Goal: Information Seeking & Learning: Learn about a topic

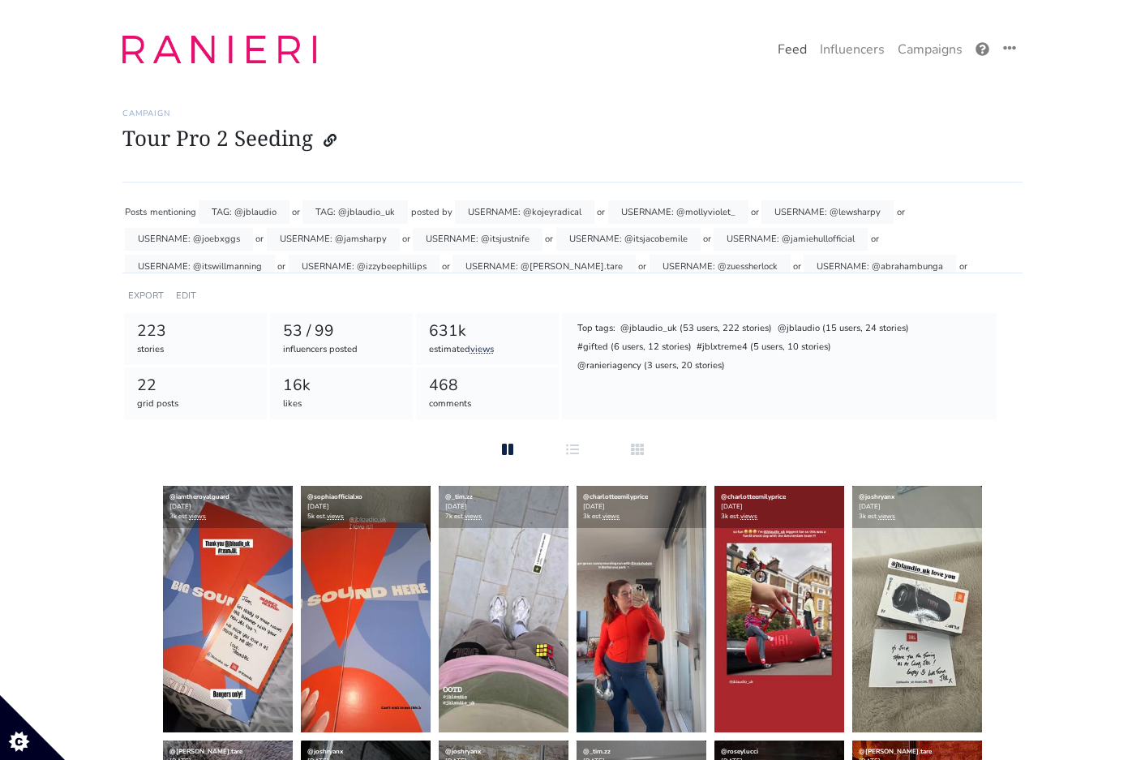
click at [805, 36] on link "Feed" at bounding box center [792, 49] width 42 height 32
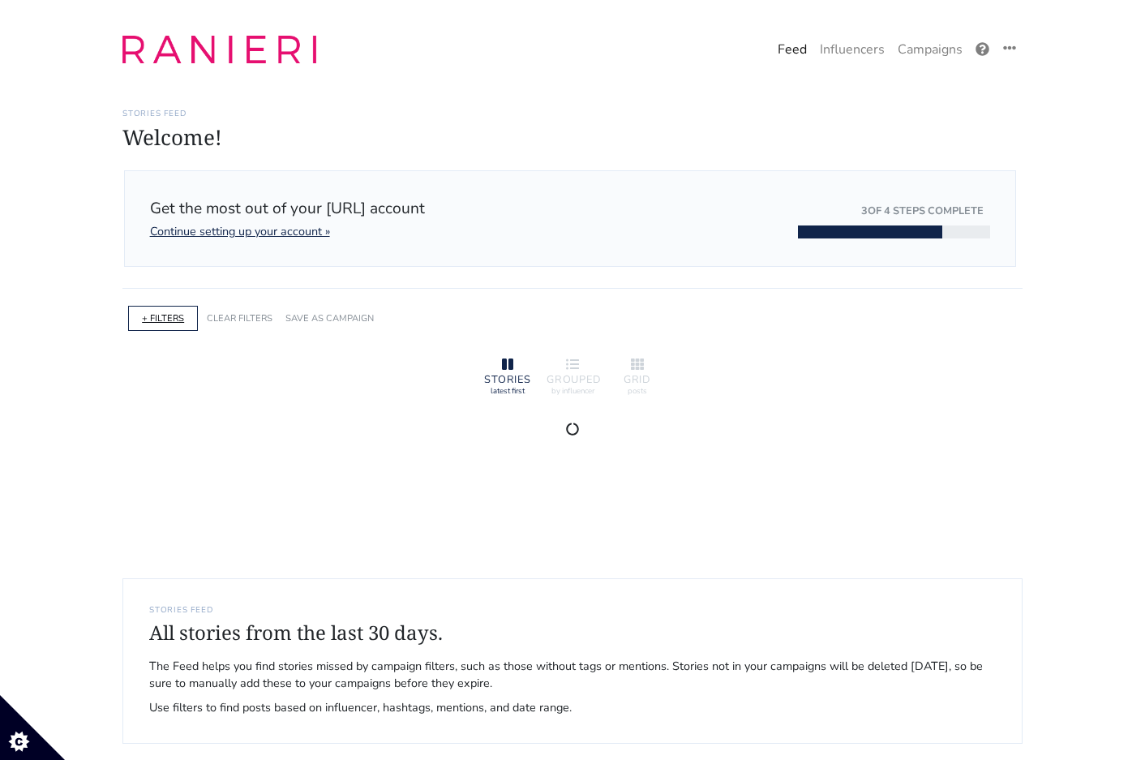
click at [162, 318] on link "+ FILTERS" at bounding box center [163, 318] width 42 height 12
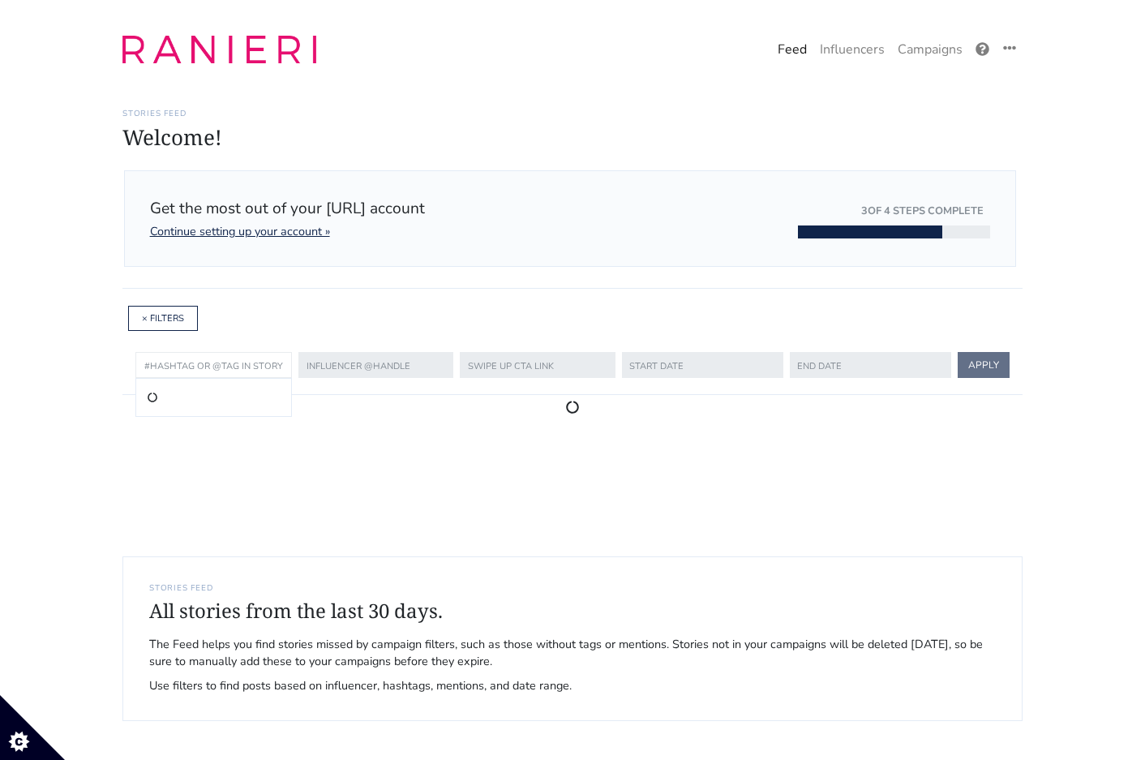
click at [261, 364] on input "text" at bounding box center [213, 365] width 157 height 26
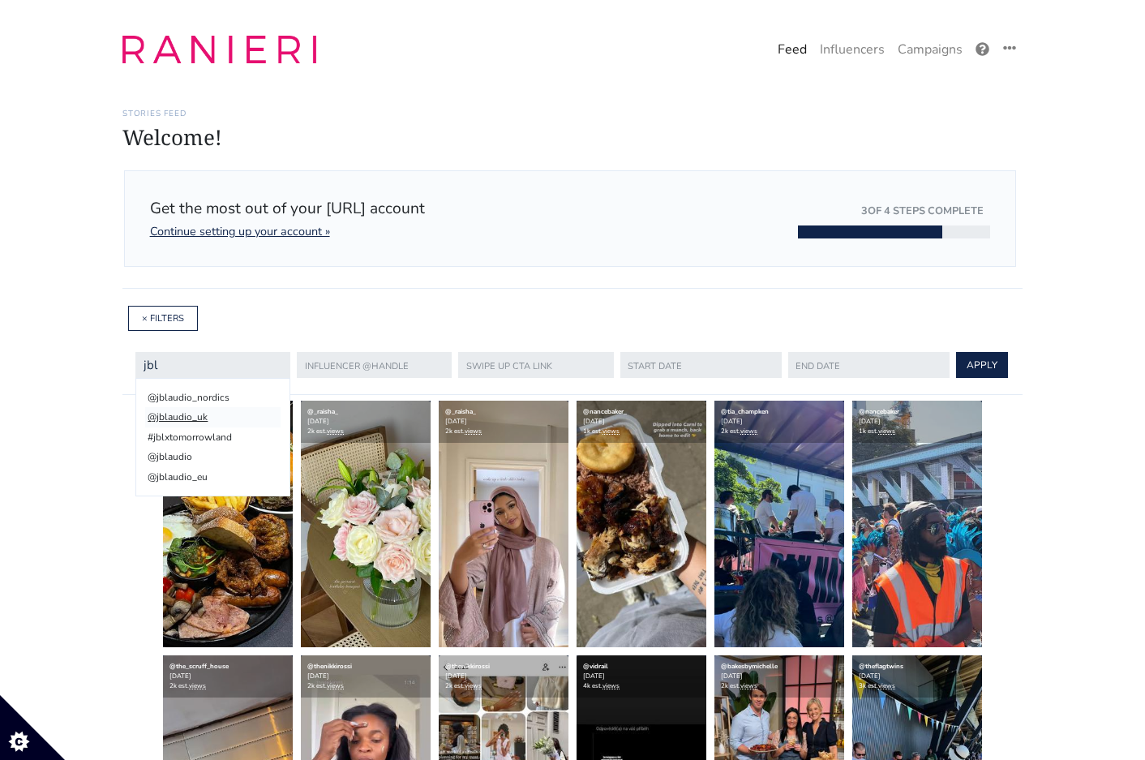
click at [214, 413] on li "@jblaudio_uk" at bounding box center [212, 416] width 135 height 19
type input "@jblaudio_uk"
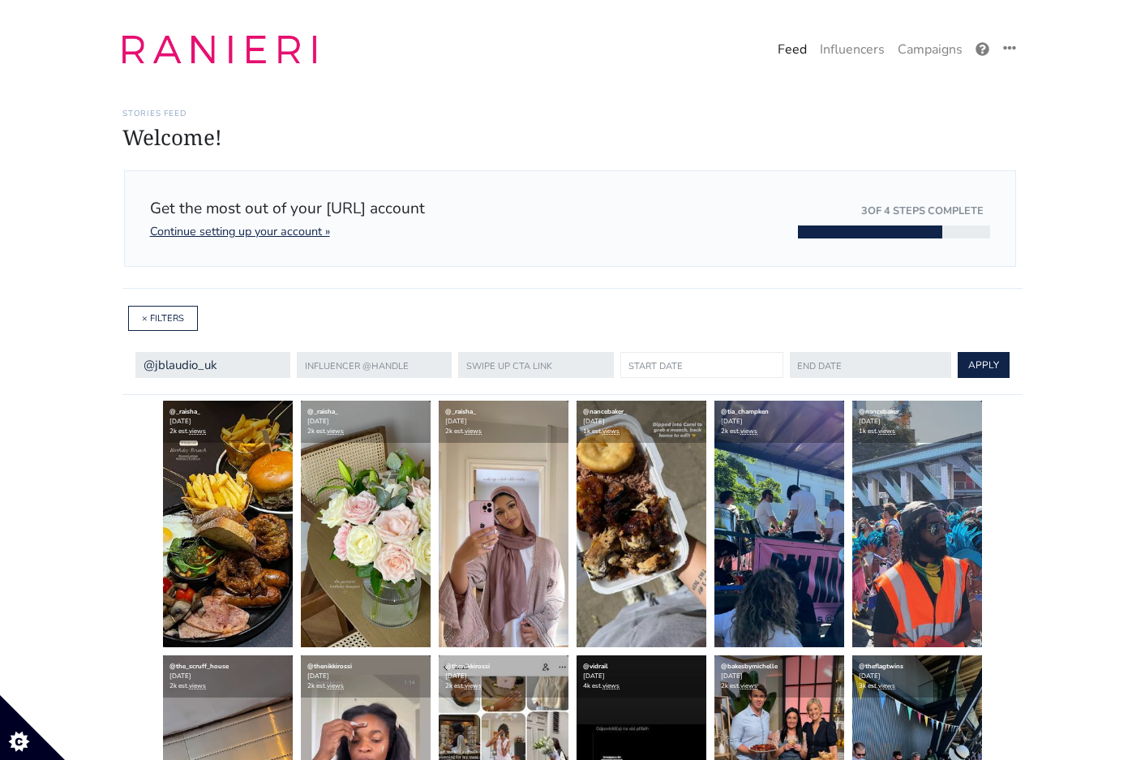
click at [665, 367] on input "text" at bounding box center [702, 365] width 163 height 26
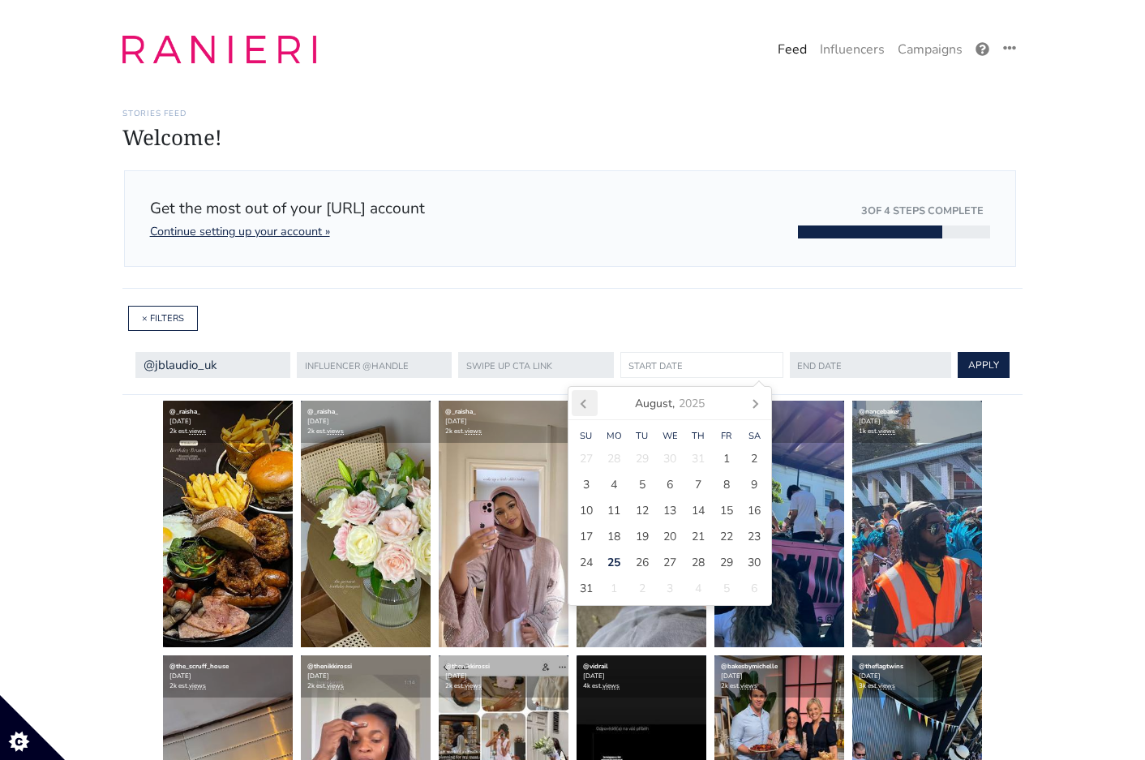
click at [584, 414] on icon at bounding box center [585, 403] width 26 height 26
click at [697, 537] on span "24" at bounding box center [698, 536] width 13 height 17
type input "[DATE]"
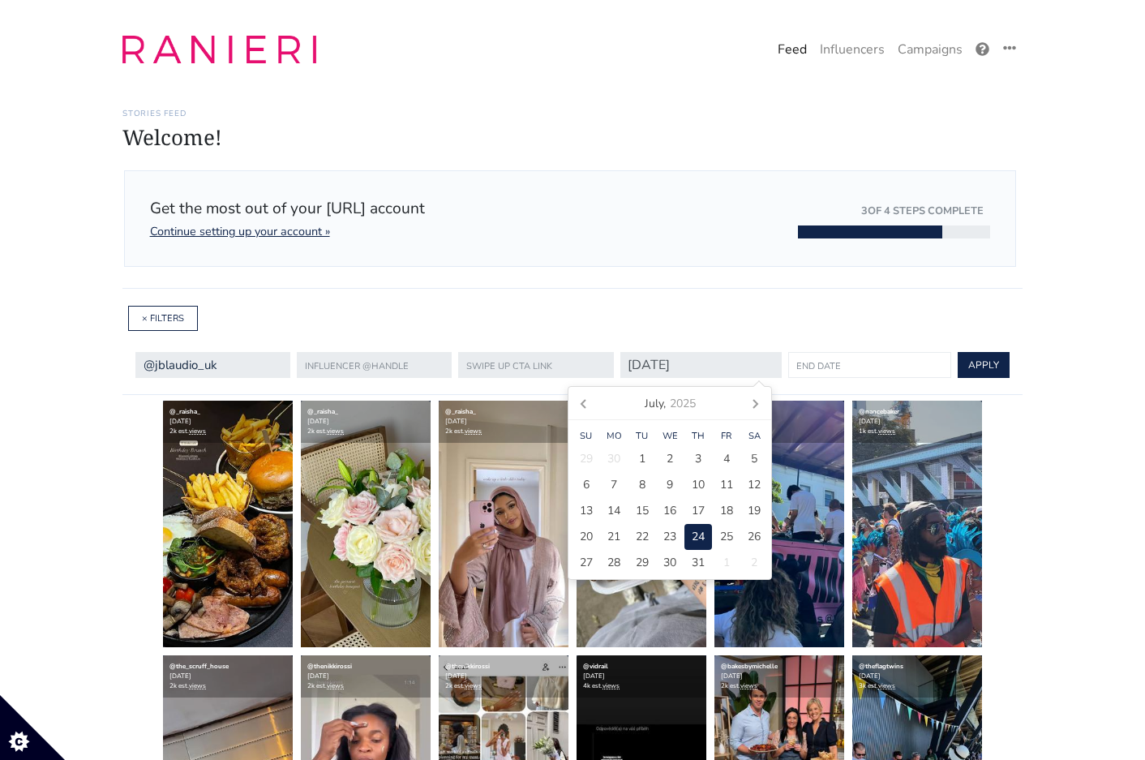
click at [802, 371] on input "text" at bounding box center [869, 365] width 163 height 26
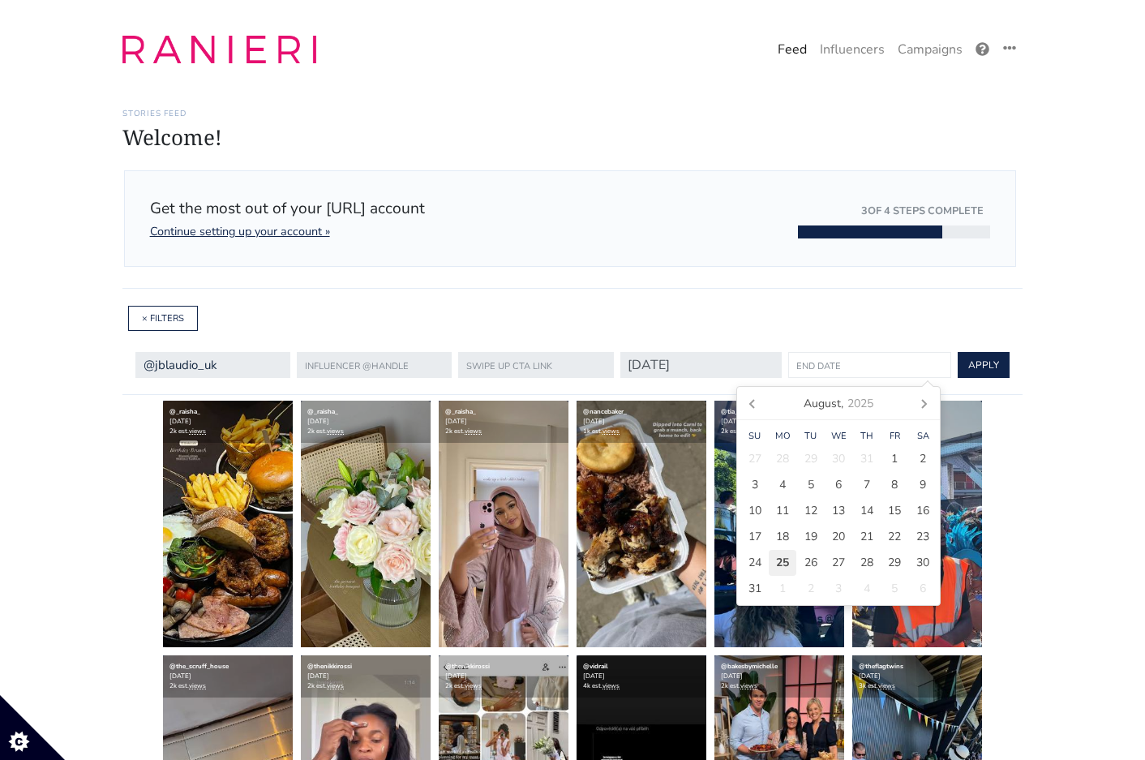
click at [789, 559] on span "25" at bounding box center [782, 562] width 13 height 17
type input "[DATE]"
click at [960, 359] on button "APPLY" at bounding box center [982, 365] width 52 height 26
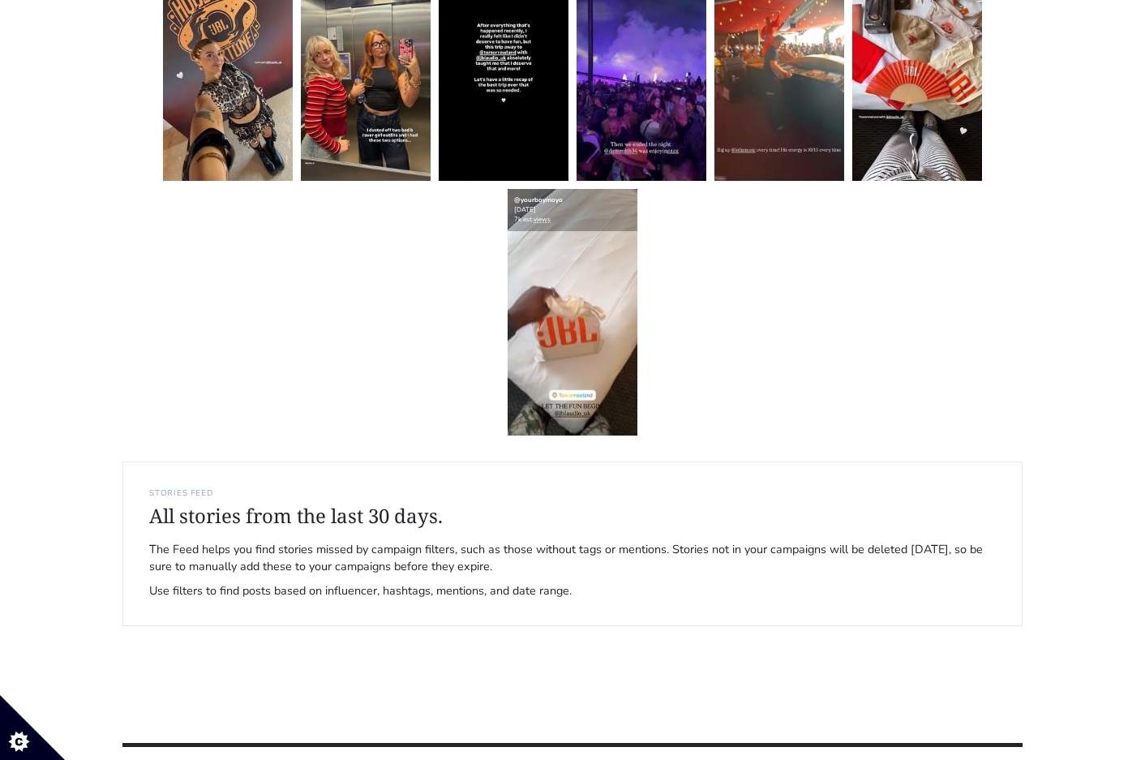
scroll to position [1483, 0]
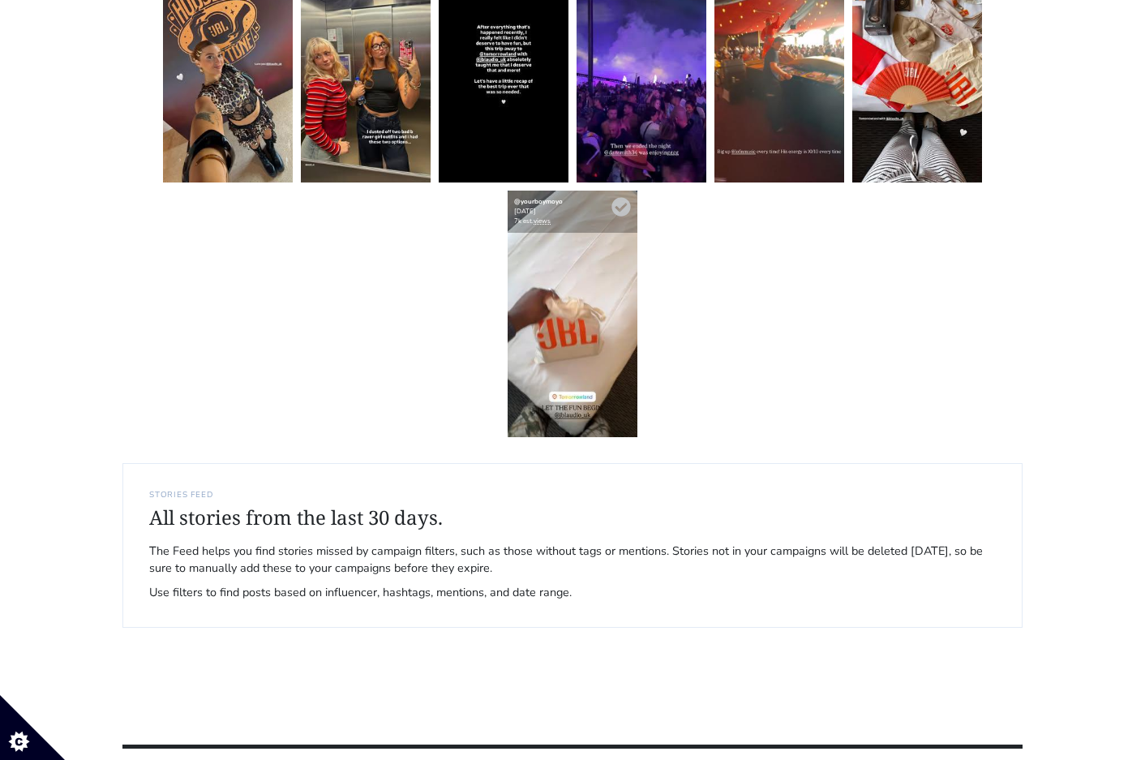
click at [566, 304] on img at bounding box center [573, 314] width 130 height 247
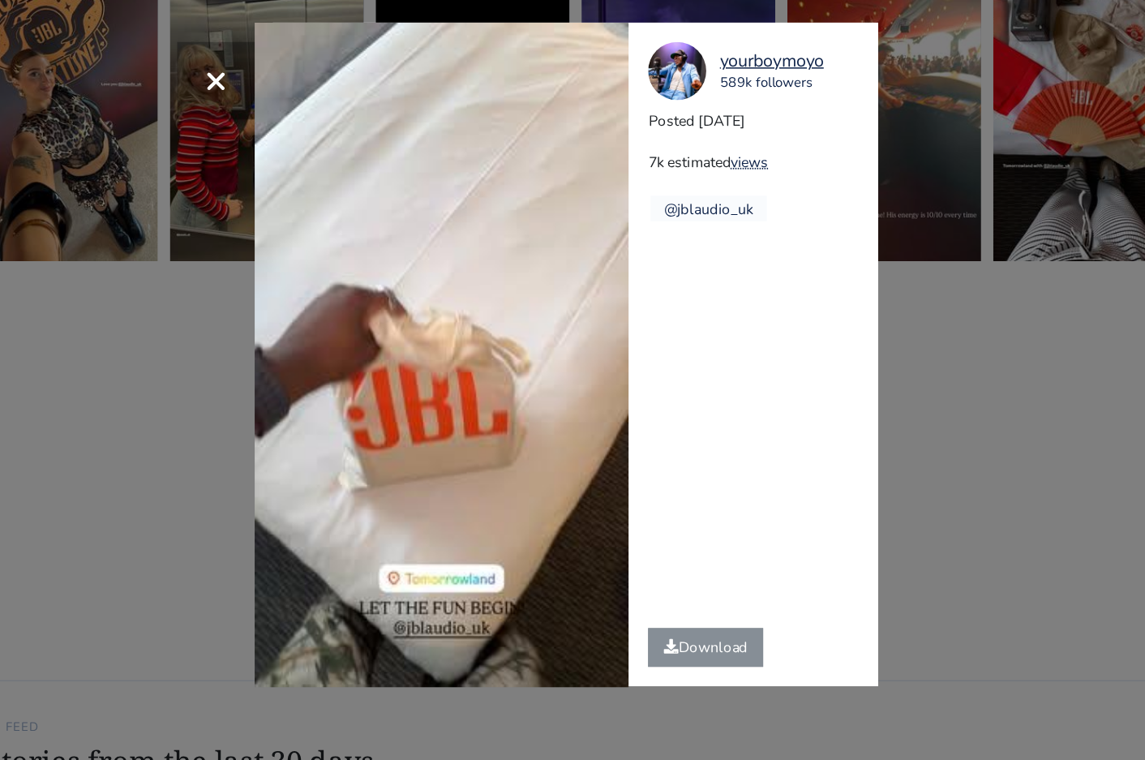
click at [852, 233] on div "× Your browser does not support HTML5 video. yourboymoyo 589k followers Posted …" at bounding box center [572, 380] width 1145 height 760
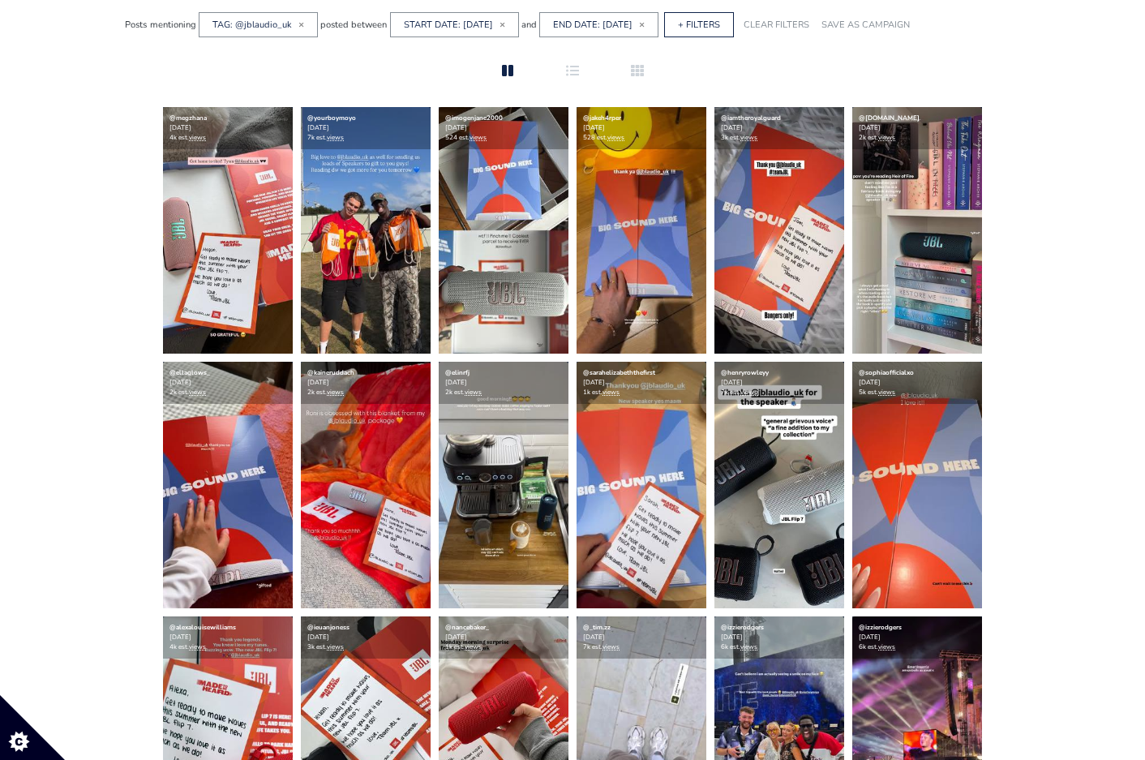
scroll to position [170, 0]
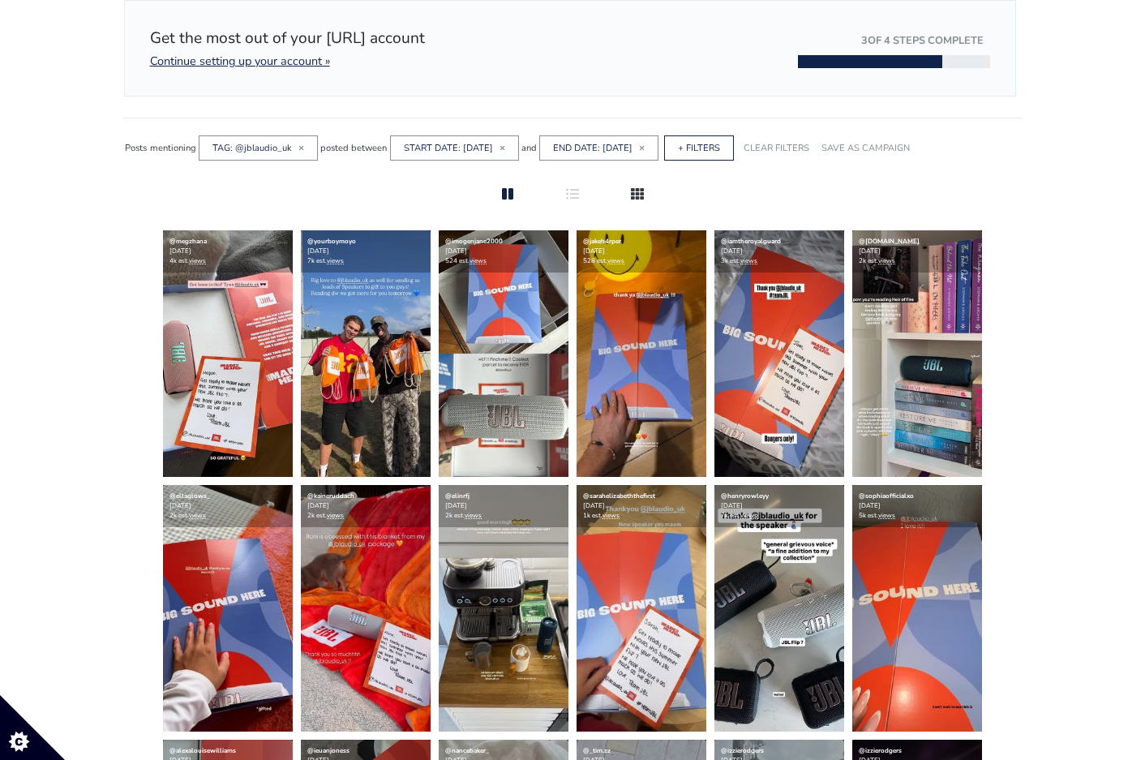
click at [642, 201] on div at bounding box center [638, 194] width 52 height 19
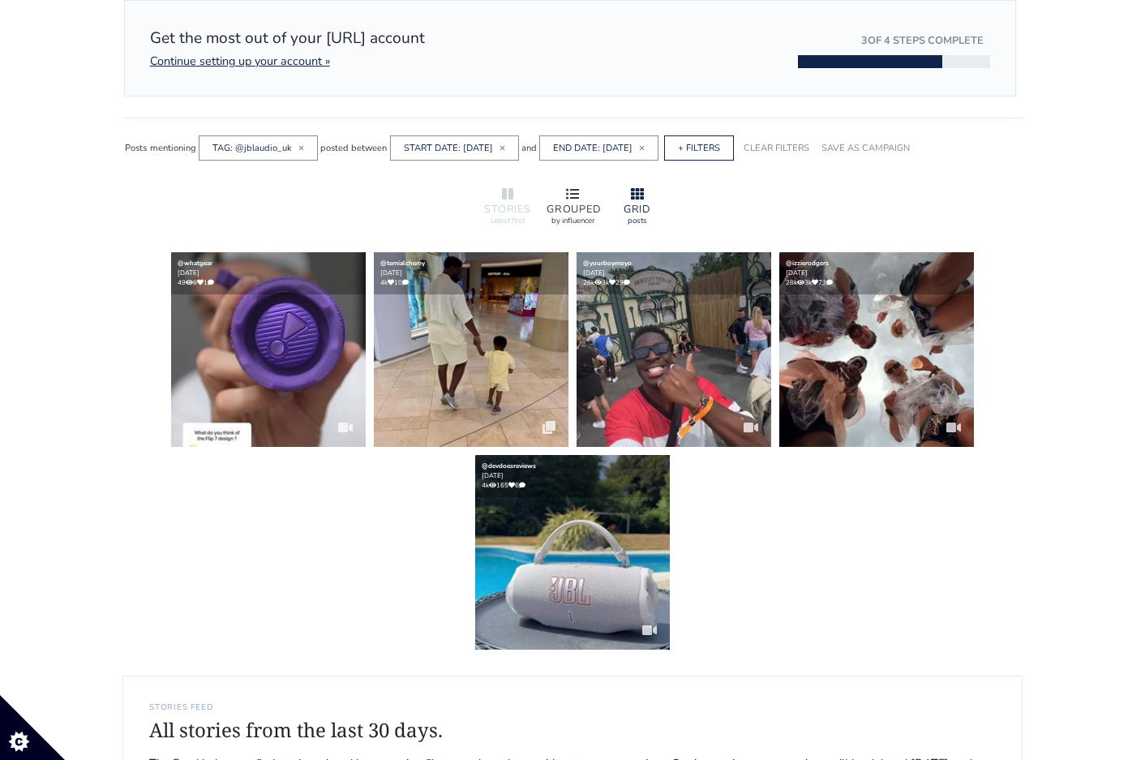
click at [575, 192] on icon at bounding box center [572, 193] width 13 height 11
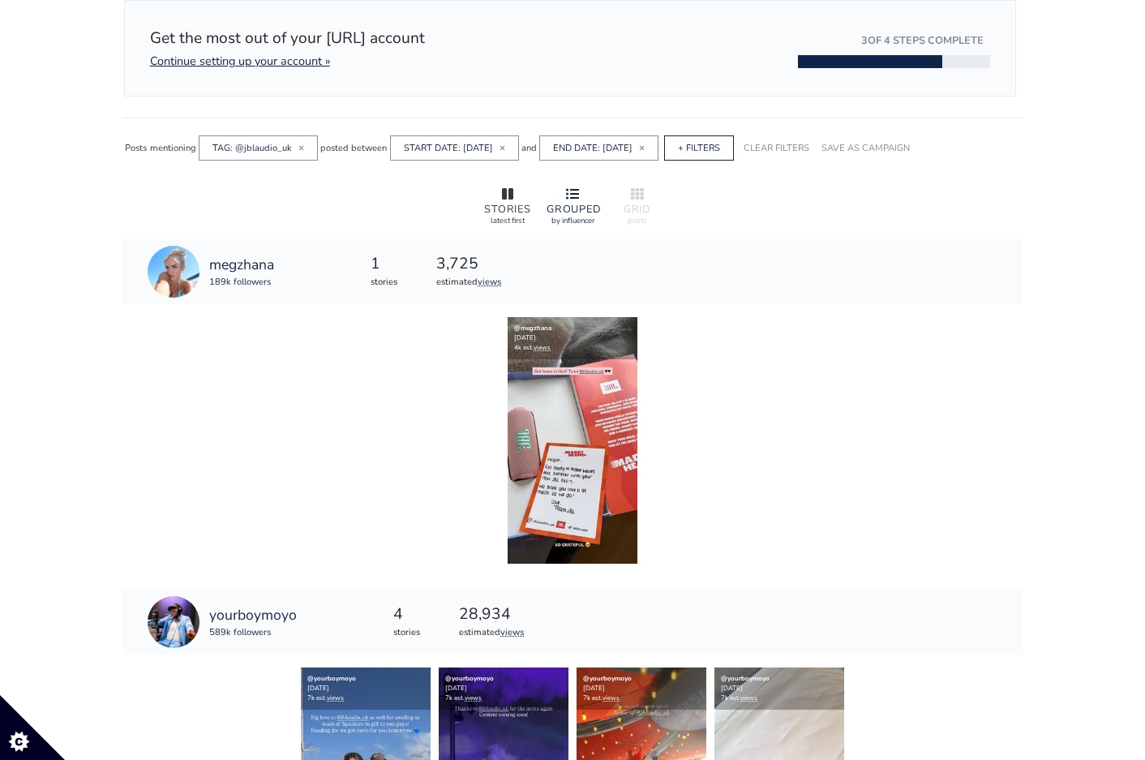
click at [524, 210] on div "STORIES" at bounding box center [508, 209] width 52 height 11
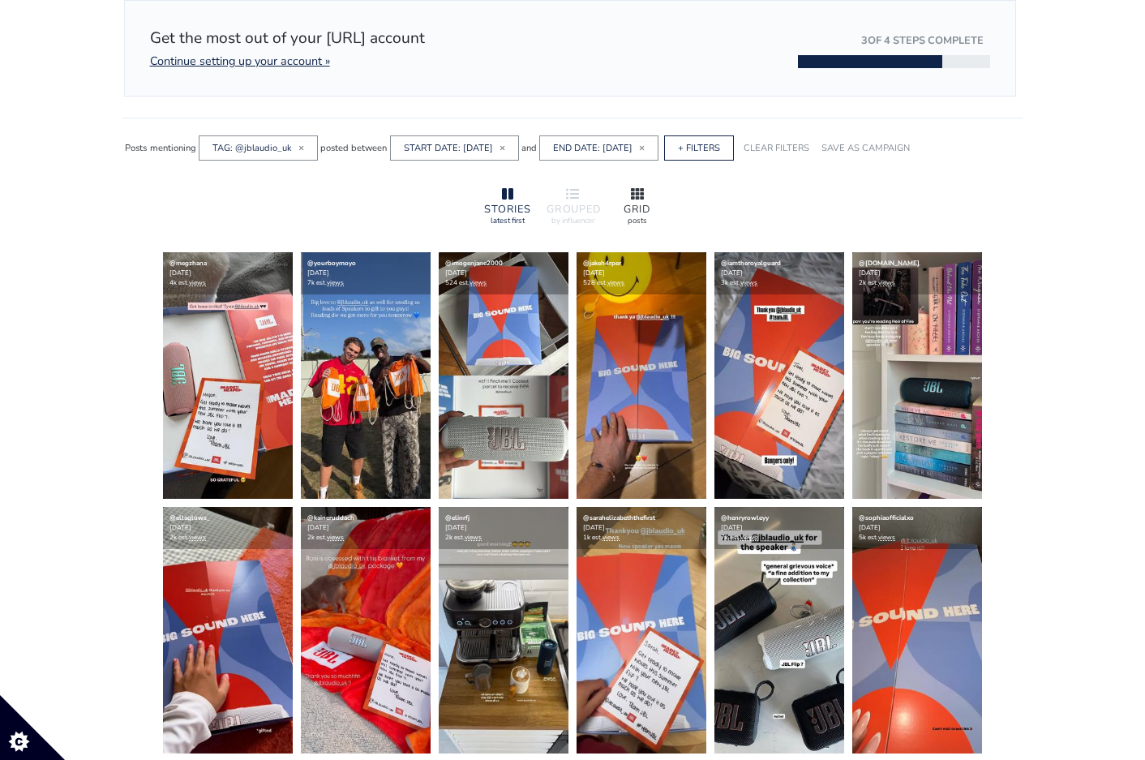
click at [652, 201] on div at bounding box center [638, 194] width 52 height 19
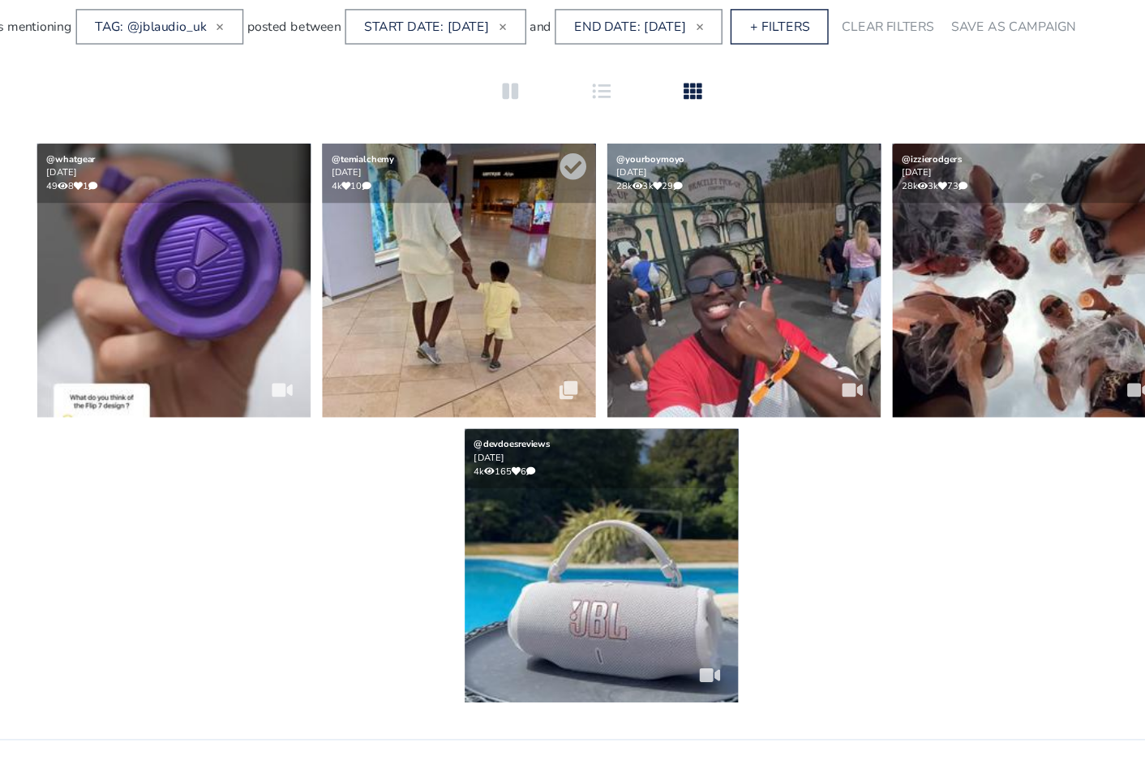
scroll to position [170, 0]
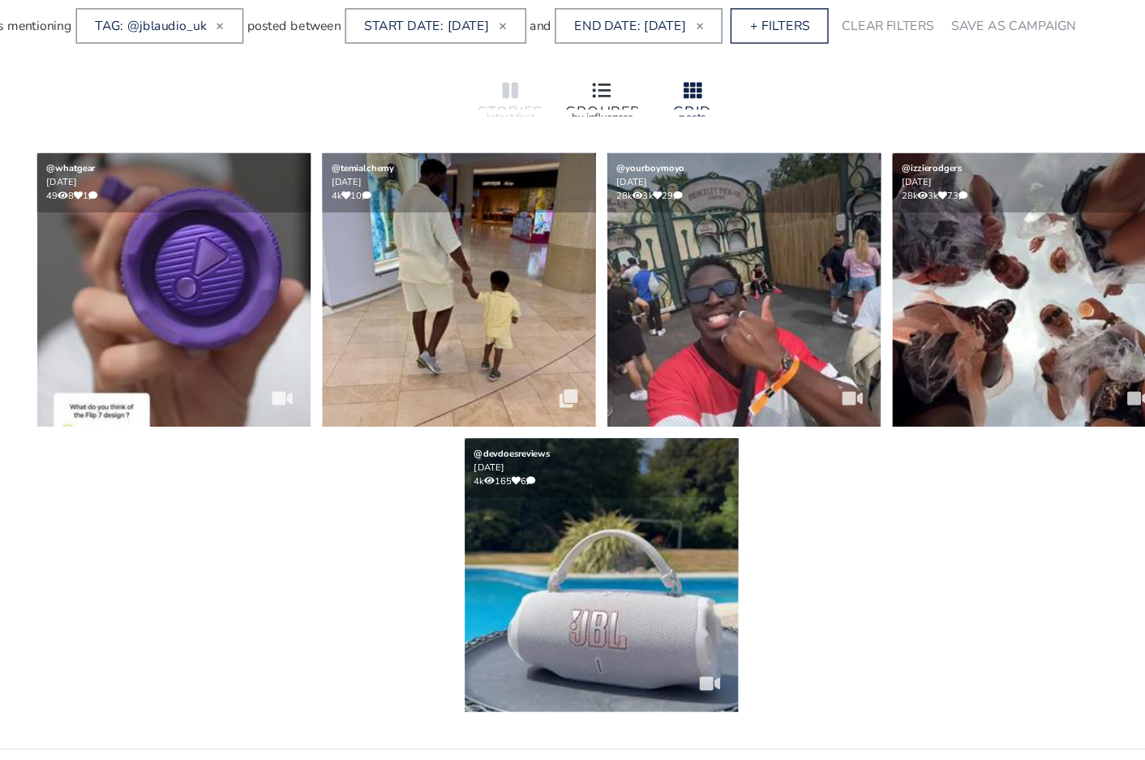
click at [573, 197] on icon at bounding box center [572, 194] width 13 height 11
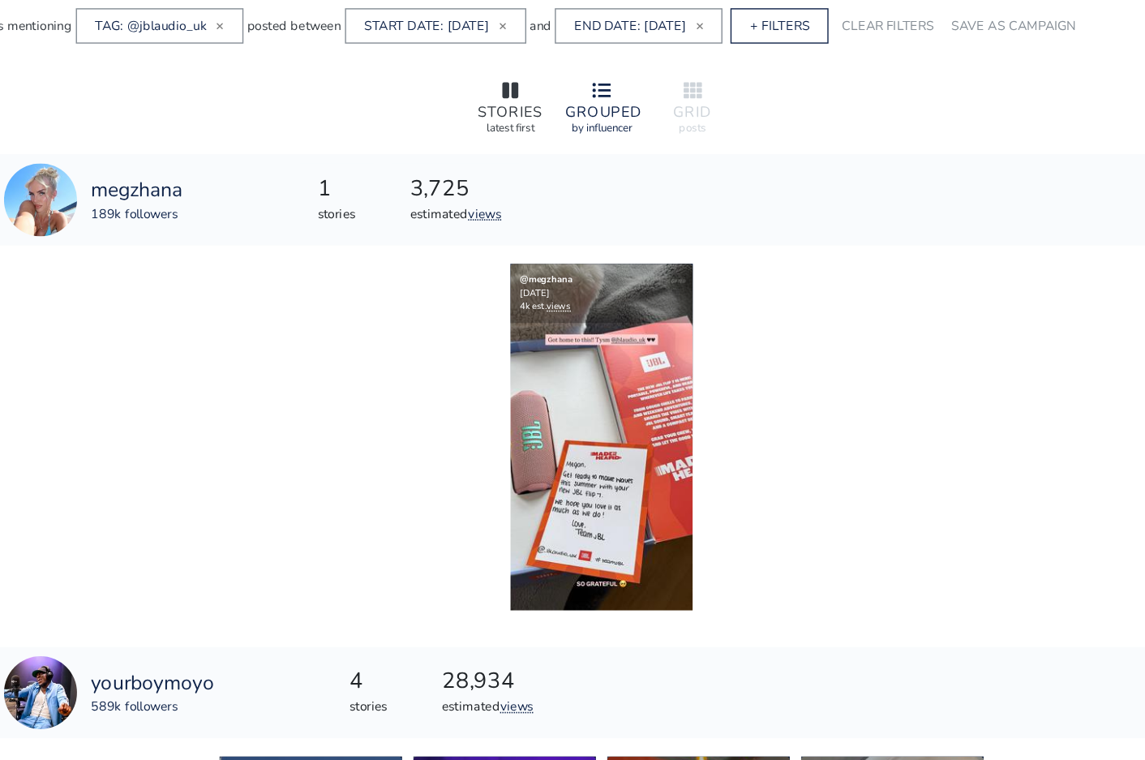
click at [509, 205] on div "STORIES" at bounding box center [508, 210] width 52 height 11
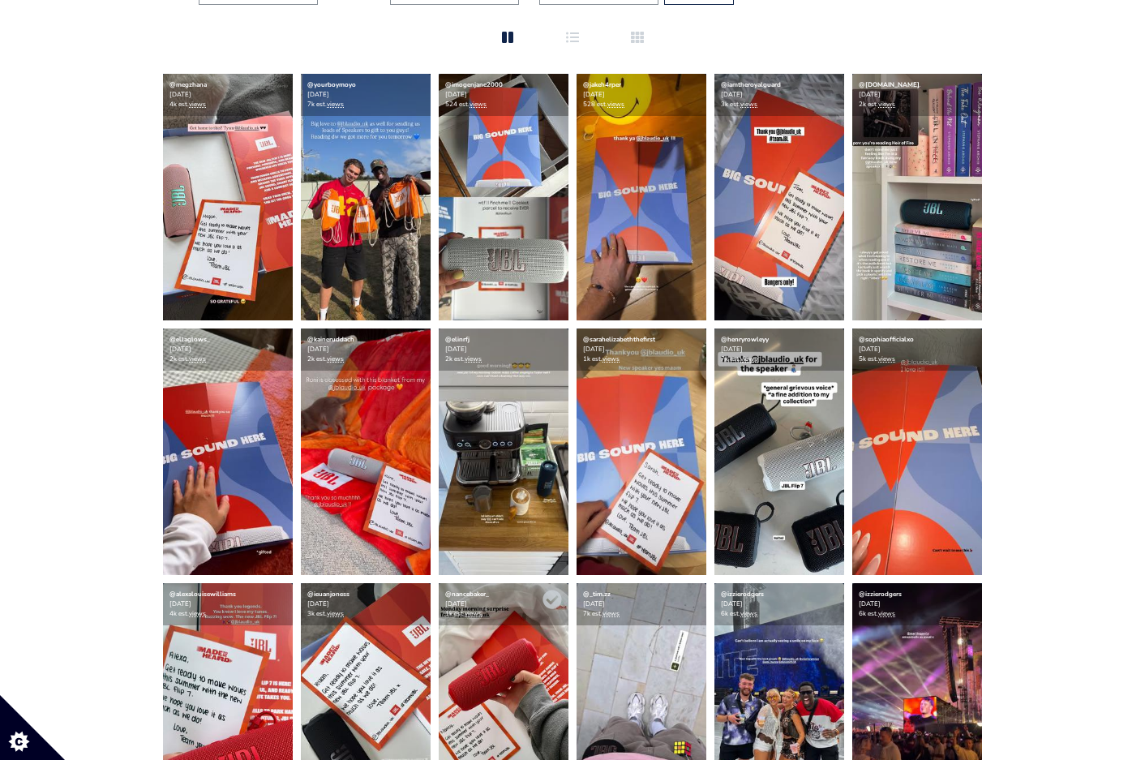
scroll to position [37, 0]
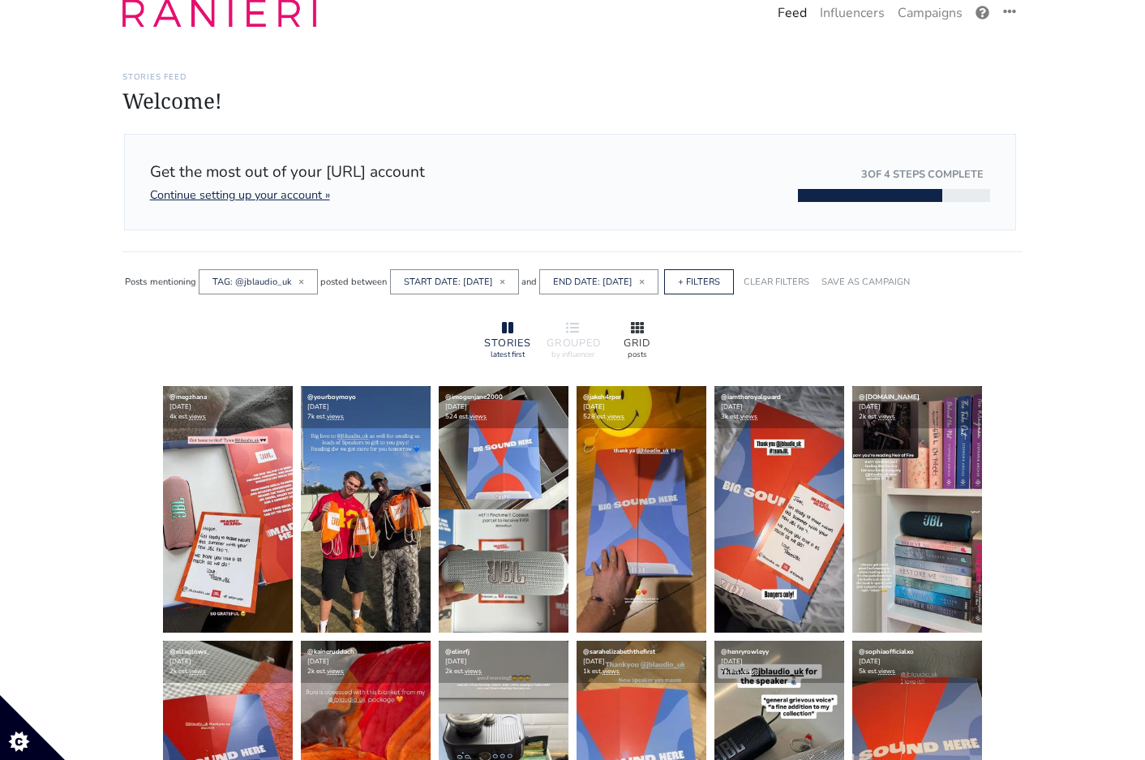
click at [633, 338] on div "GRID" at bounding box center [638, 343] width 52 height 11
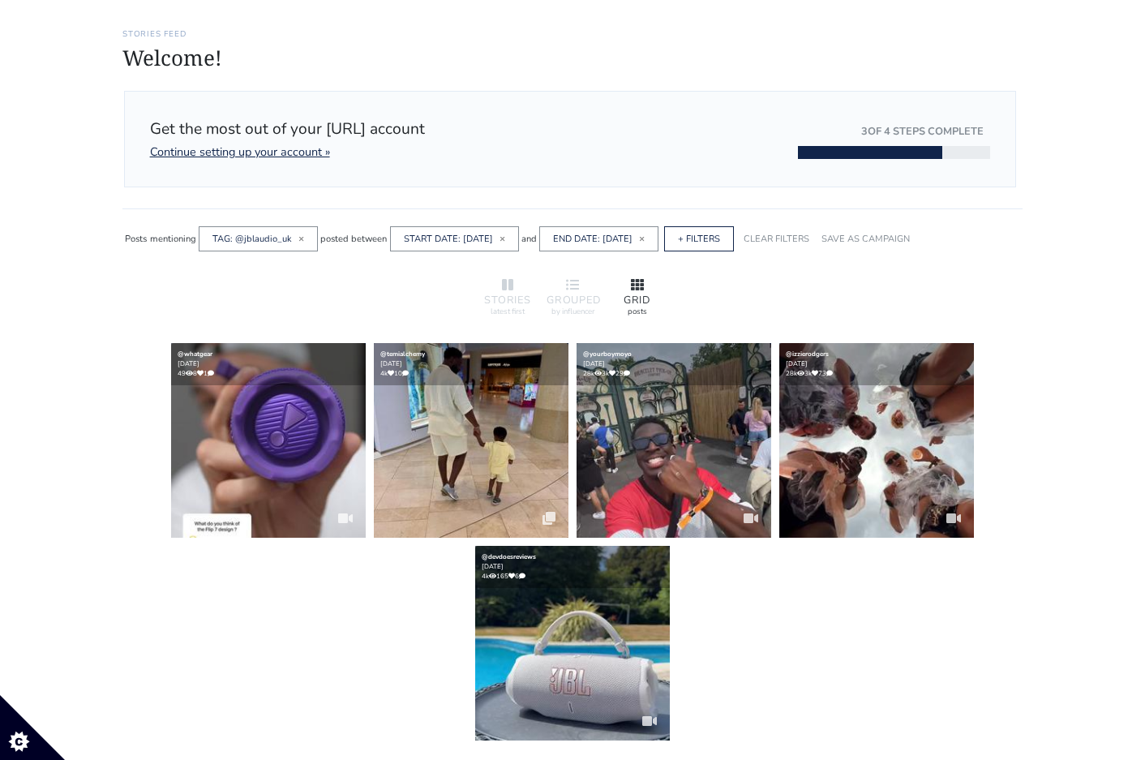
scroll to position [102, 0]
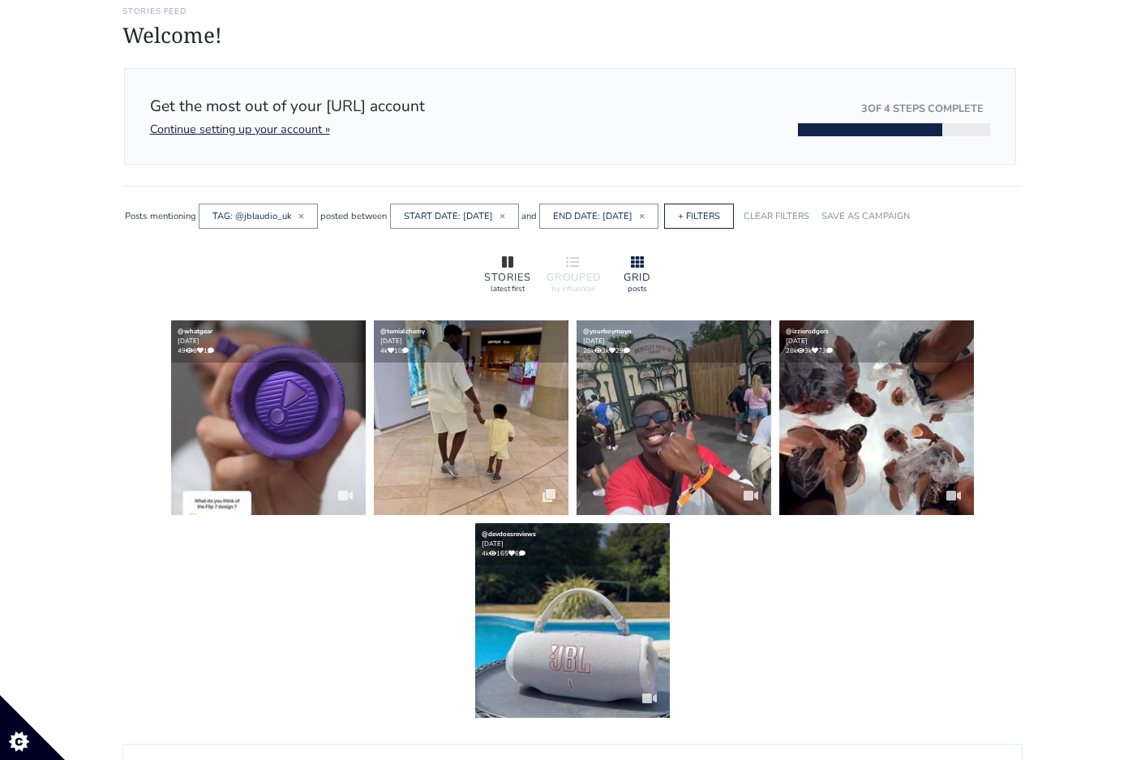
click at [505, 277] on div "STORIES" at bounding box center [508, 278] width 52 height 11
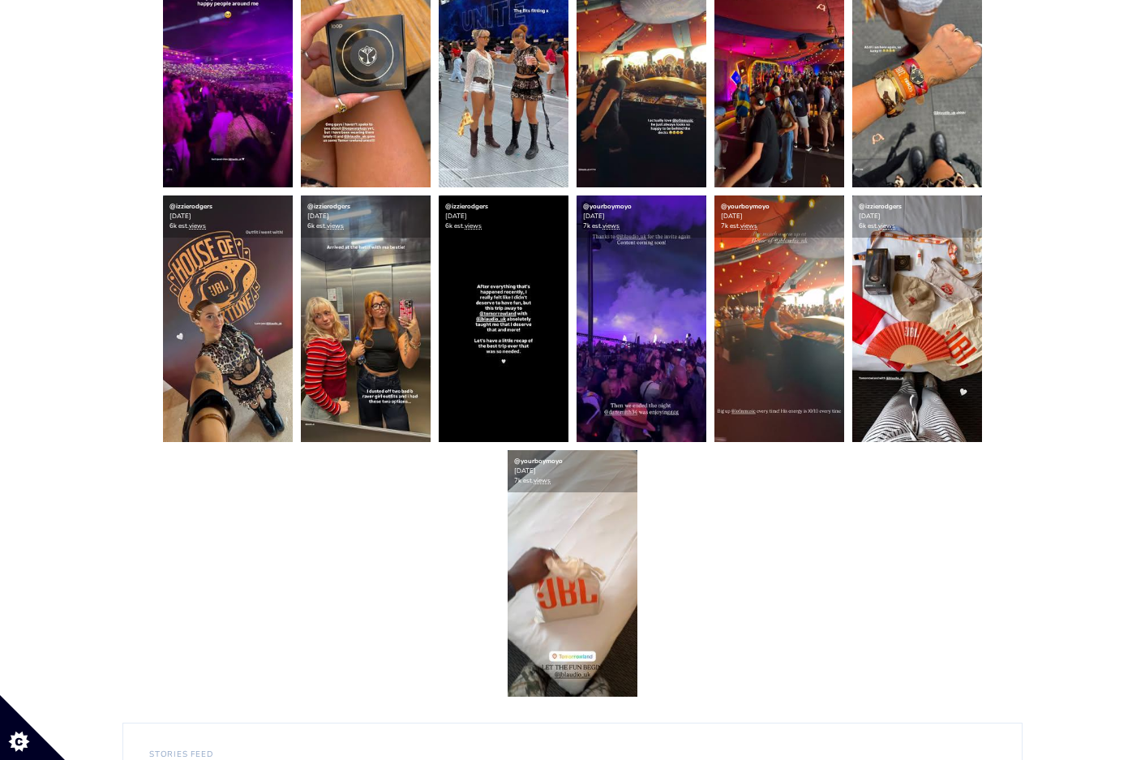
scroll to position [1220, 0]
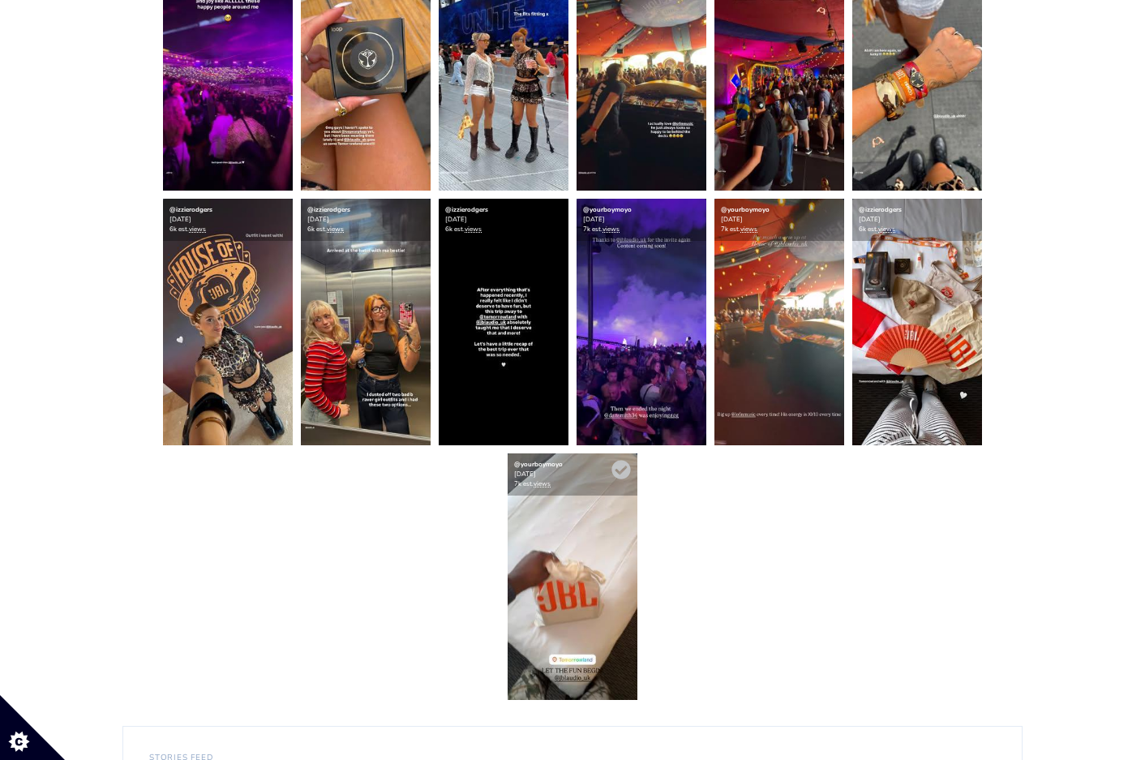
click at [571, 530] on img at bounding box center [573, 576] width 130 height 247
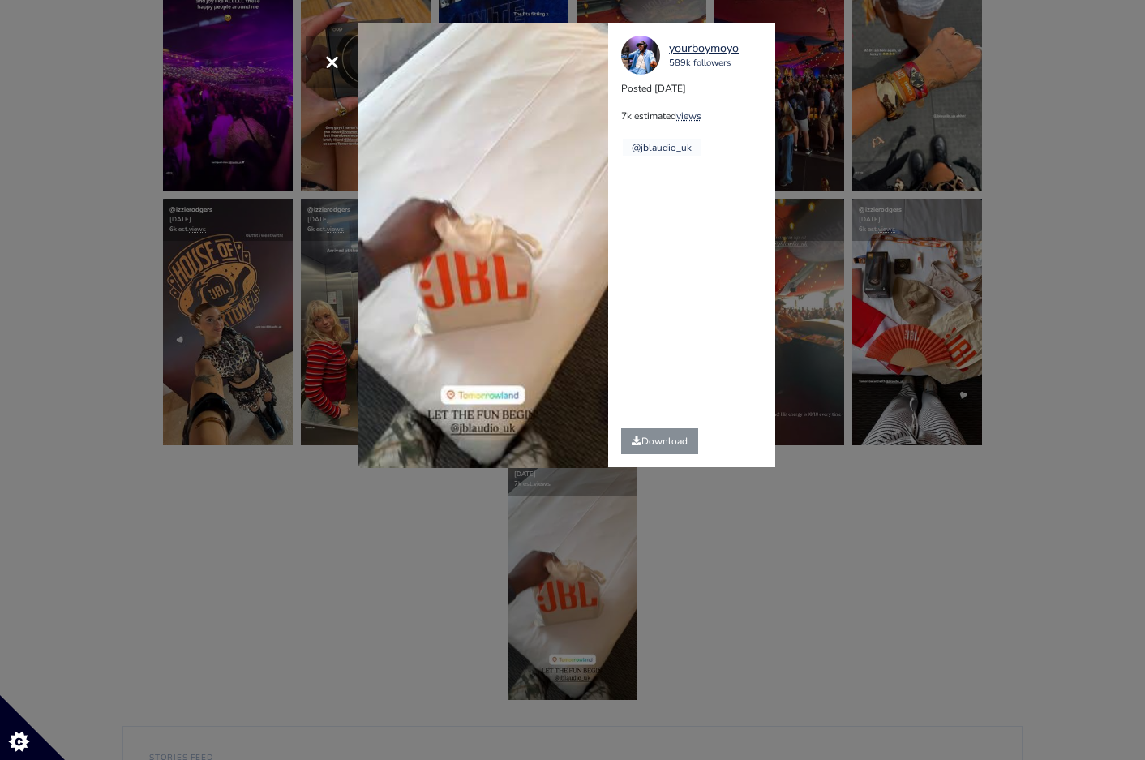
click at [870, 521] on div "× Your browser does not support HTML5 video. yourboymoyo 589k followers Posted …" at bounding box center [572, 380] width 1145 height 760
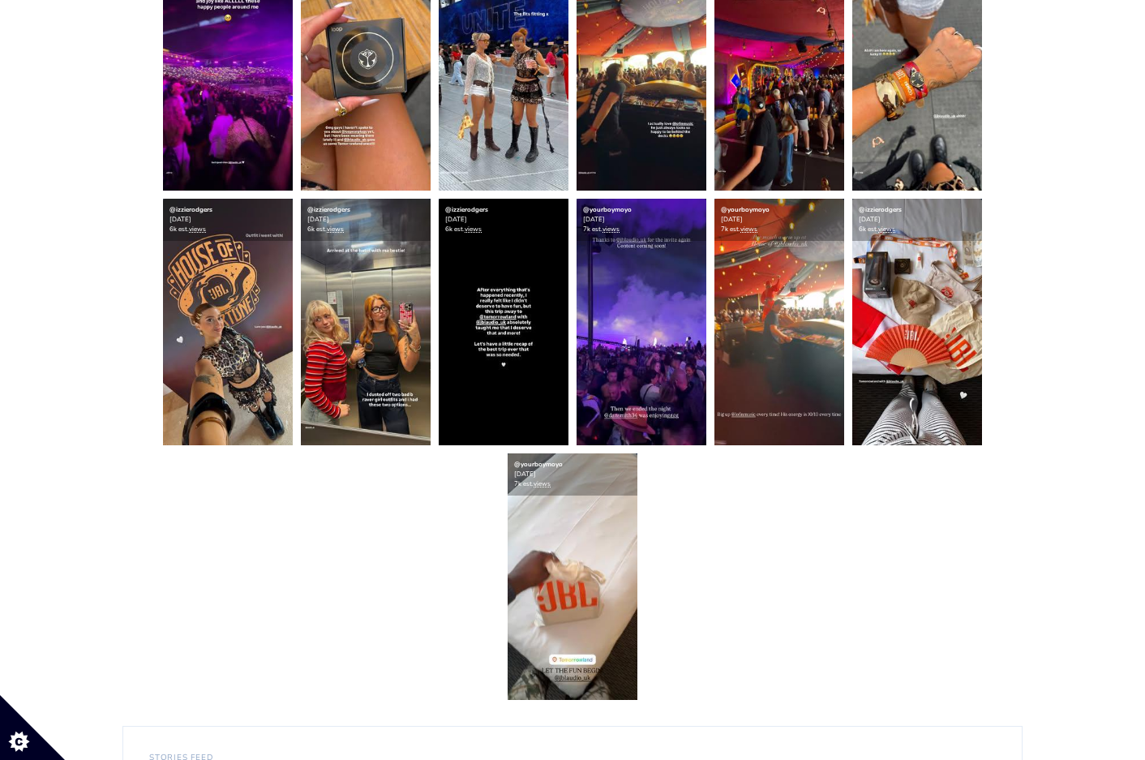
click at [573, 561] on img at bounding box center [573, 576] width 130 height 247
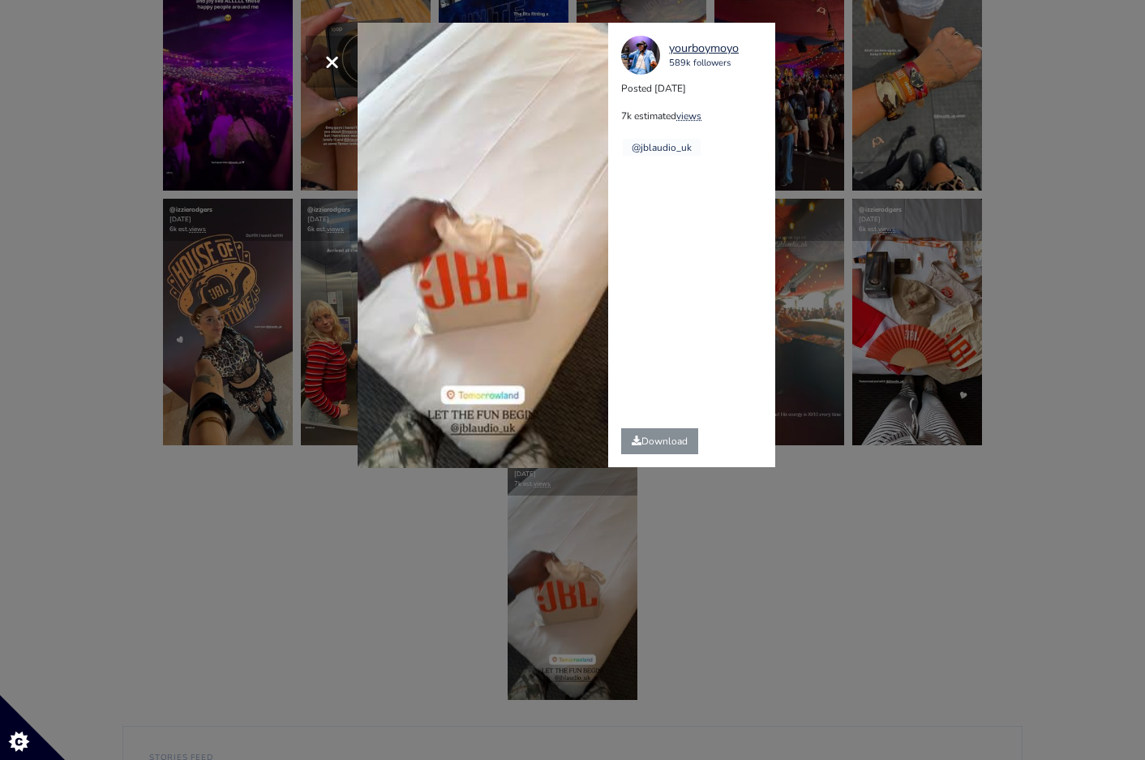
click at [1040, 300] on div "× Your browser does not support HTML5 video. yourboymoyo 589k followers Posted …" at bounding box center [572, 380] width 1145 height 760
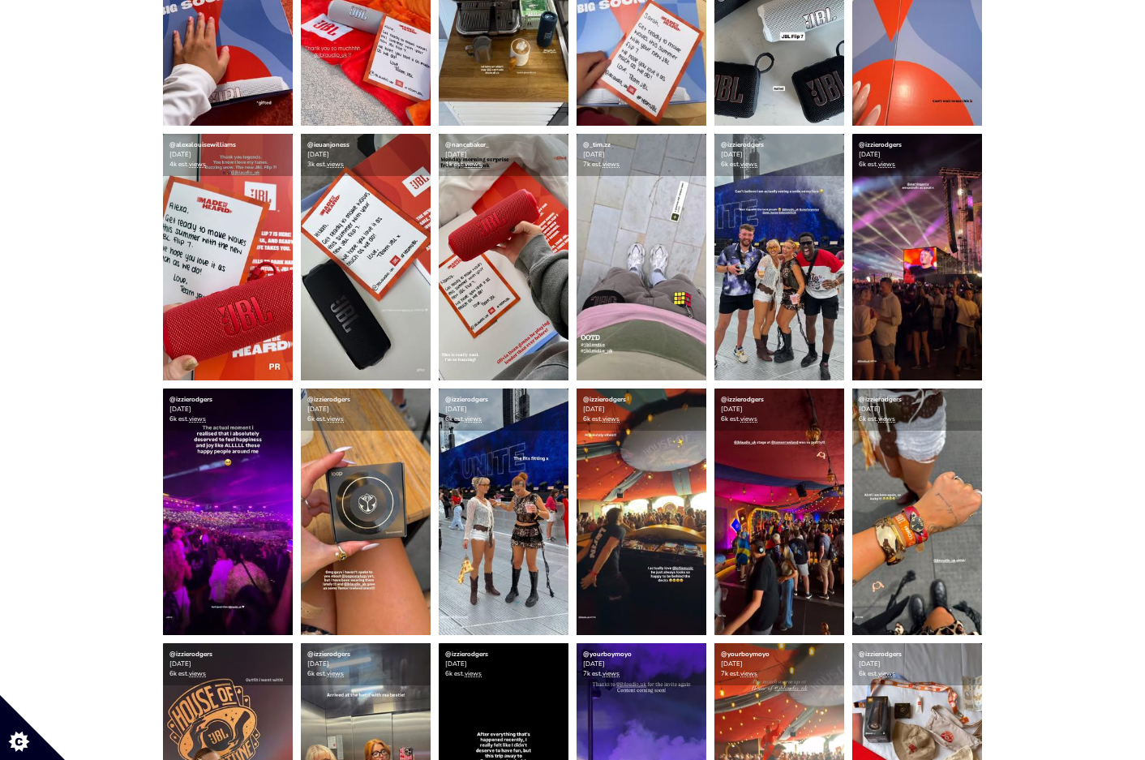
scroll to position [0, 0]
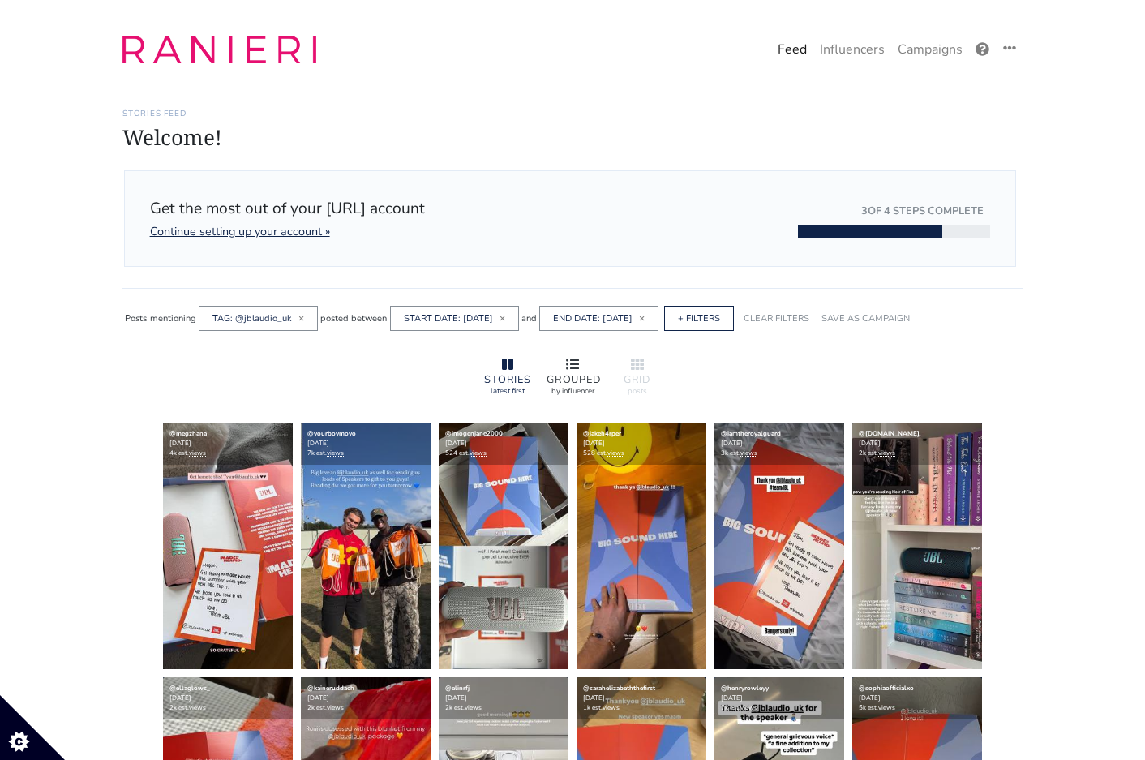
click at [566, 366] on icon at bounding box center [572, 364] width 13 height 11
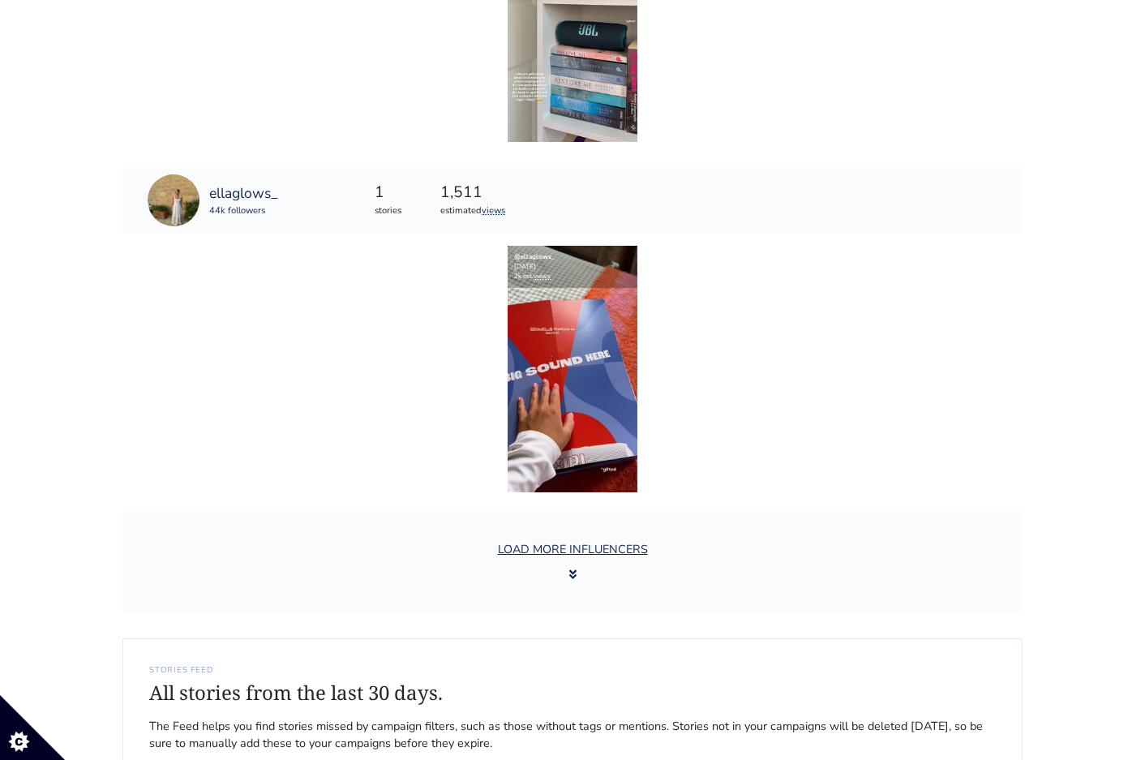
scroll to position [2339, 0]
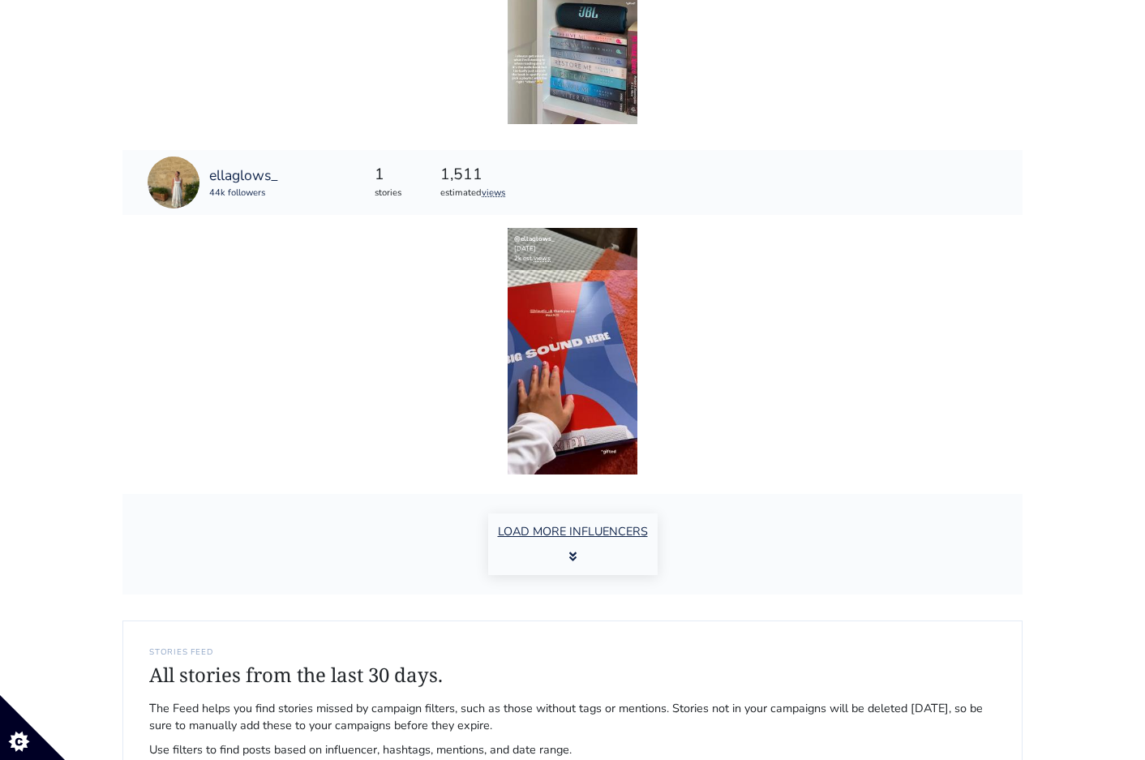
click at [582, 554] on button "LOAD MORE INFLUENCERS" at bounding box center [573, 544] width 170 height 62
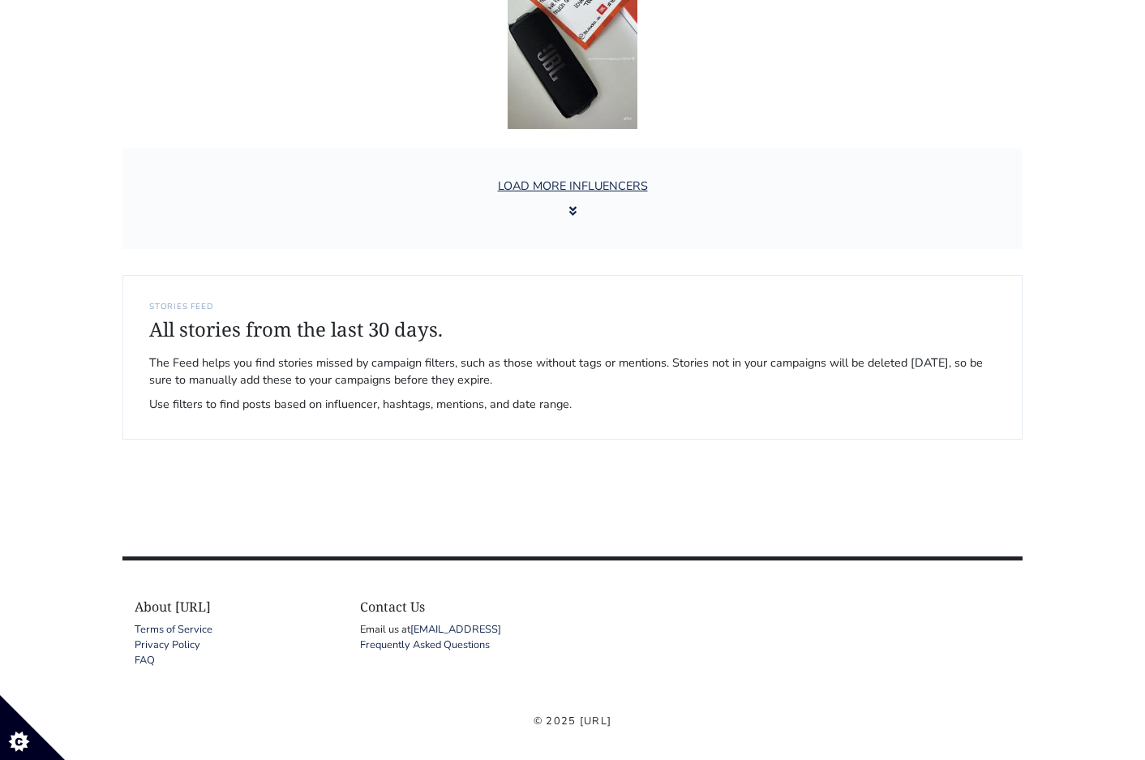
click at [595, 129] on img at bounding box center [573, 5] width 130 height 247
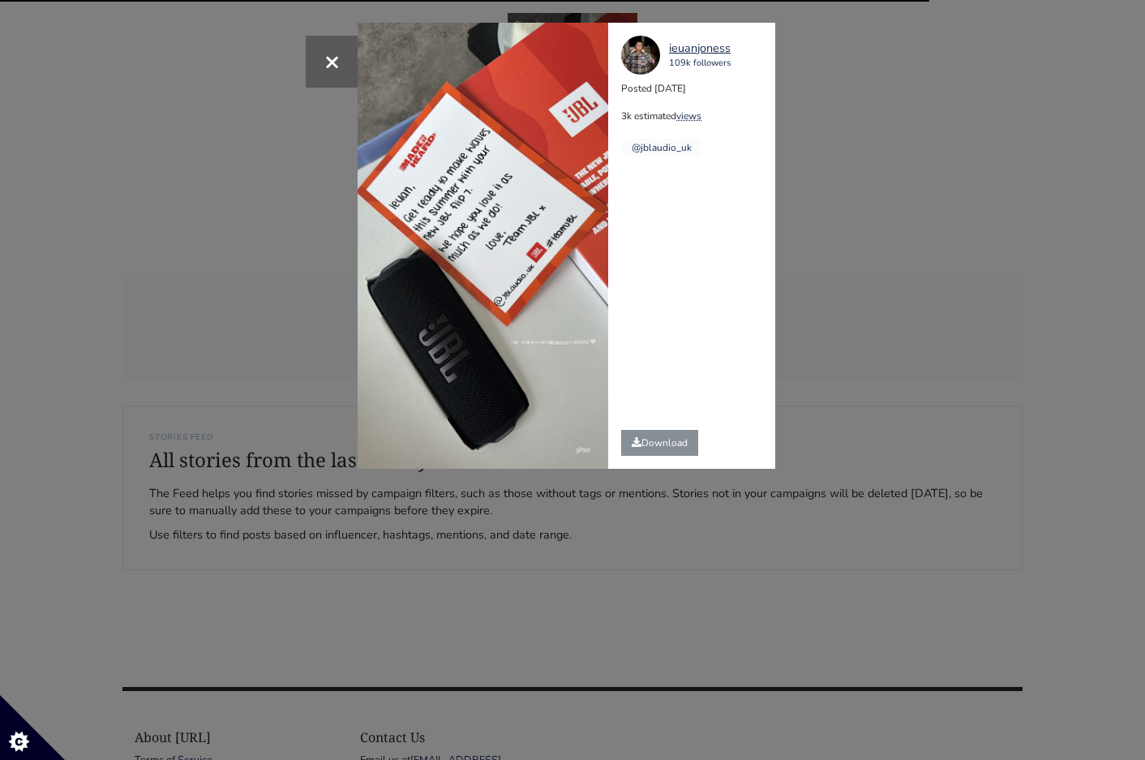
click at [878, 290] on div "× ieuanjoness 109k followers Posted [DATE] 3k estimated views @jblaudio_uk" at bounding box center [572, 380] width 1145 height 760
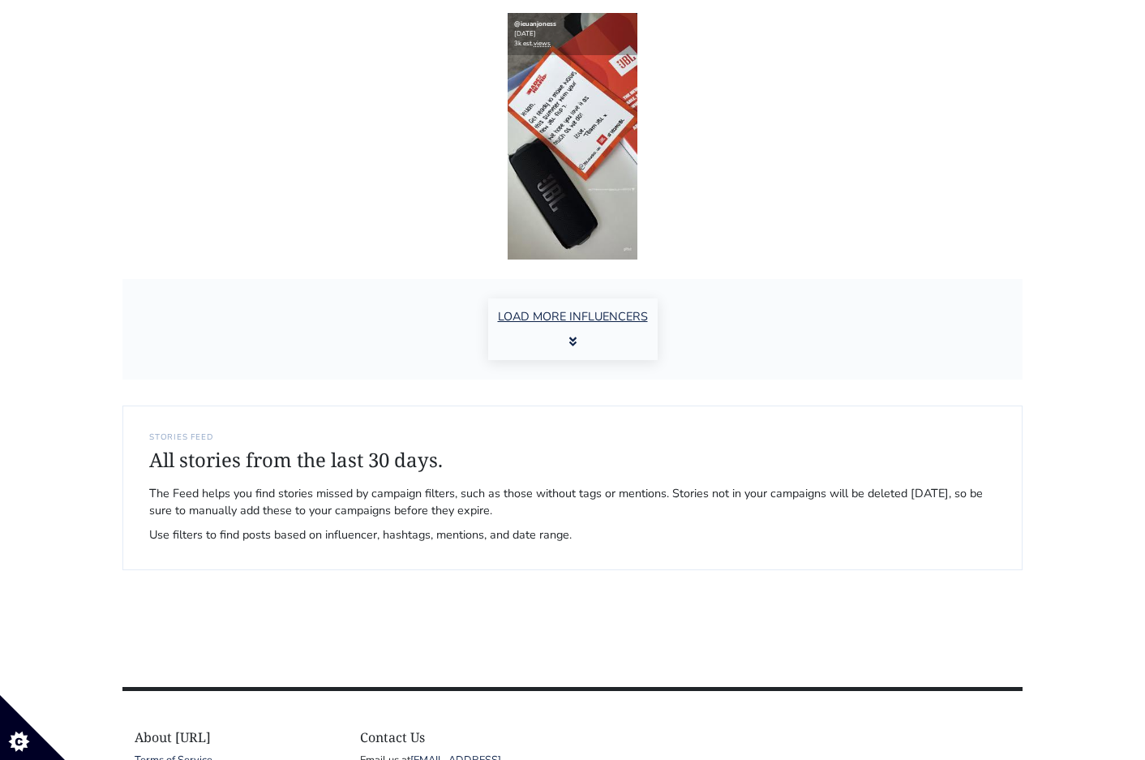
click at [548, 320] on button "LOAD MORE INFLUENCERS" at bounding box center [573, 329] width 170 height 62
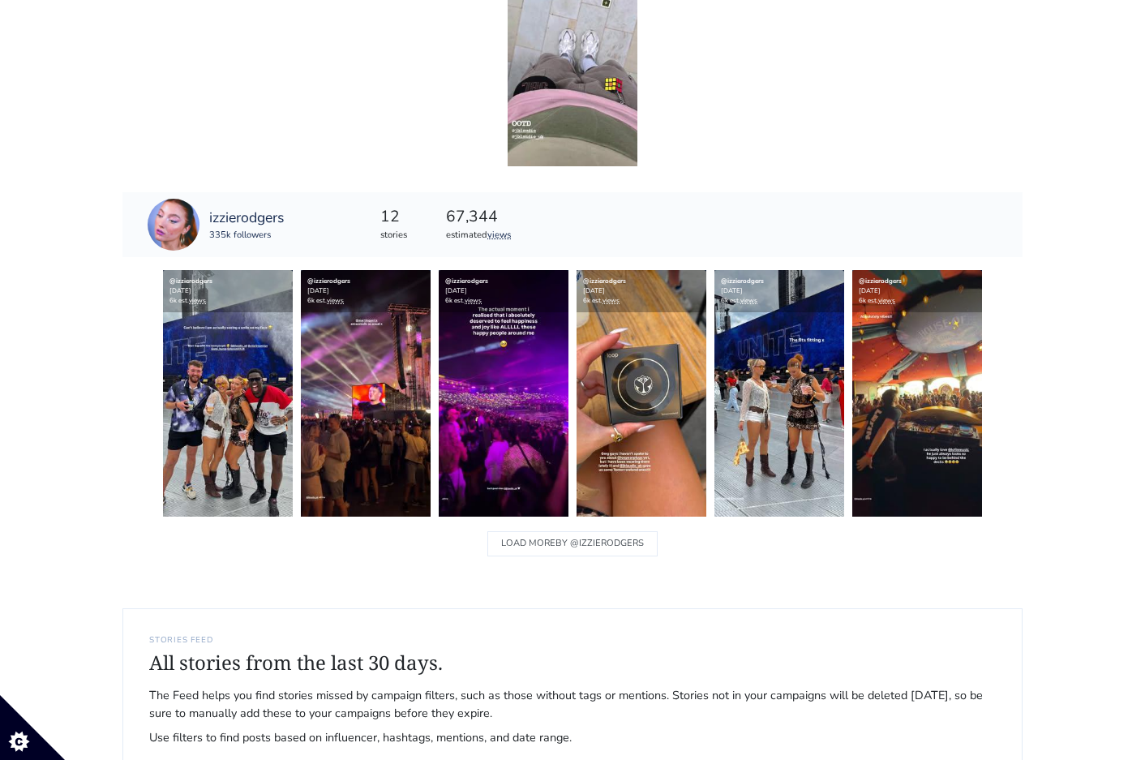
scroll to position [5804, 0]
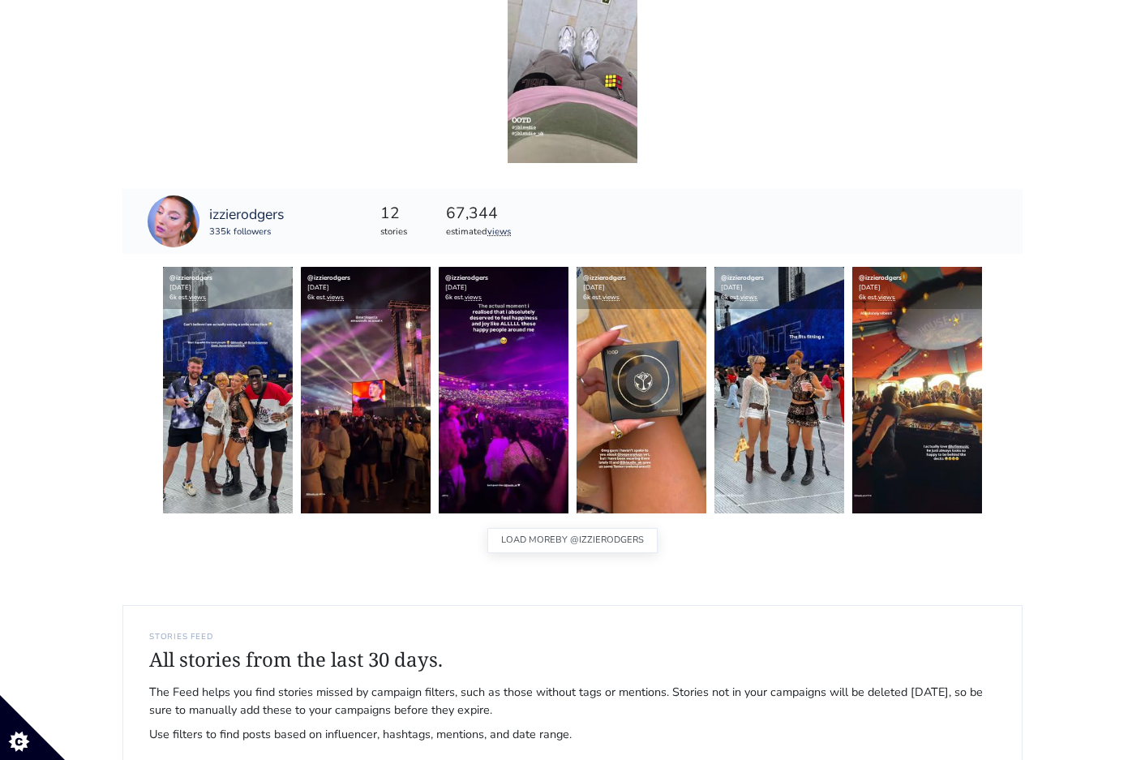
click at [620, 539] on span "BY @izzierodgers" at bounding box center [600, 540] width 88 height 21
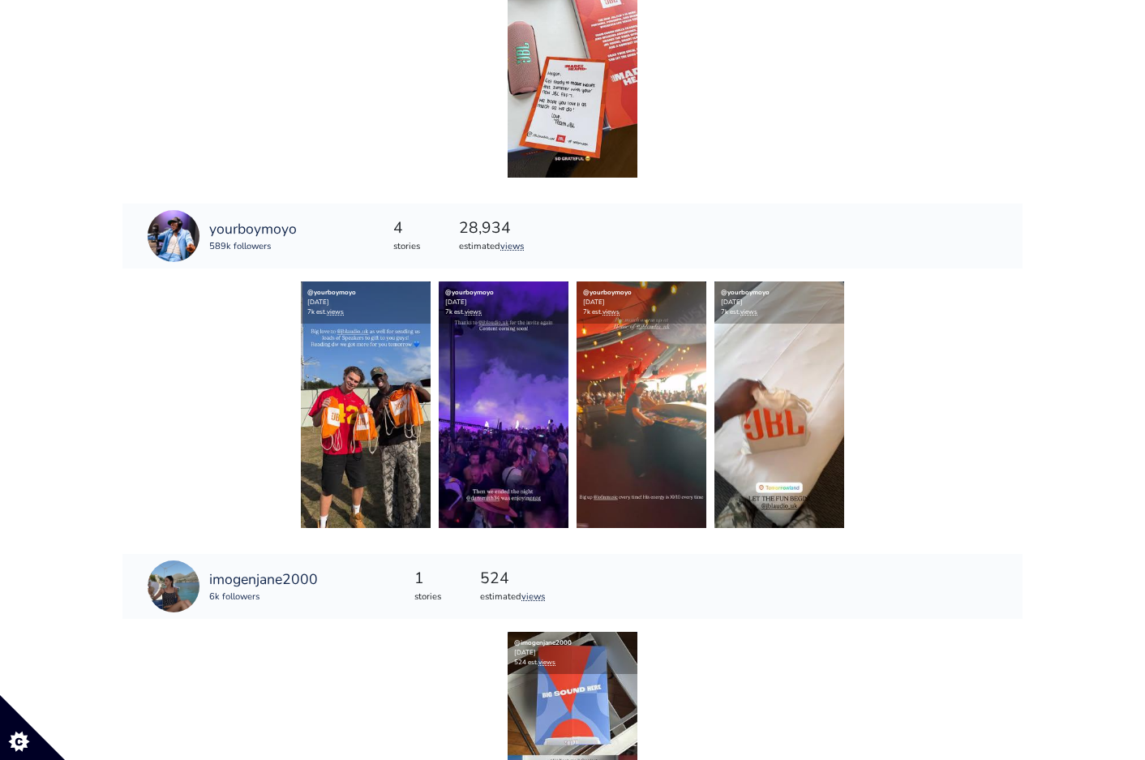
scroll to position [537, 0]
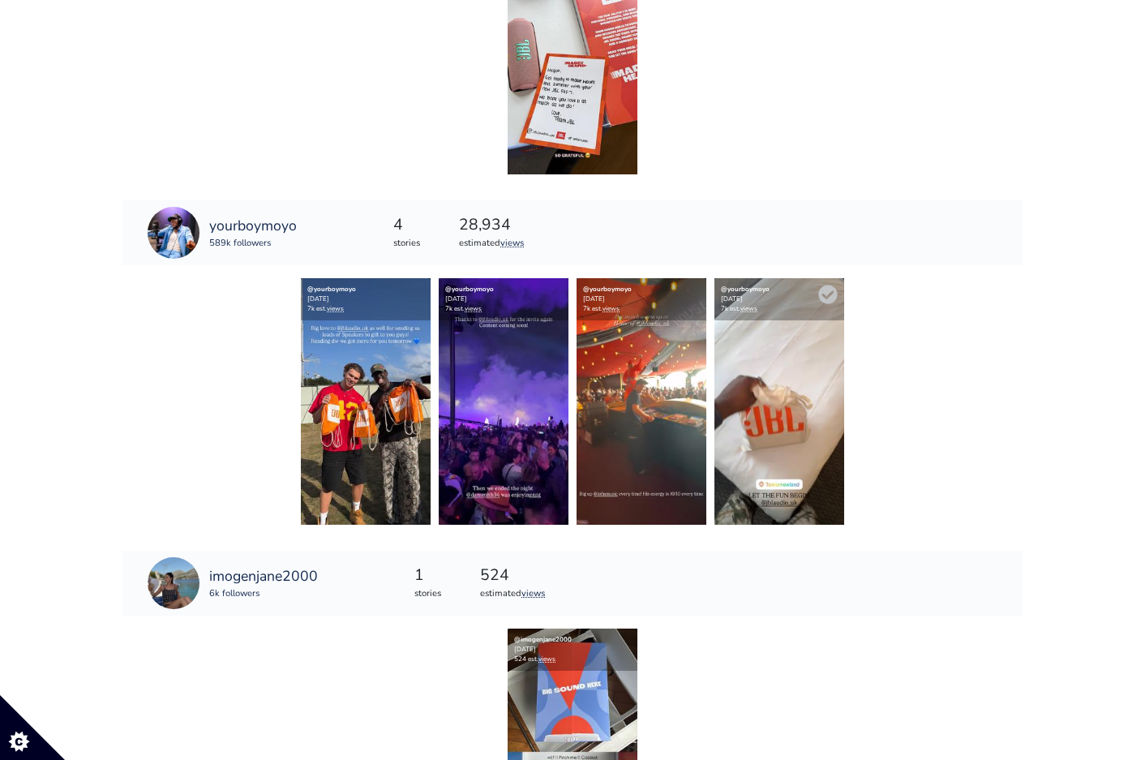
click at [778, 411] on img at bounding box center [780, 401] width 130 height 247
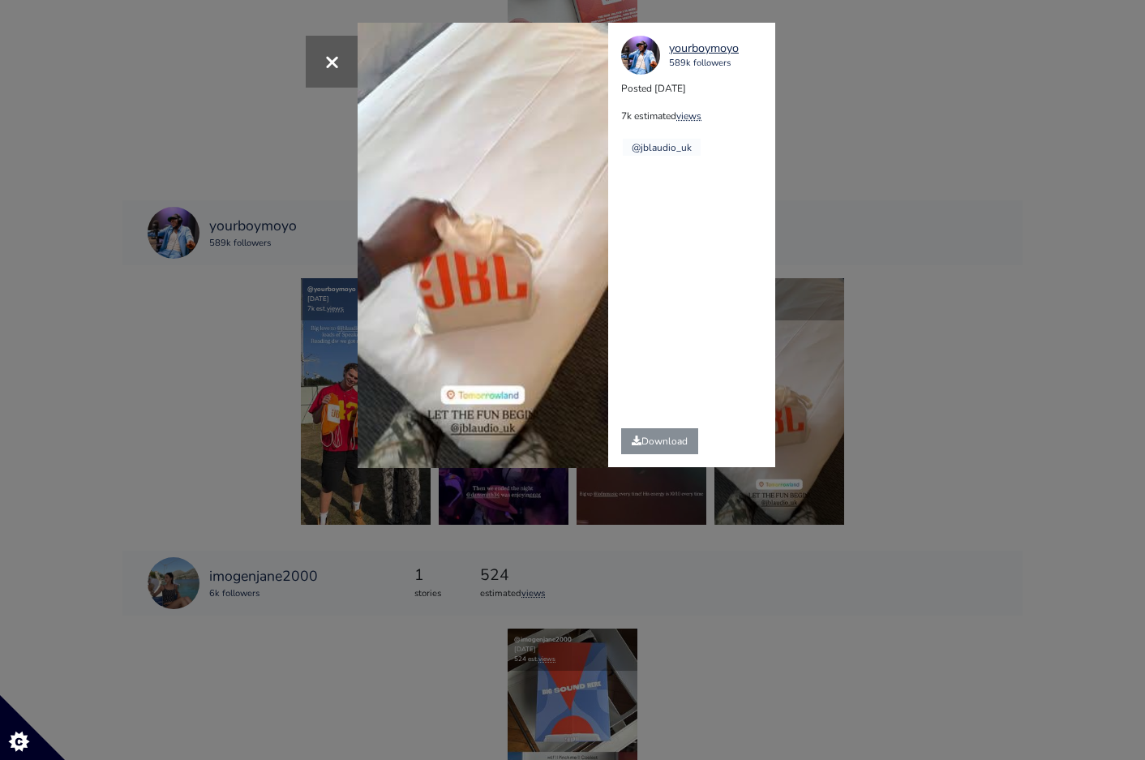
click at [950, 149] on div "× Your browser does not support HTML5 video. yourboymoyo 589k followers Posted …" at bounding box center [572, 380] width 1145 height 760
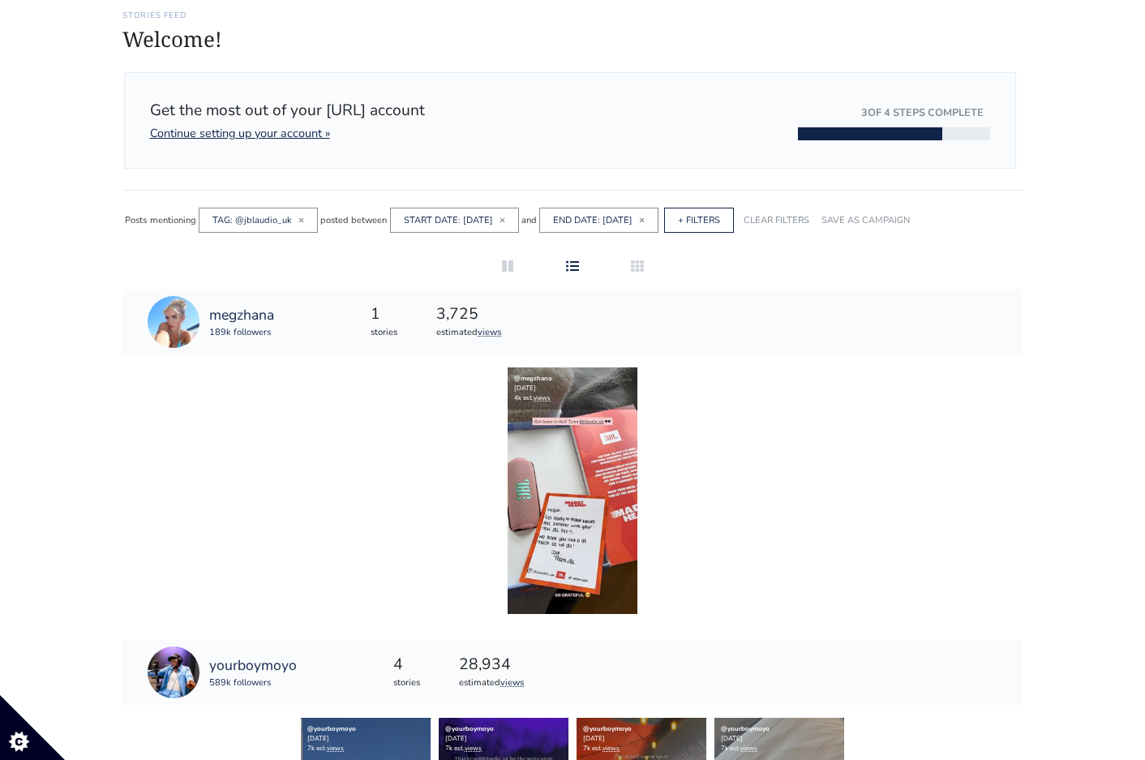
scroll to position [0, 0]
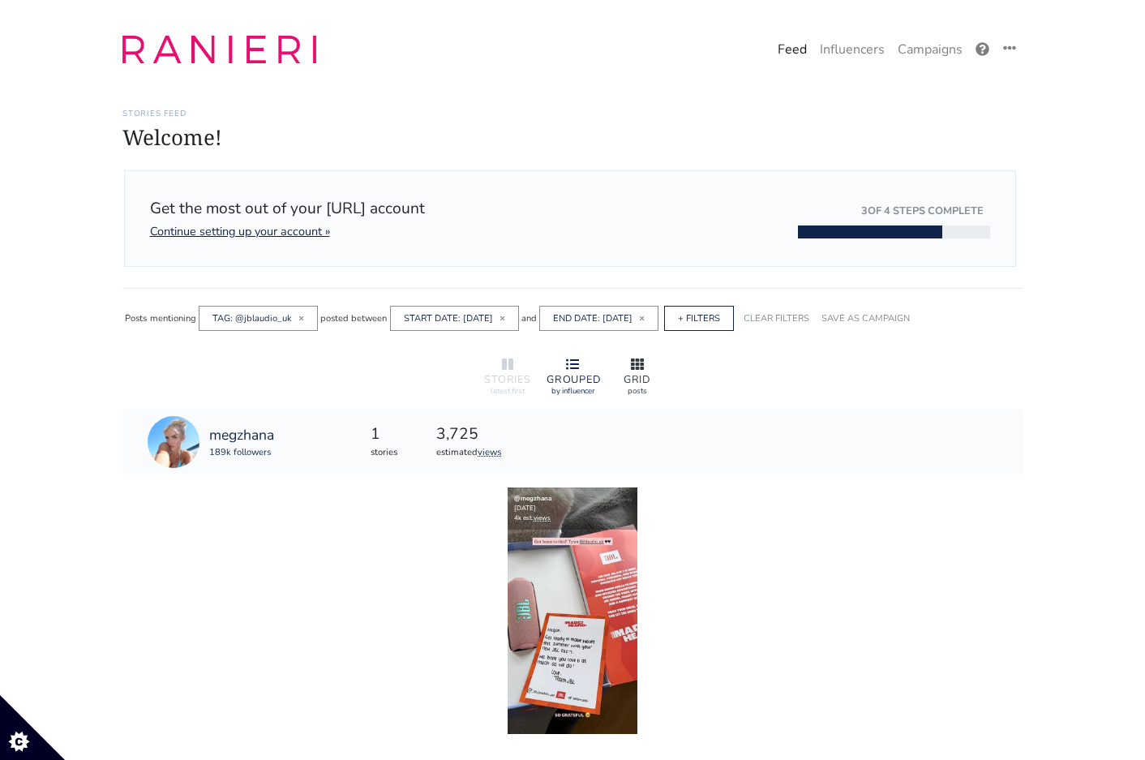
click at [638, 363] on icon at bounding box center [637, 364] width 13 height 11
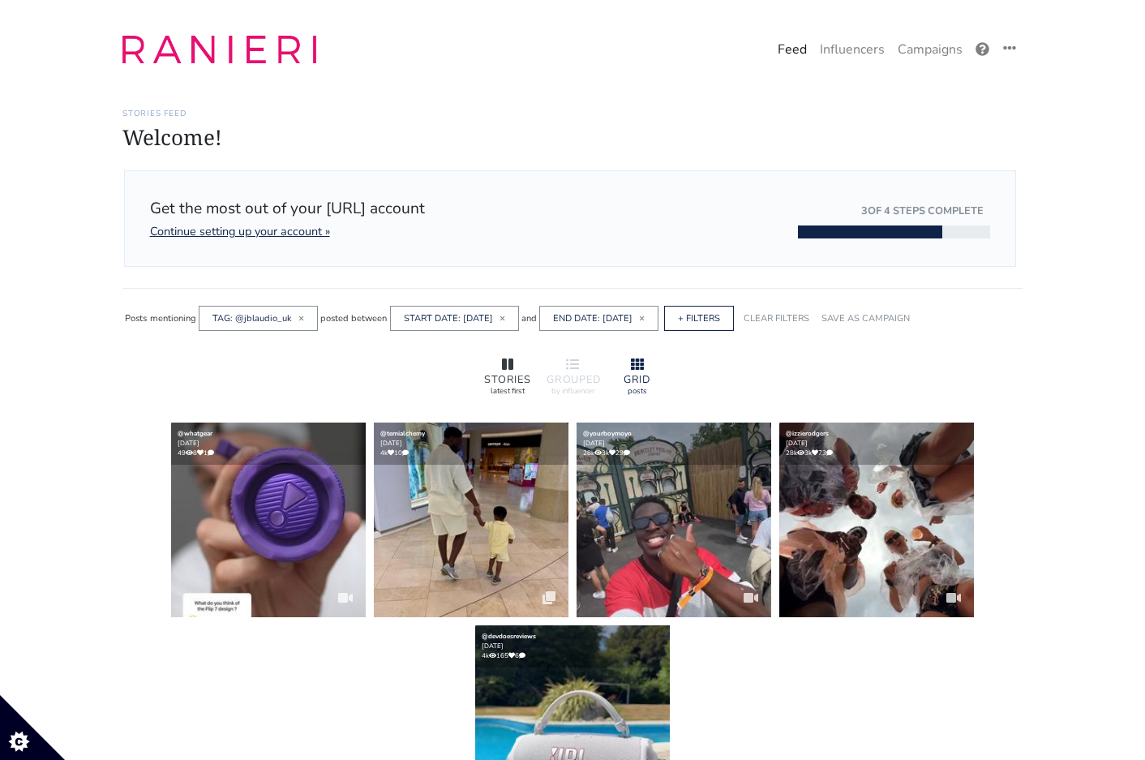
click at [497, 375] on div "STORIES" at bounding box center [508, 380] width 52 height 11
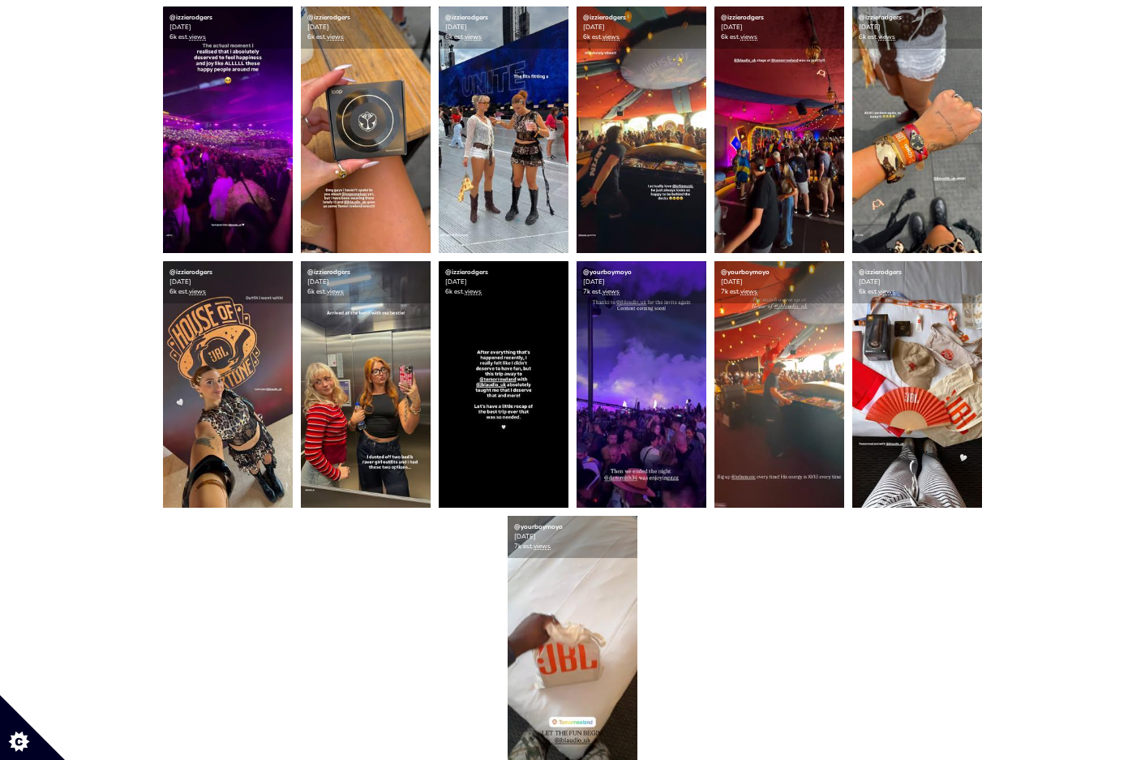
scroll to position [1306, 0]
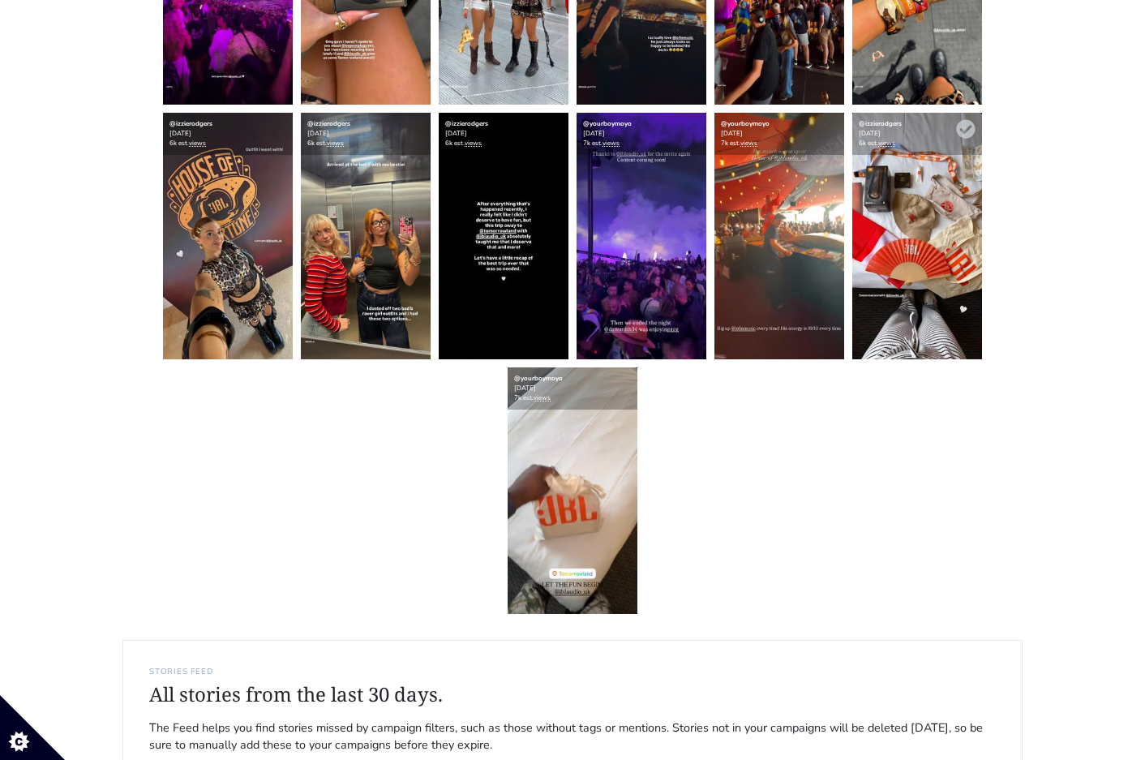
click at [955, 213] on img at bounding box center [917, 236] width 130 height 247
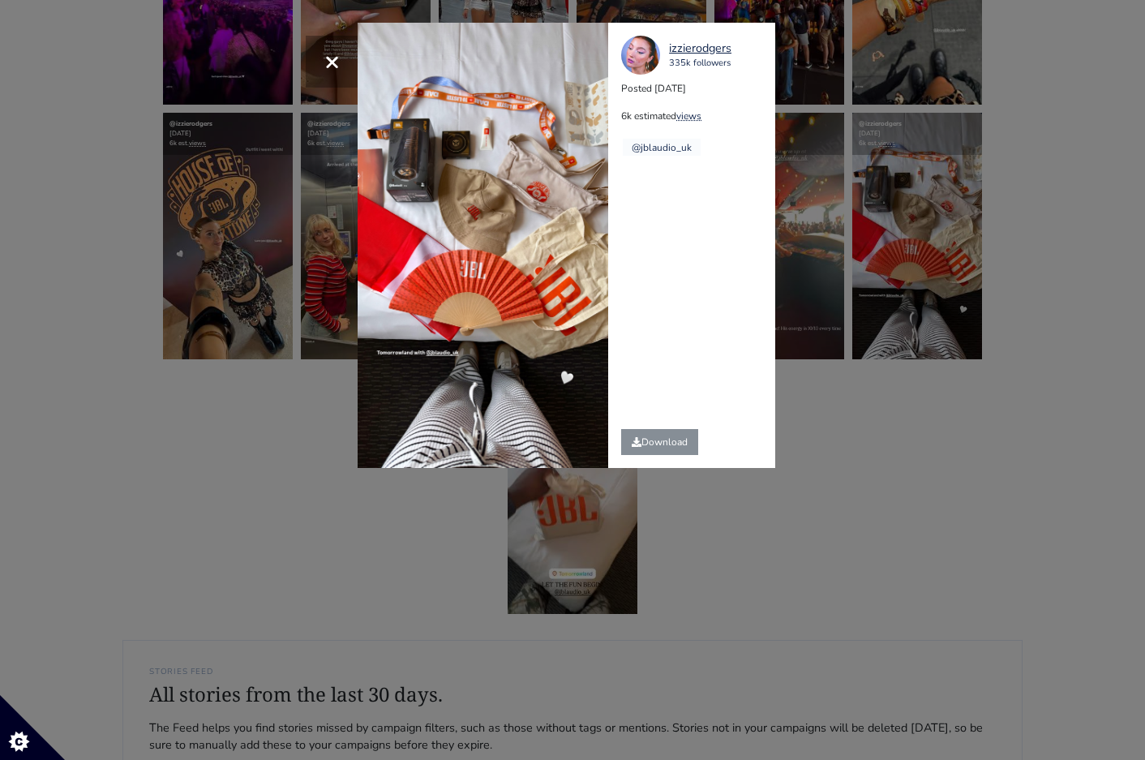
click at [1037, 353] on div "× izzierodgers 335k followers Posted [DATE] 6k estimated views @jblaudio_uk" at bounding box center [572, 380] width 1145 height 760
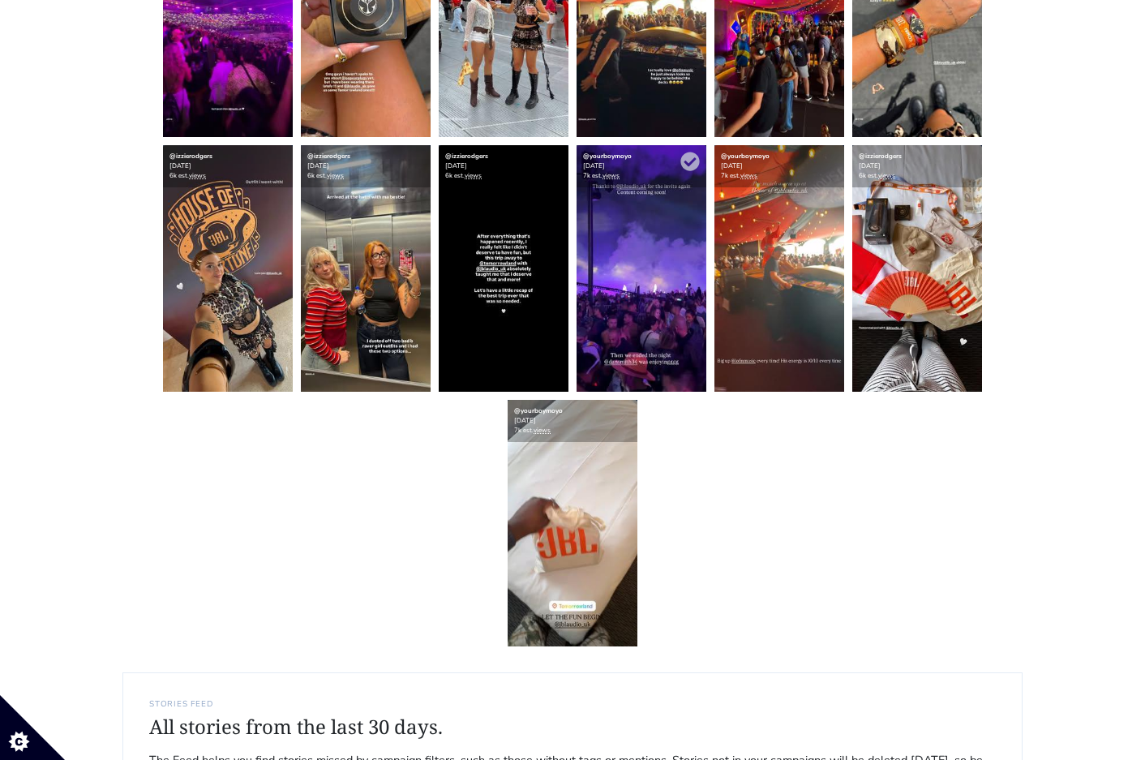
scroll to position [1247, 0]
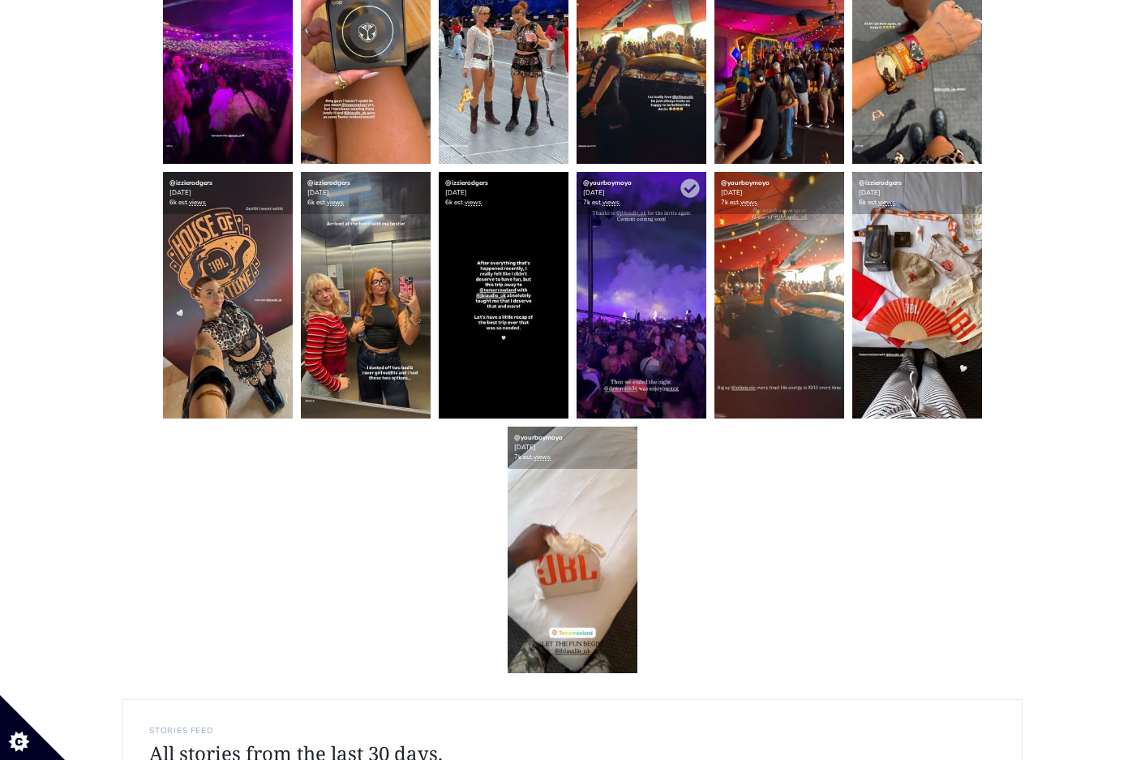
click at [642, 284] on img at bounding box center [642, 295] width 130 height 247
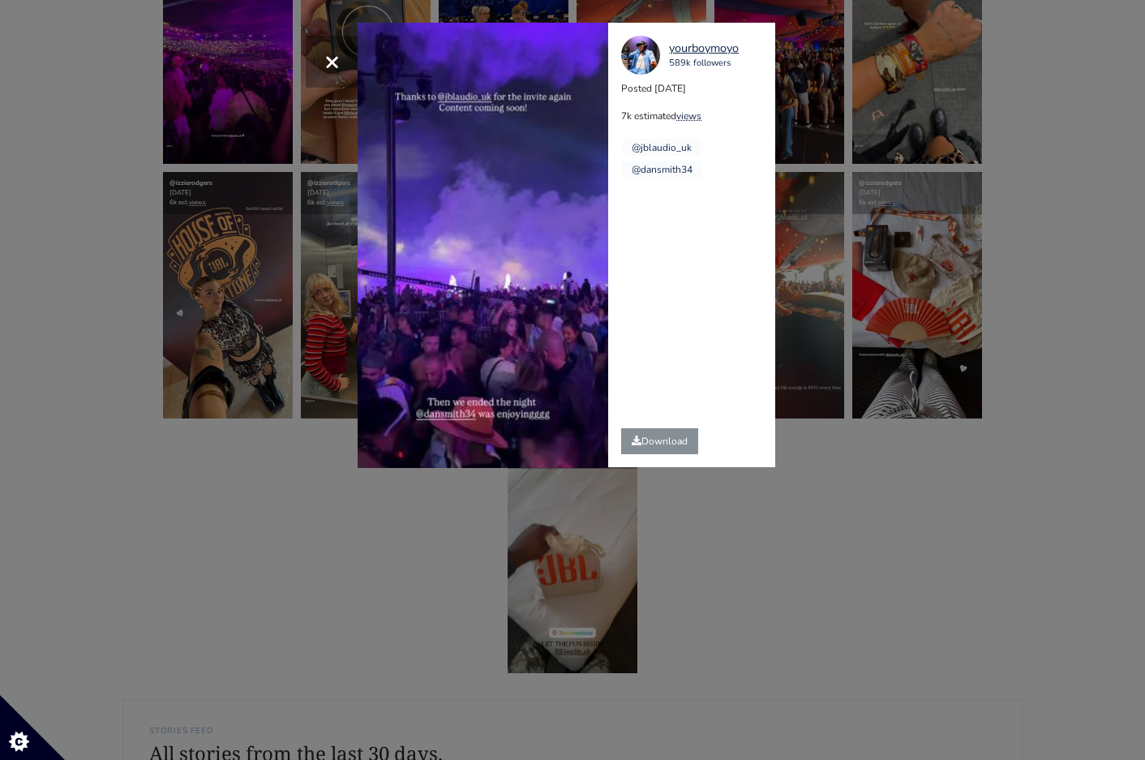
click at [876, 314] on div "× Your browser does not support HTML5 video. yourboymoyo 589k followers Posted …" at bounding box center [572, 380] width 1145 height 760
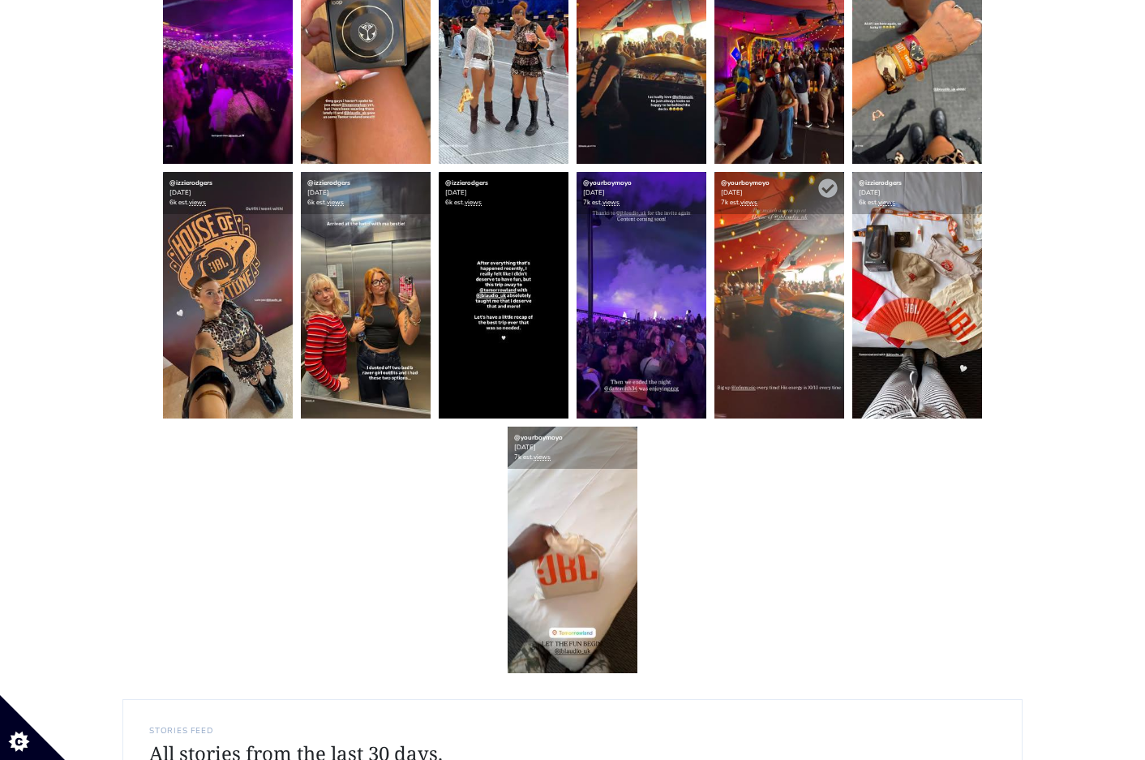
click at [785, 280] on img at bounding box center [780, 295] width 130 height 247
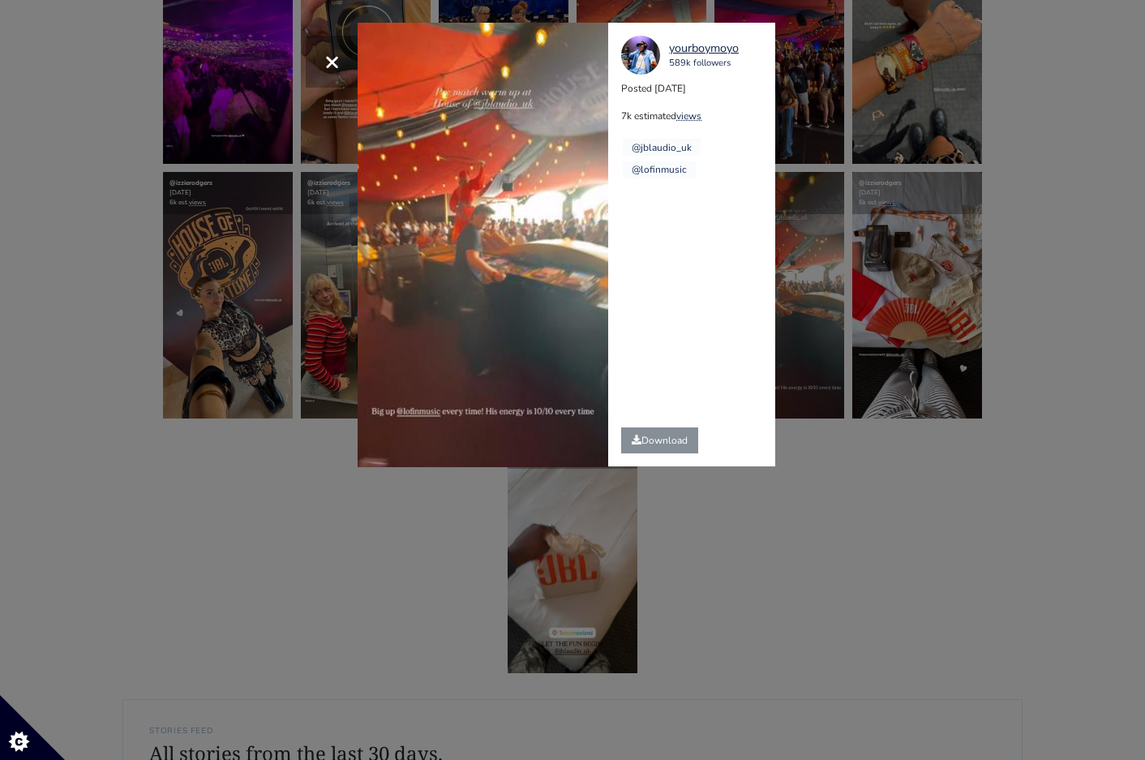
click at [844, 517] on div "× Your browser does not support HTML5 video. yourboymoyo 589k followers Posted …" at bounding box center [572, 380] width 1145 height 760
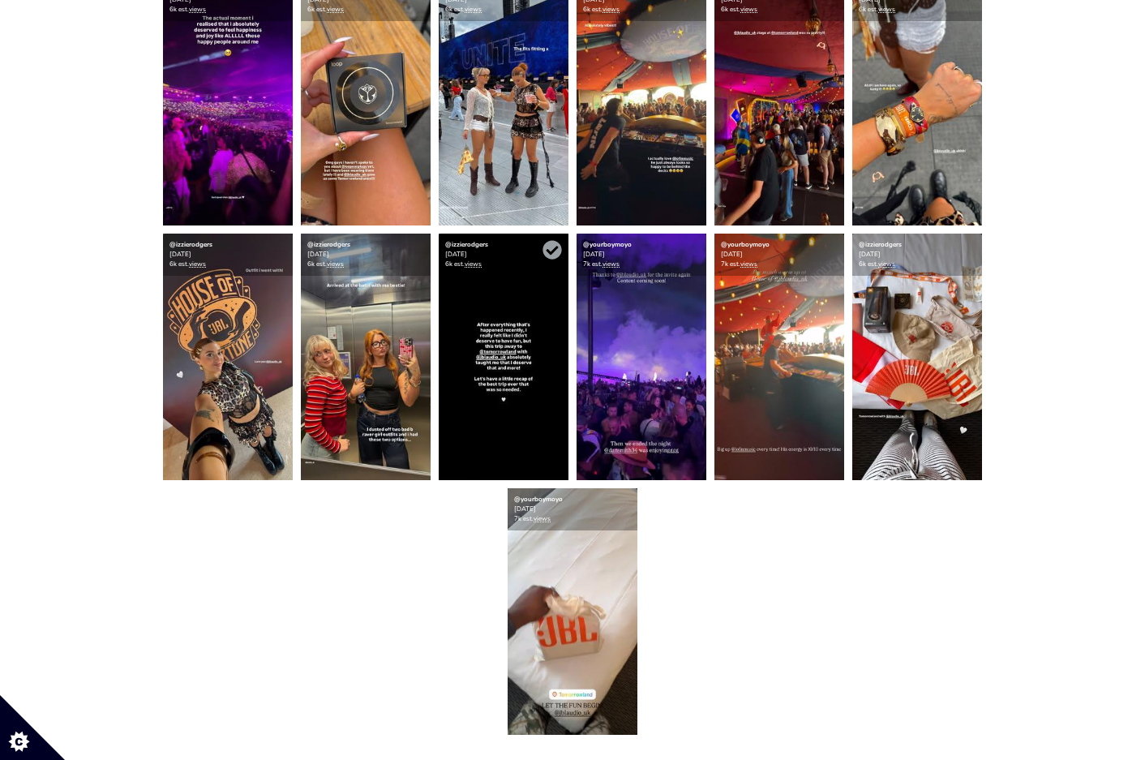
scroll to position [1178, 0]
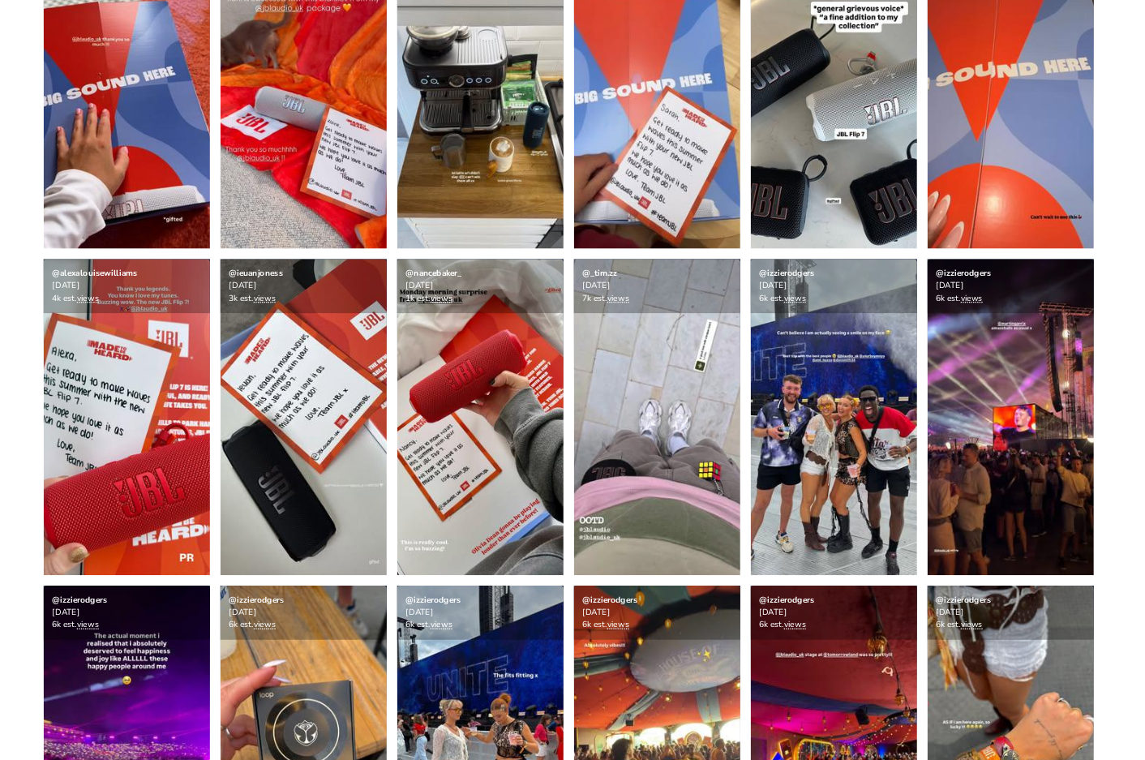
scroll to position [706, 0]
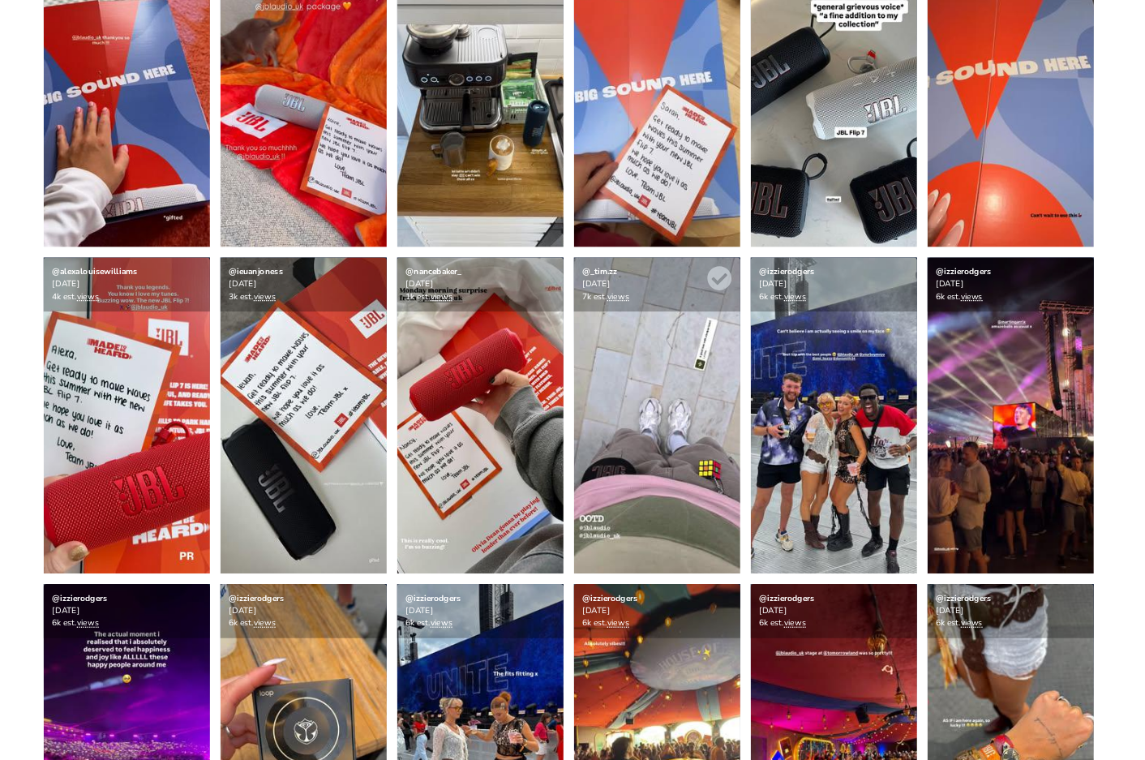
click at [668, 294] on img at bounding box center [642, 325] width 130 height 247
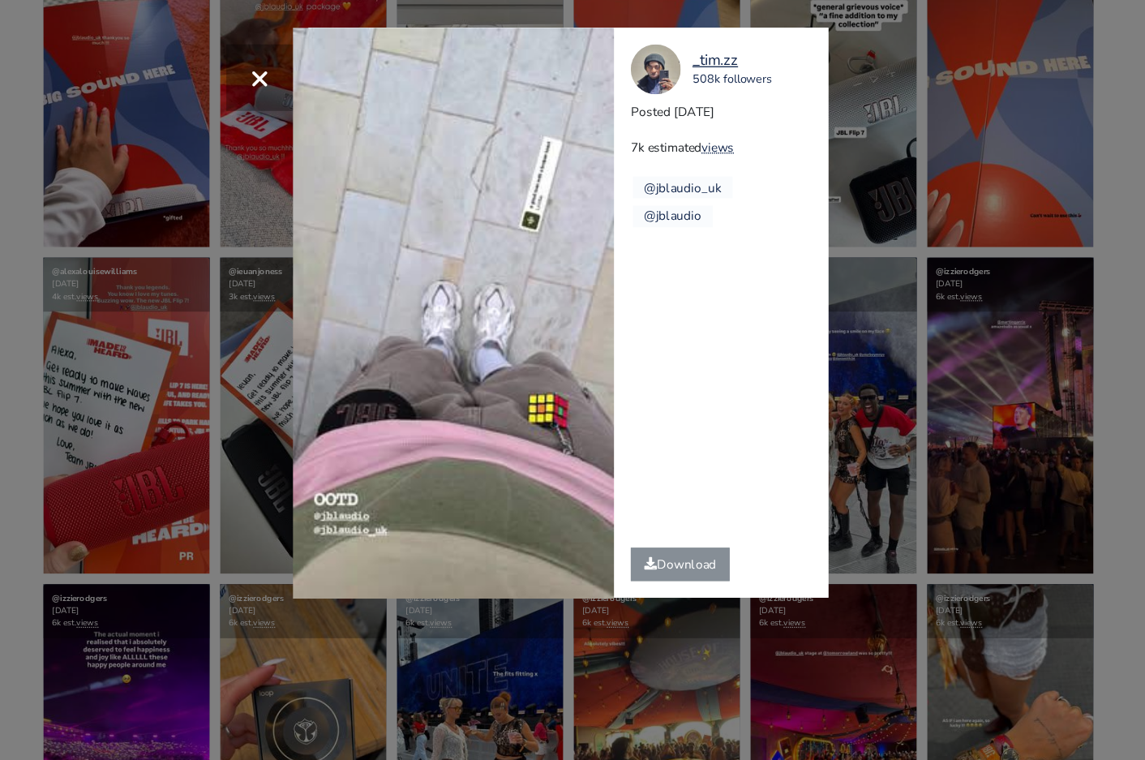
drag, startPoint x: 769, startPoint y: 49, endPoint x: 668, endPoint y: 47, distance: 101.4
click at [668, 47] on div "_tim.zz 508k followers" at bounding box center [697, 55] width 153 height 39
copy div "_tim.zz 508k followers"
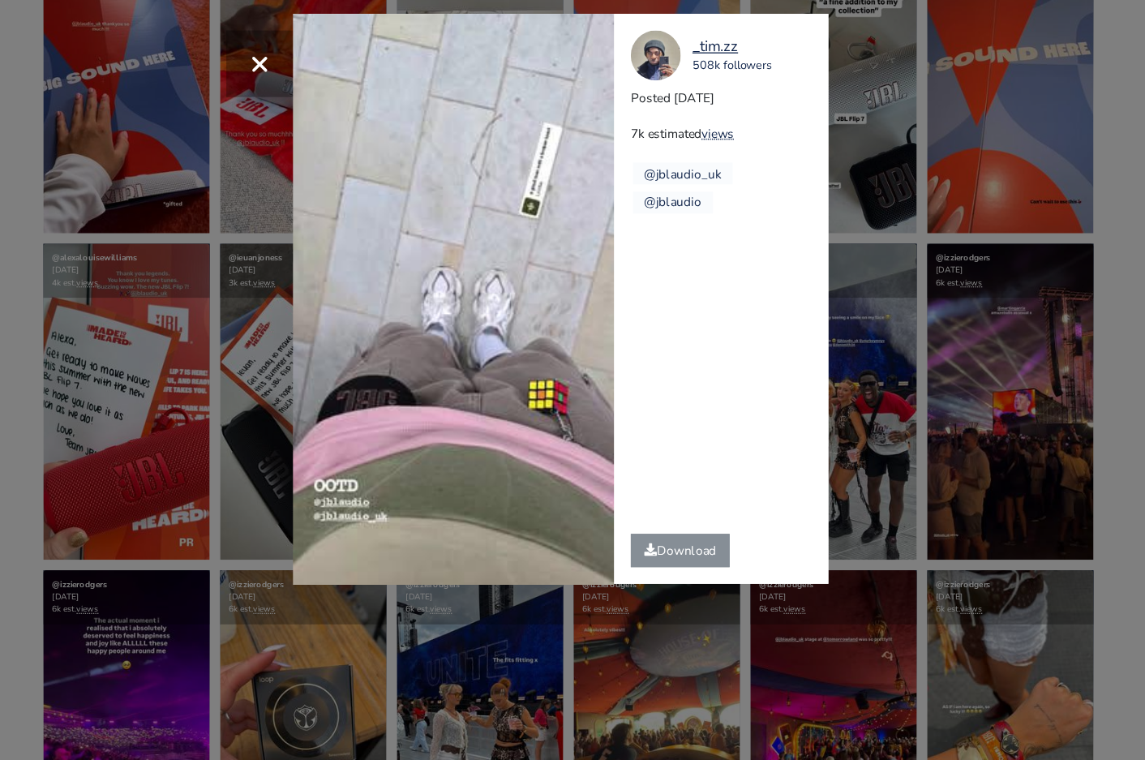
click at [820, 441] on div "× Your browser does not support HTML5 video. _tim.zz 508k followers Posted [DAT…" at bounding box center [572, 380] width 1145 height 760
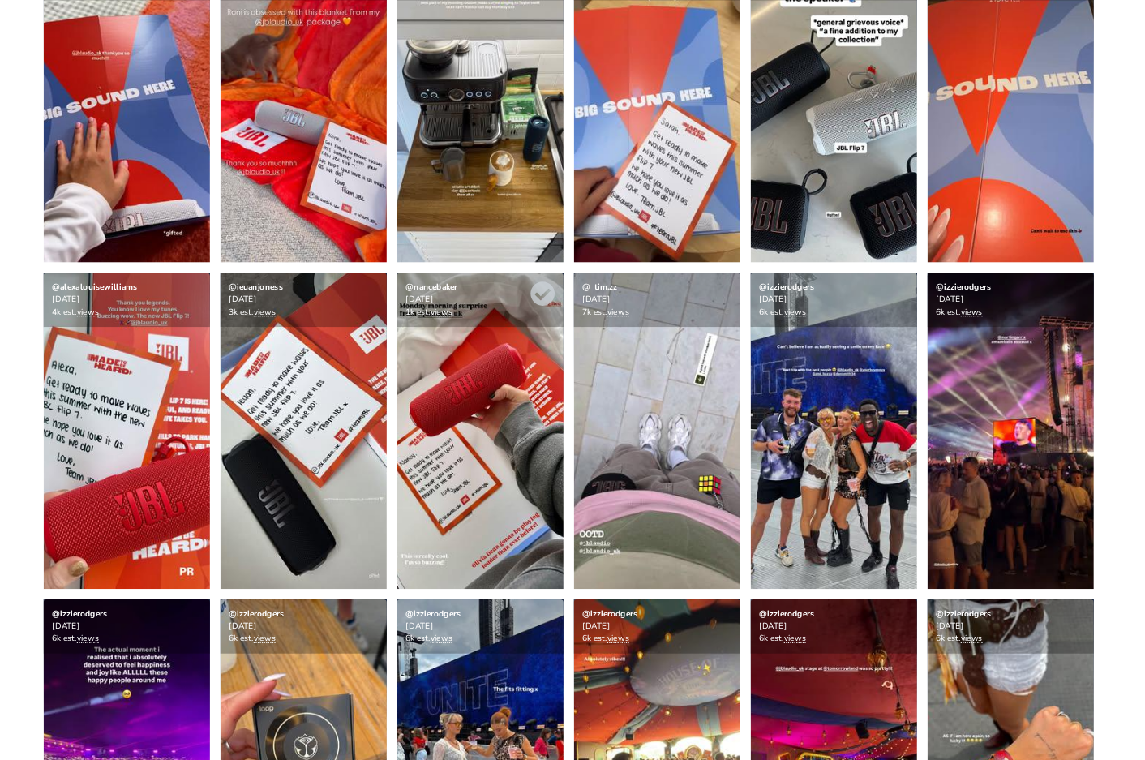
scroll to position [547, 0]
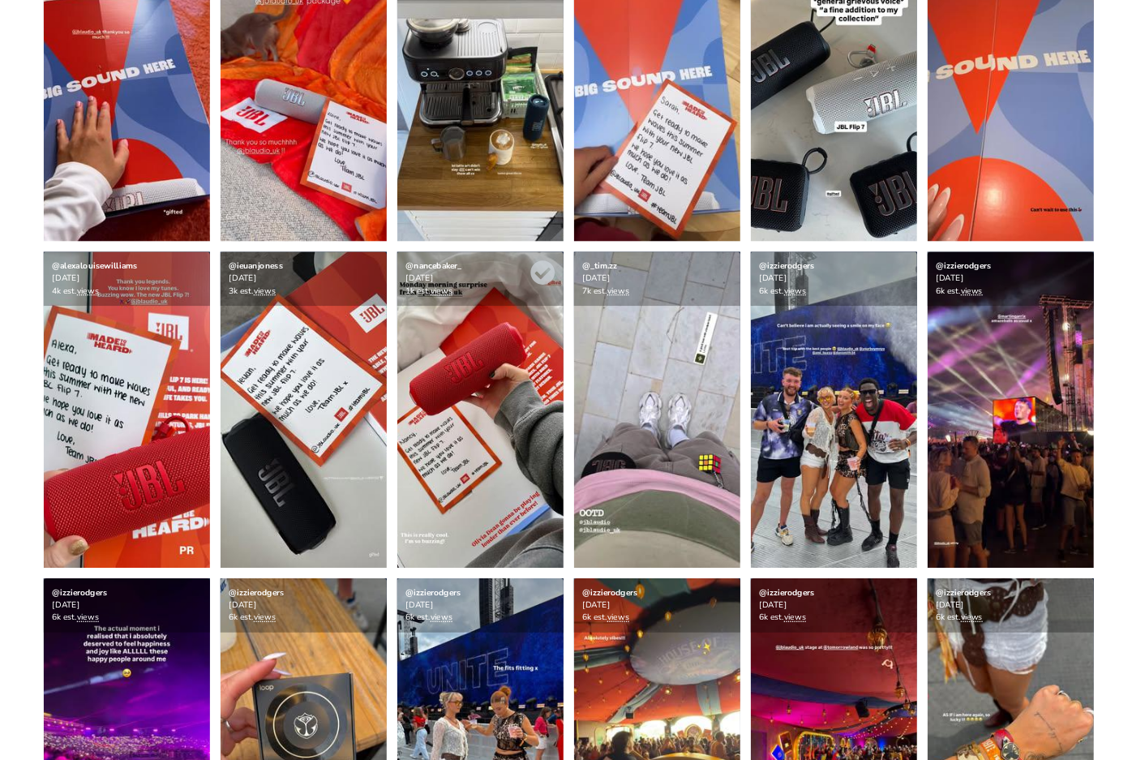
click at [513, 477] on img at bounding box center [504, 486] width 130 height 247
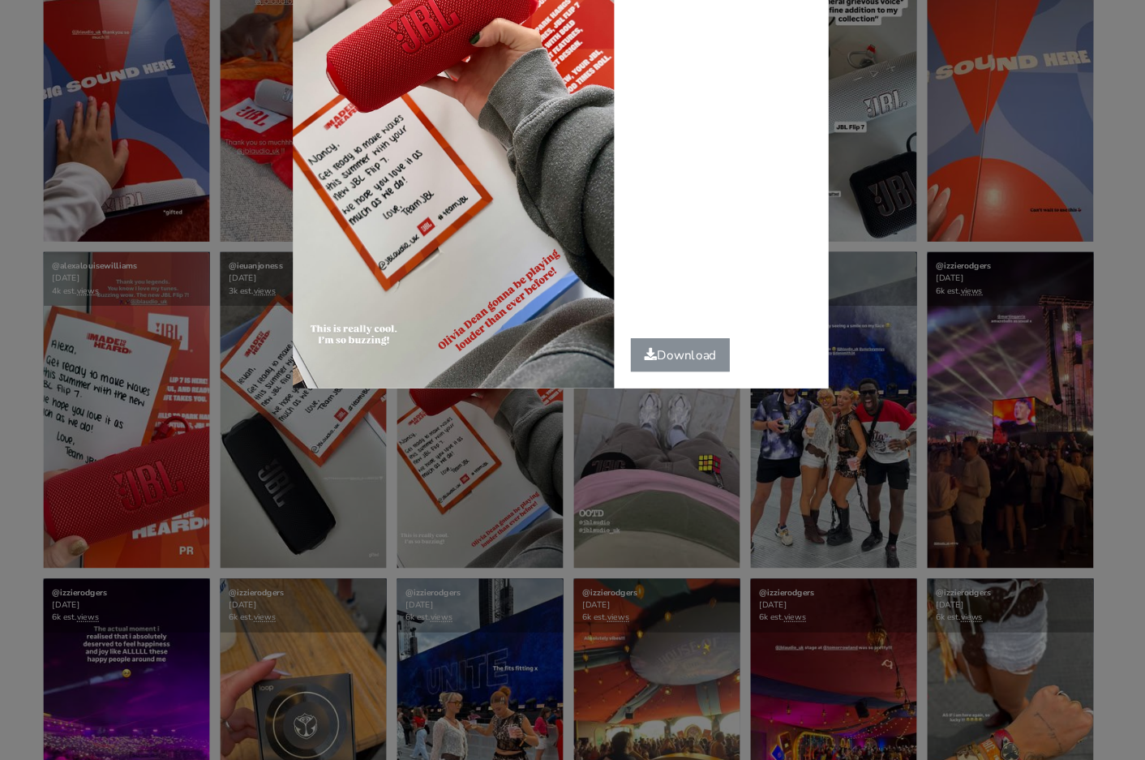
click at [885, 446] on div "× nancebaker_ 21k followers Posted [DATE] 1k estimated views #gifted" at bounding box center [572, 380] width 1145 height 760
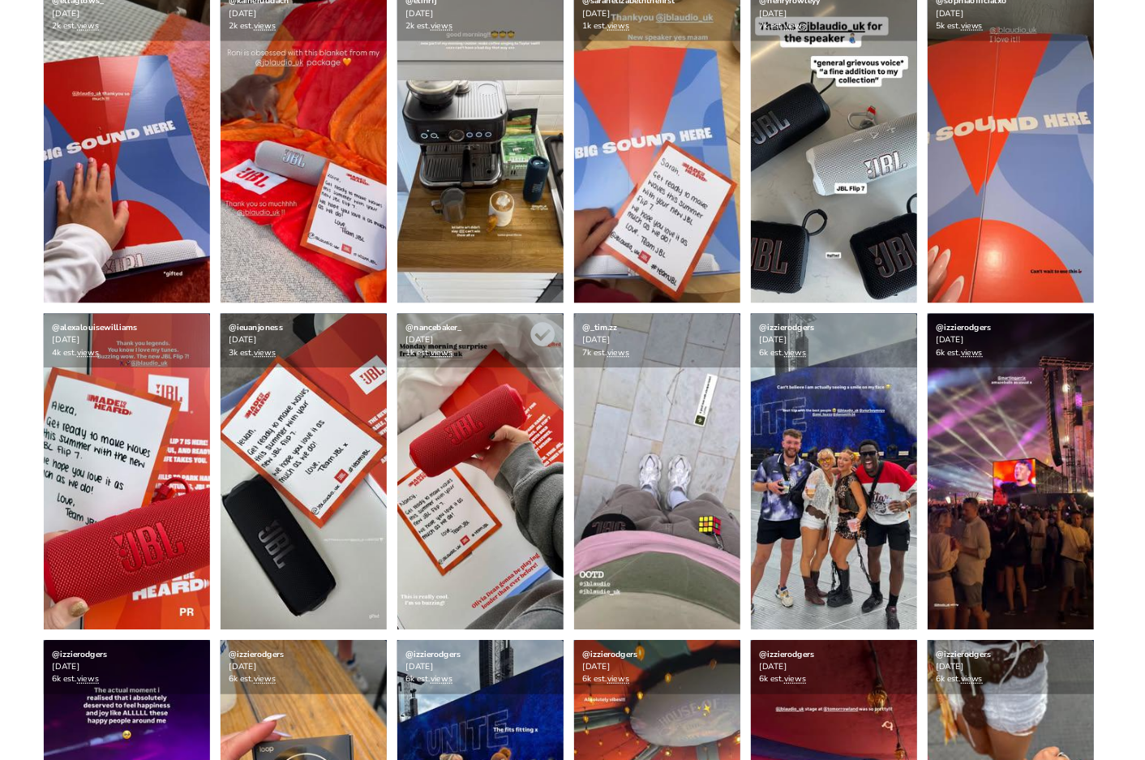
click at [504, 462] on img at bounding box center [504, 486] width 130 height 247
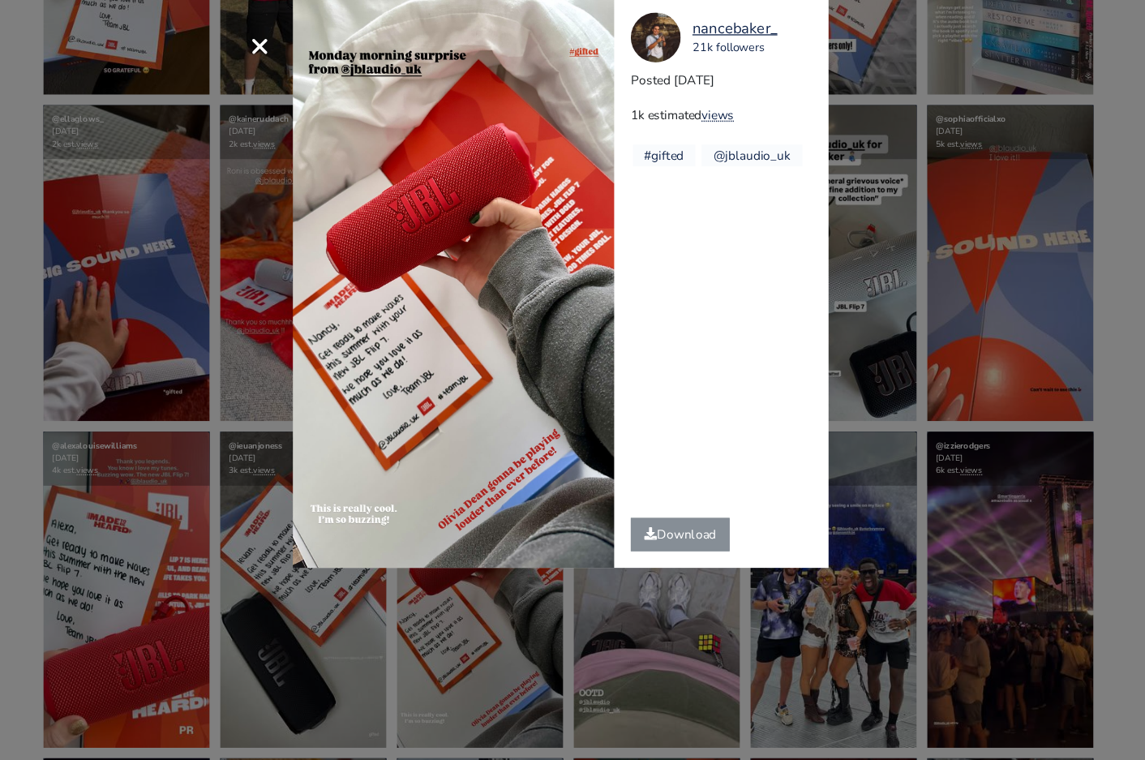
drag, startPoint x: 749, startPoint y: 46, endPoint x: 665, endPoint y: 46, distance: 84.4
click at [665, 46] on div "nancebaker_ 21k followers" at bounding box center [697, 55] width 153 height 39
copy div "nancebaker_ 21k followers"
click at [811, 491] on div "× nancebaker_ 21k followers Posted [DATE] 1k estimated views #gifted" at bounding box center [572, 380] width 1145 height 760
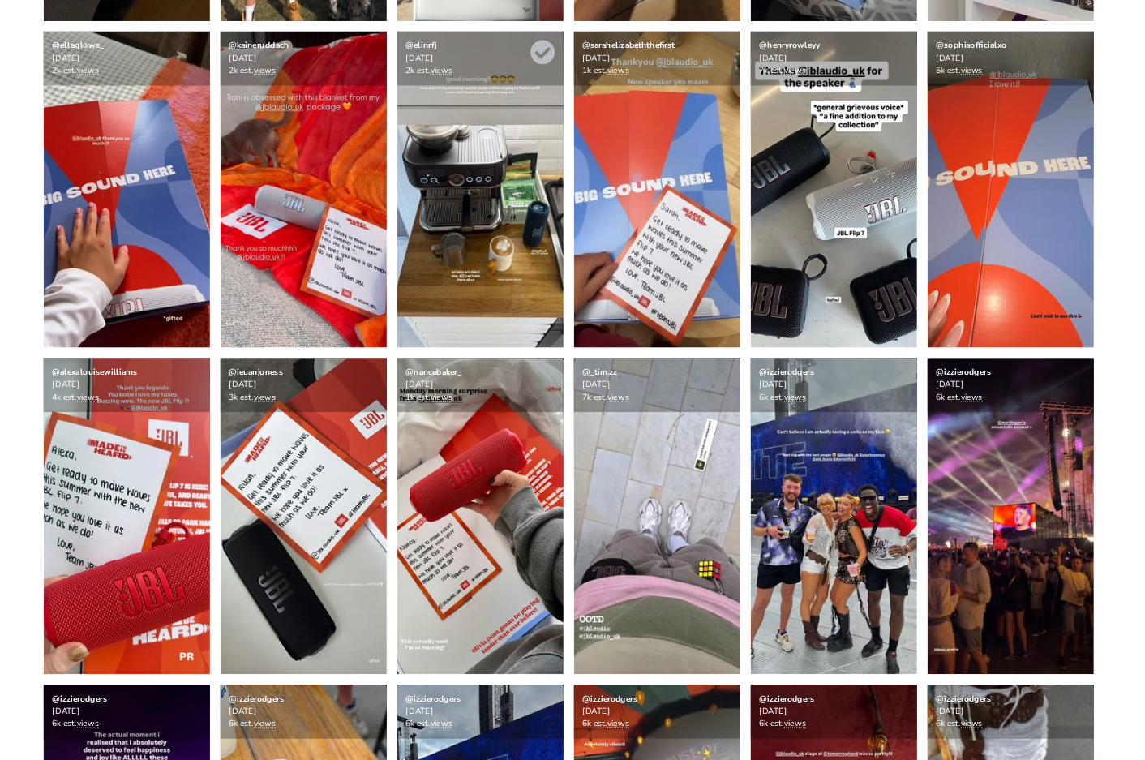
scroll to position [513, 0]
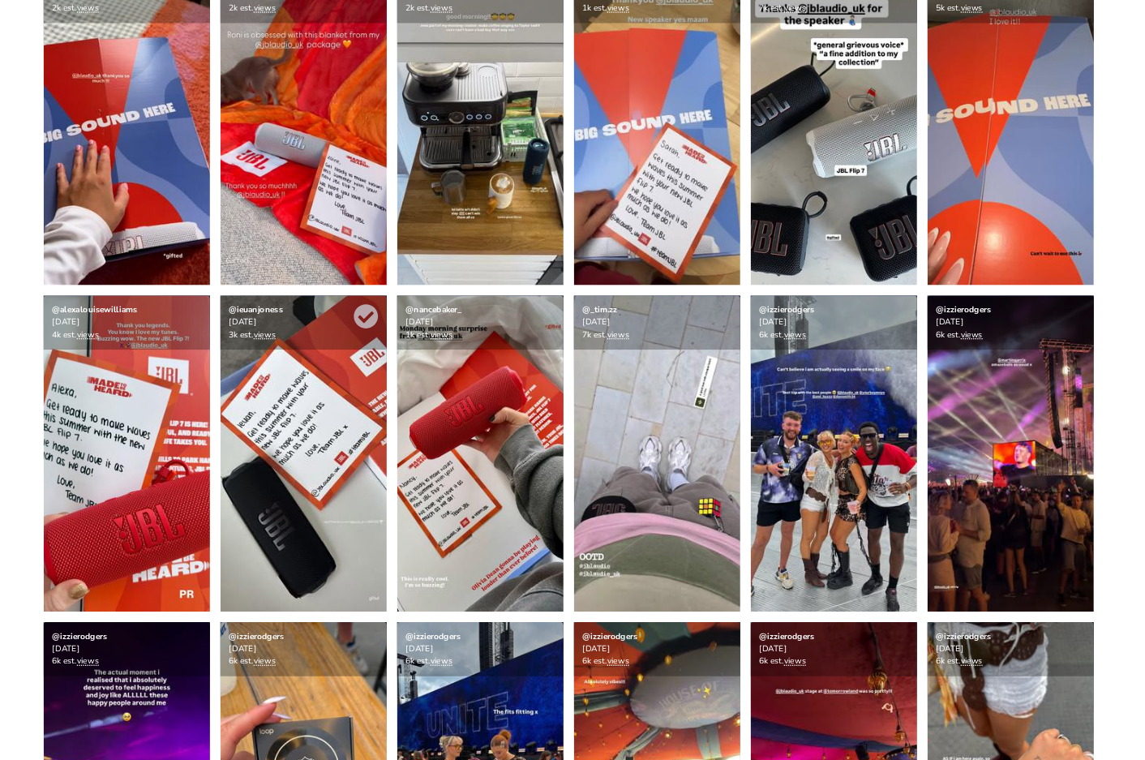
click at [402, 474] on img at bounding box center [366, 520] width 130 height 247
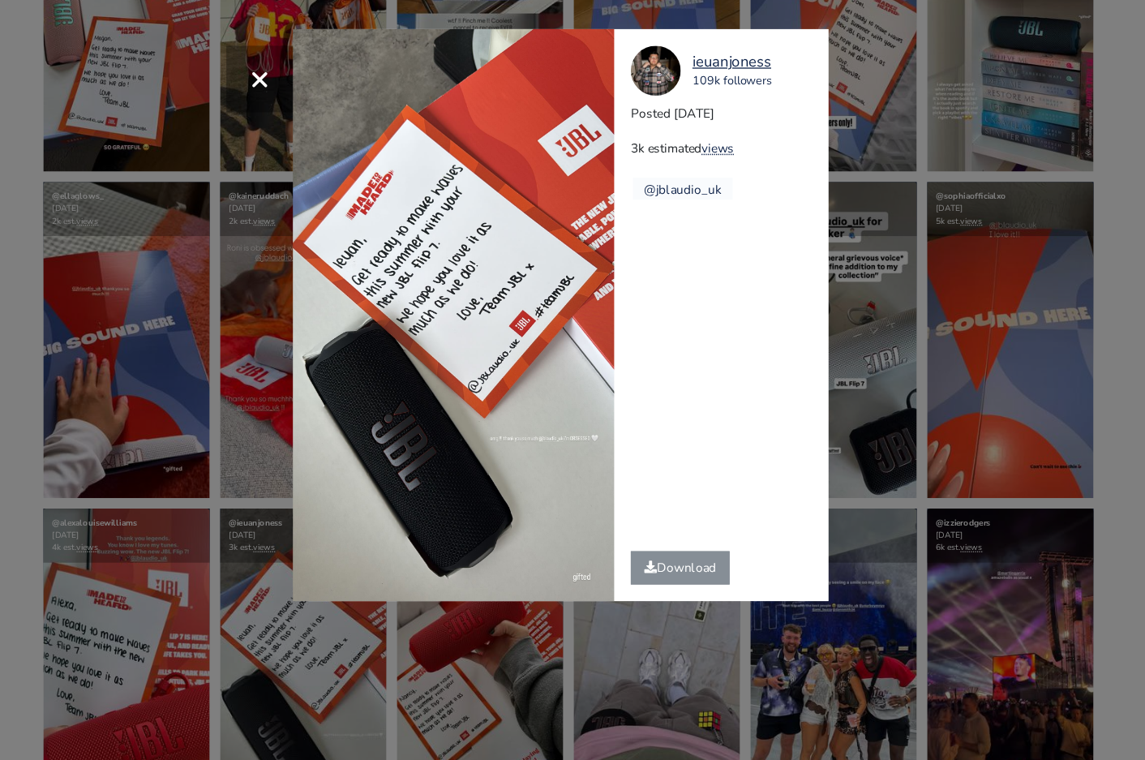
drag, startPoint x: 744, startPoint y: 49, endPoint x: 668, endPoint y: 48, distance: 75.4
click at [668, 48] on div "ieuanjoness 109k followers" at bounding box center [697, 55] width 153 height 39
copy div "ieuanjoness 109k followers"
click at [867, 316] on div "× ieuanjoness 109k followers Posted [DATE] 3k estimated views @jblaudio_uk" at bounding box center [572, 380] width 1145 height 760
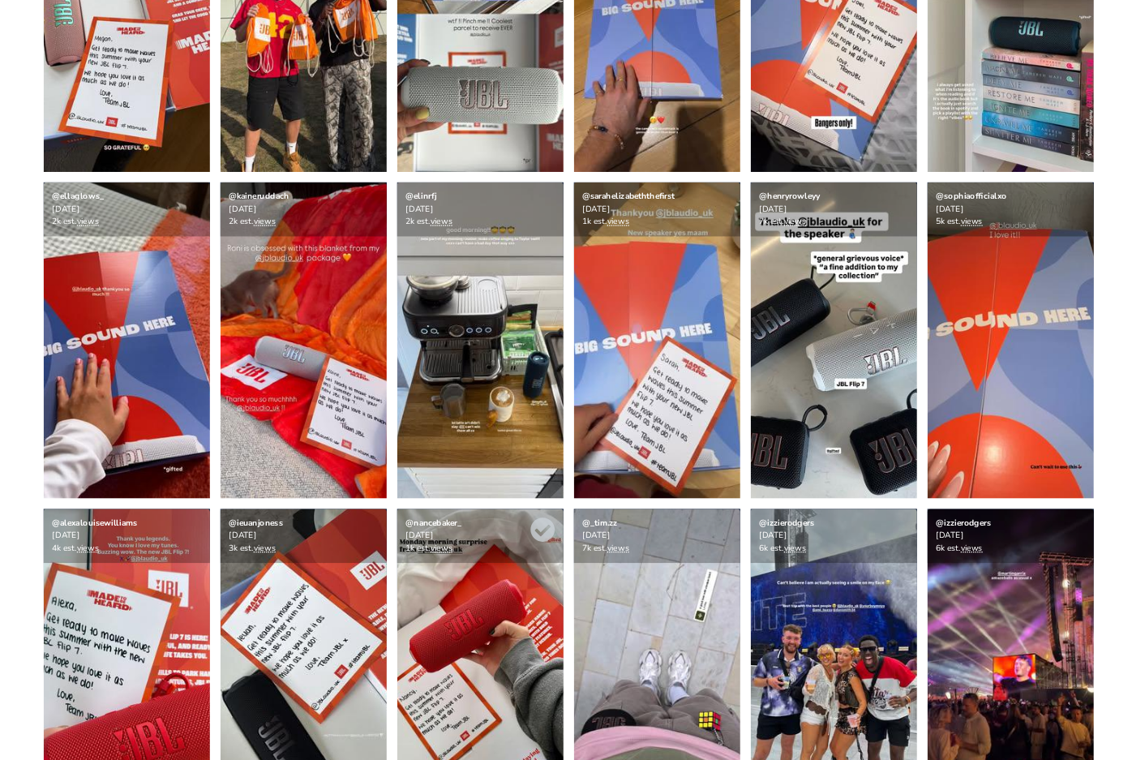
click at [457, 491] on img at bounding box center [504, 520] width 130 height 247
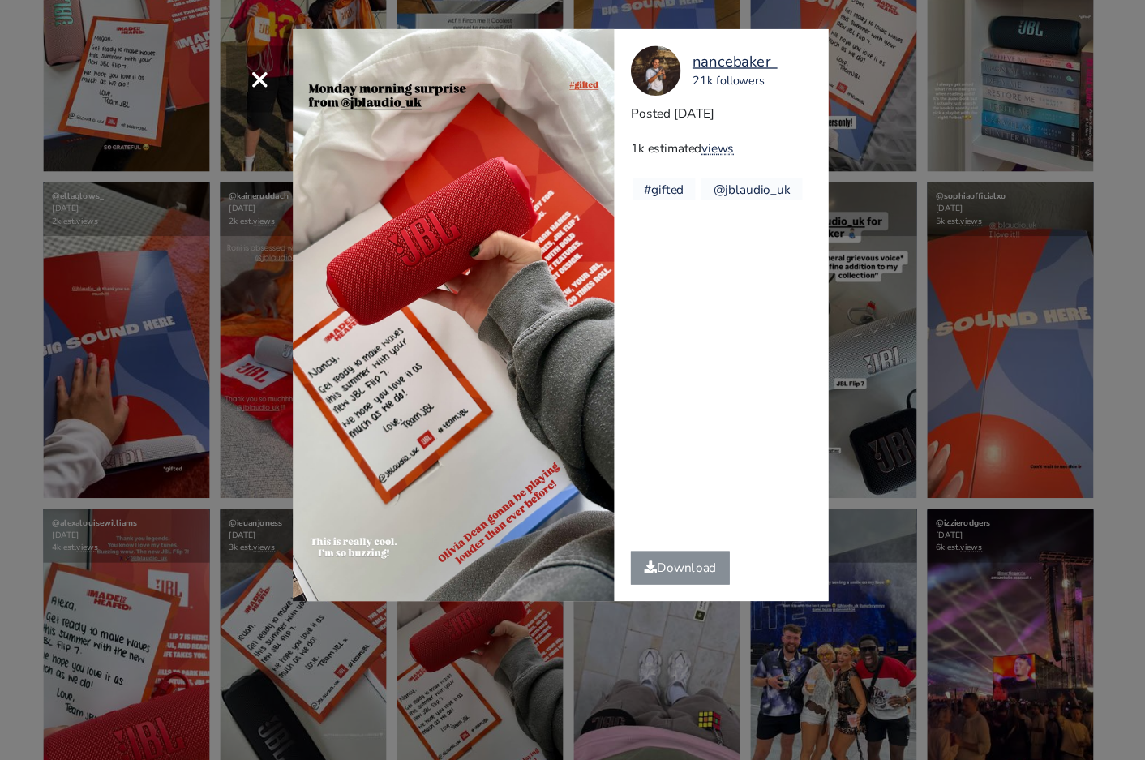
click at [907, 371] on div "× nancebaker_ 21k followers Posted [DATE] 1k estimated views #gifted" at bounding box center [572, 380] width 1145 height 760
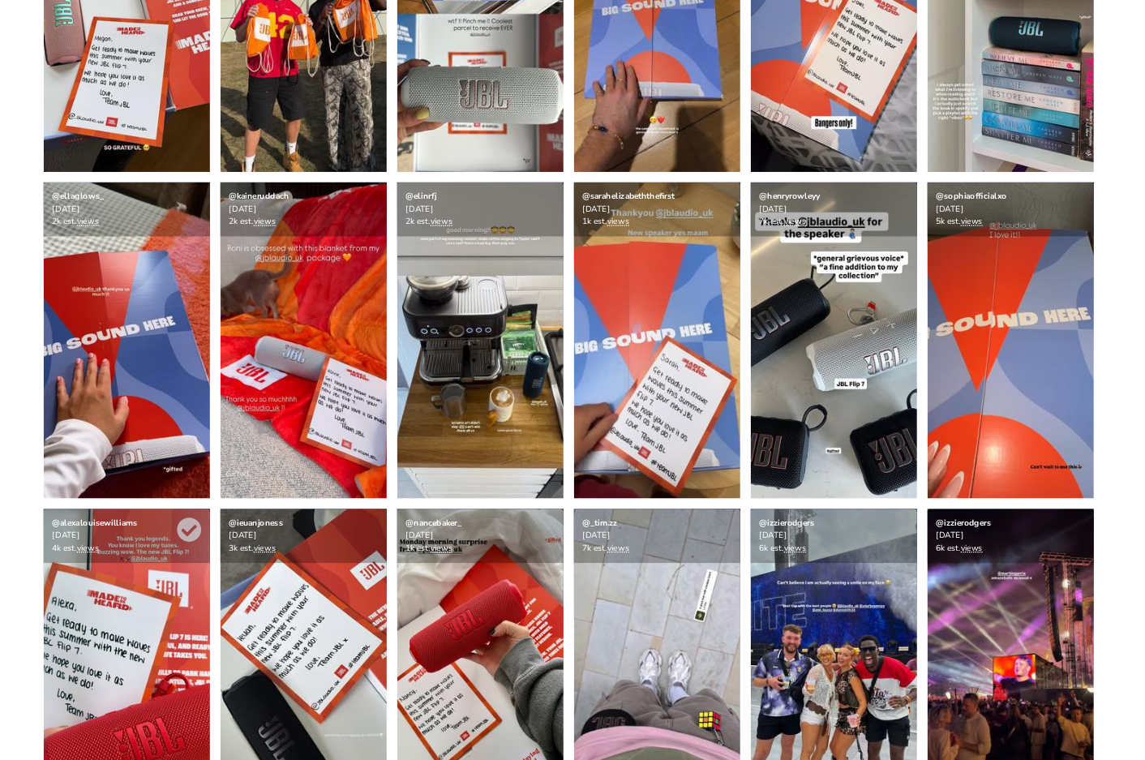
click at [234, 496] on img at bounding box center [228, 520] width 130 height 247
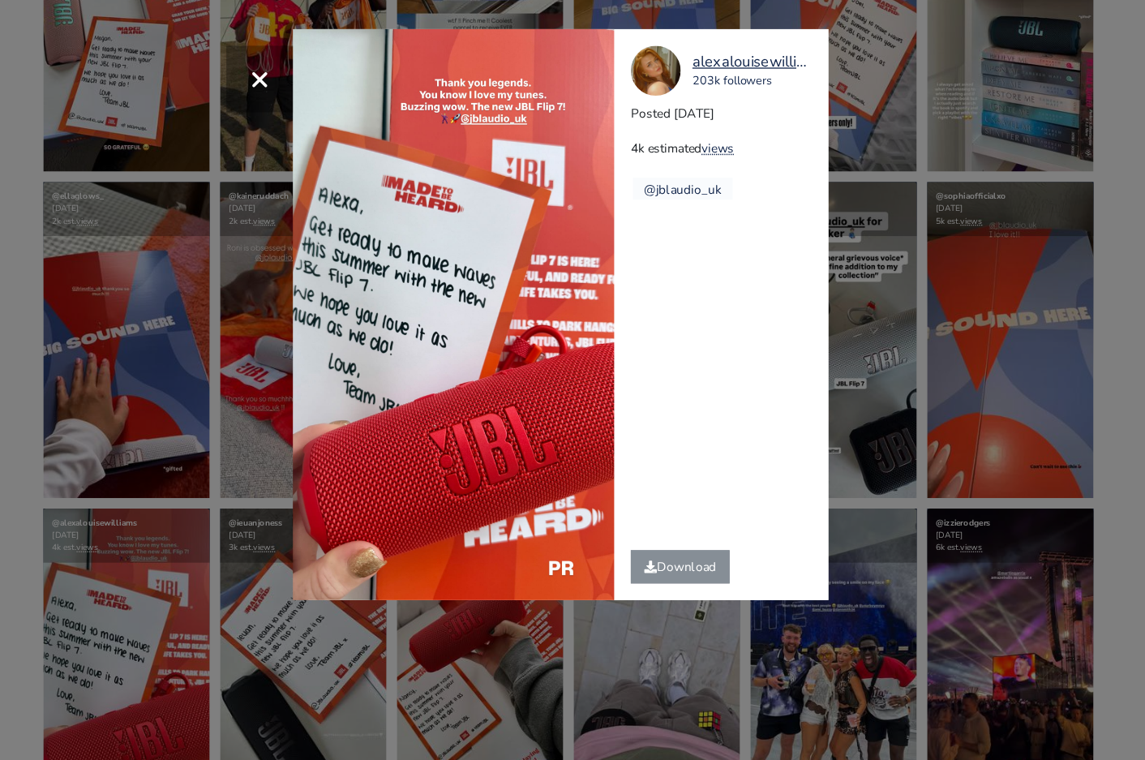
drag, startPoint x: 665, startPoint y: 48, endPoint x: 762, endPoint y: 49, distance: 96.5
click at [763, 49] on div "alexalouisewilliams 203k followers" at bounding box center [697, 55] width 153 height 39
click at [752, 98] on div "alexalouisewilliams 203k followers Posted [DATE] 4k estimated views @jblaudio_uk" at bounding box center [697, 245] width 179 height 445
click at [861, 311] on div "× alexalouisewilliams 203k followers Posted [DATE] 4k estimated views @jblaudio…" at bounding box center [572, 380] width 1145 height 760
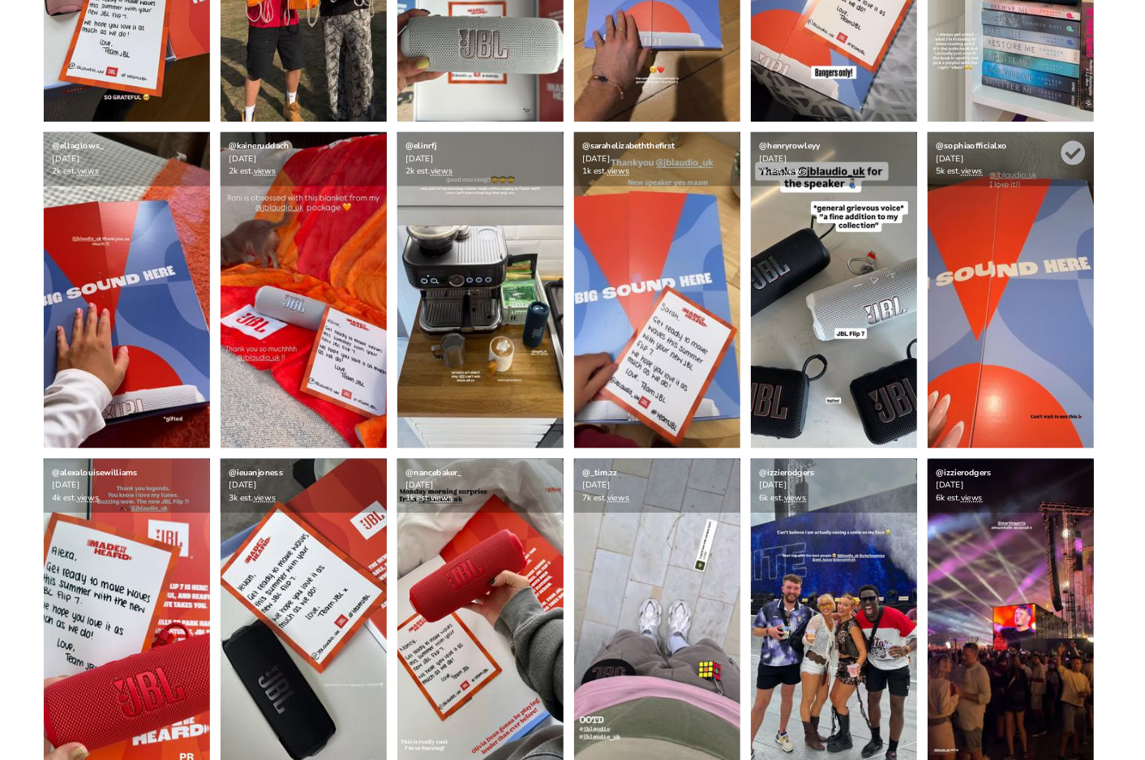
click at [883, 234] on img at bounding box center [917, 265] width 130 height 247
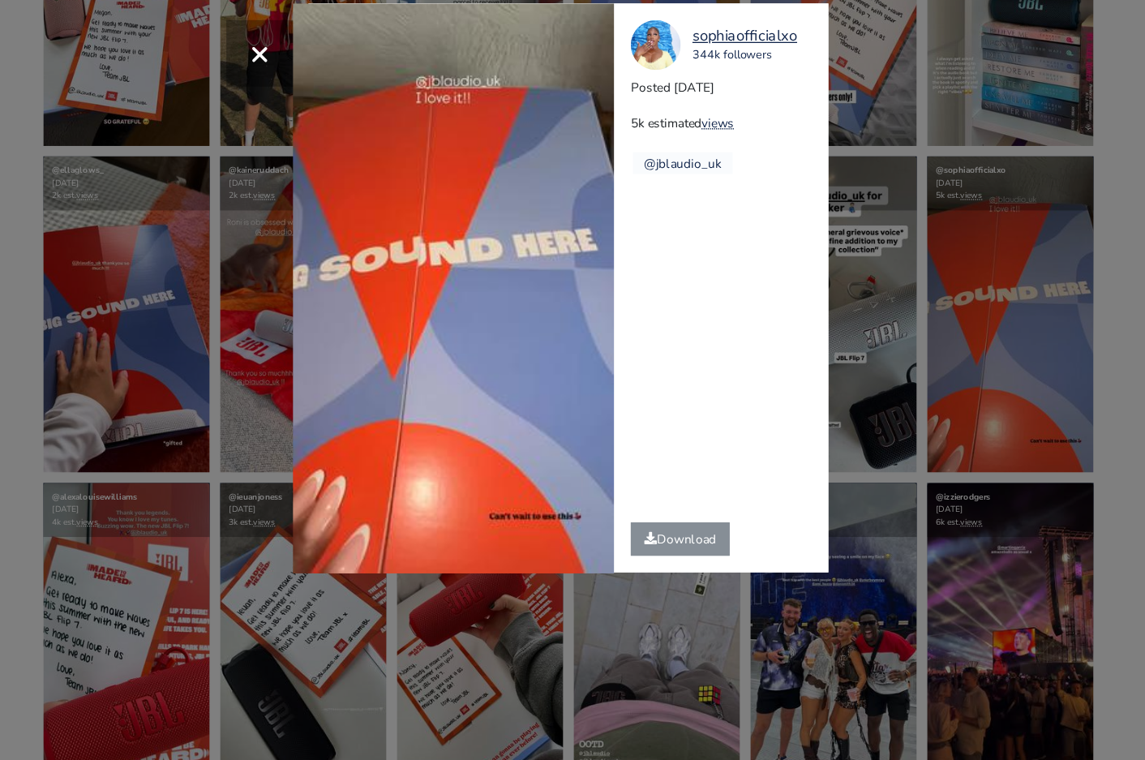
drag, startPoint x: 761, startPoint y: 43, endPoint x: 658, endPoint y: 43, distance: 103.0
click at [659, 44] on div "sophiaofficialxo 344k followers" at bounding box center [697, 55] width 153 height 39
copy div "sophiaofficialxo 344k followers"
click at [852, 266] on div "× Your browser does not support HTML5 video. sophiaofficialxo 344k followers Po…" at bounding box center [572, 380] width 1145 height 760
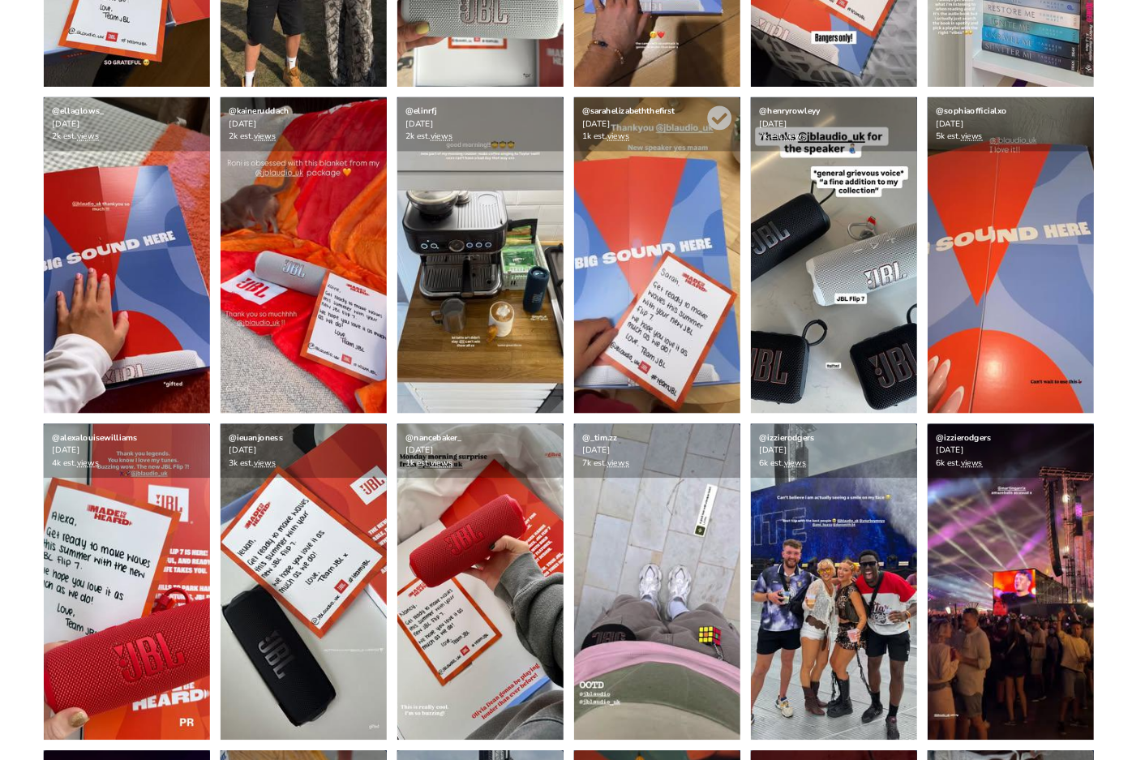
scroll to position [495, 0]
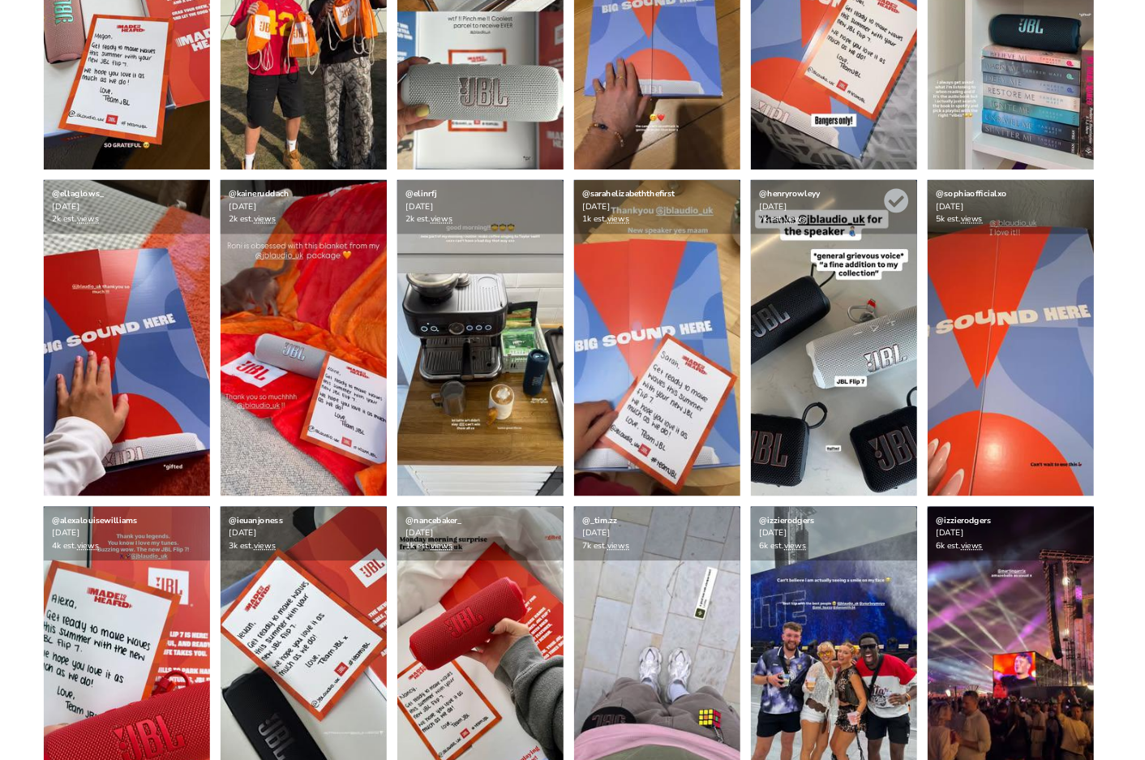
click at [802, 238] on img at bounding box center [780, 283] width 130 height 247
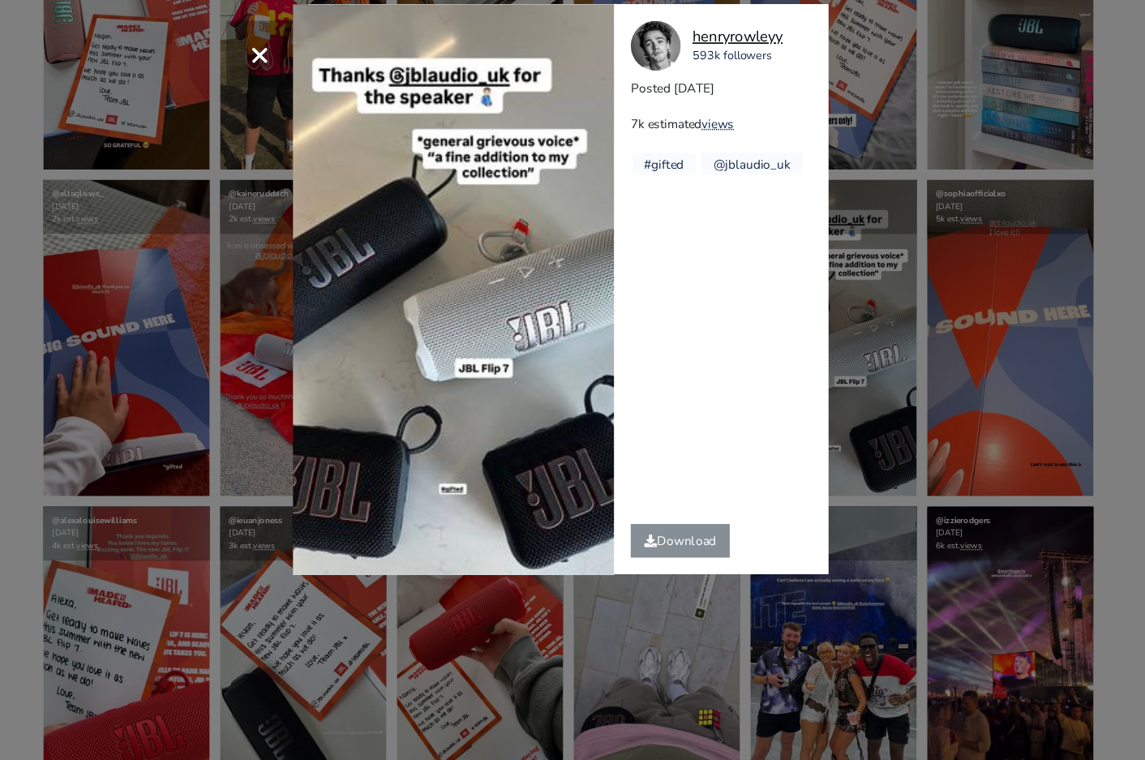
drag, startPoint x: 753, startPoint y: 49, endPoint x: 672, endPoint y: 48, distance: 80.3
click at [672, 48] on div "henryrowleyy 593k followers" at bounding box center [697, 55] width 153 height 39
click at [754, 60] on div "henryrowleyy 593k followers" at bounding box center [697, 55] width 153 height 39
drag, startPoint x: 749, startPoint y: 42, endPoint x: 668, endPoint y: 42, distance: 80.3
click at [668, 42] on div "henryrowleyy 593k followers" at bounding box center [697, 55] width 153 height 39
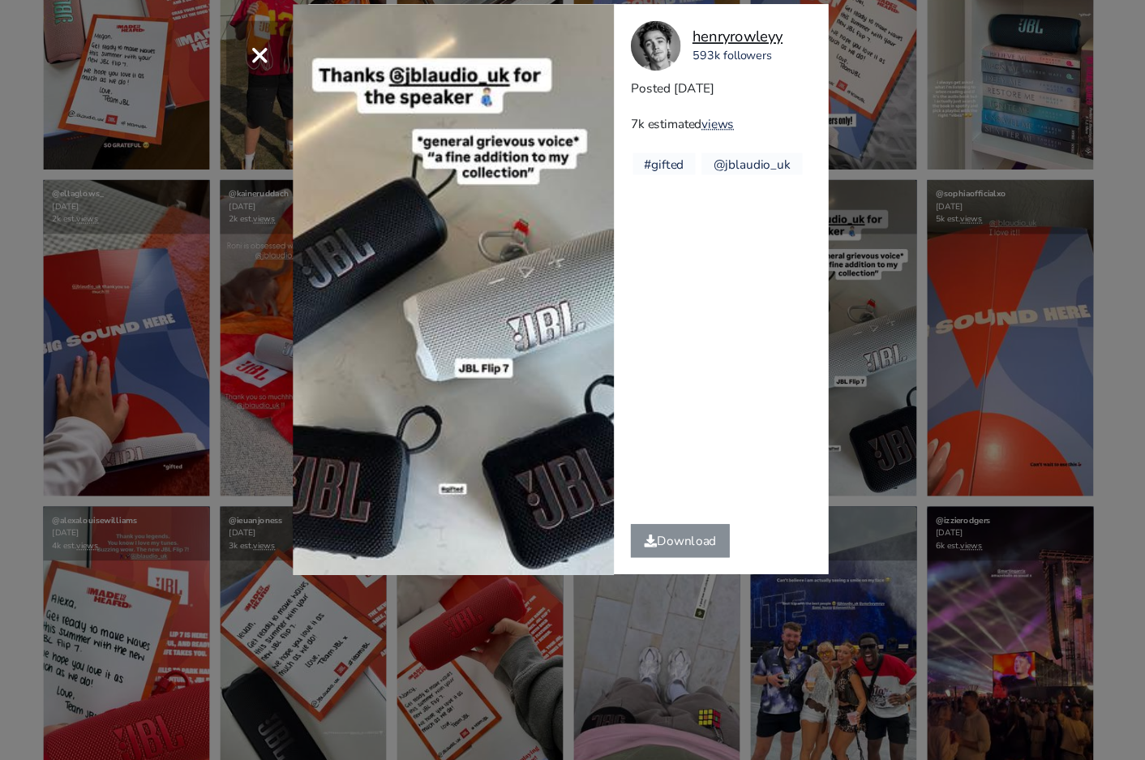
copy div "[PERSON_NAME] 593k followers"
click at [887, 382] on div "× Your browser does not support HTML5 video. [GEOGRAPHIC_DATA] 593k followers P…" at bounding box center [572, 380] width 1145 height 760
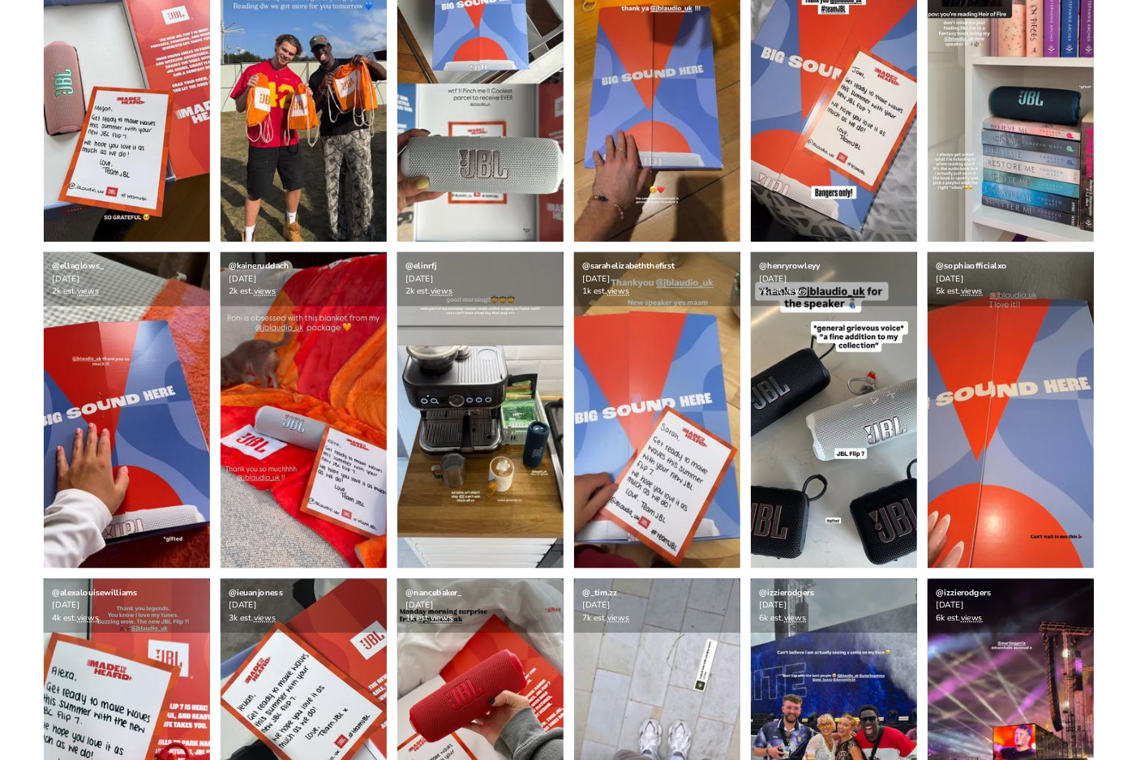
scroll to position [427, 0]
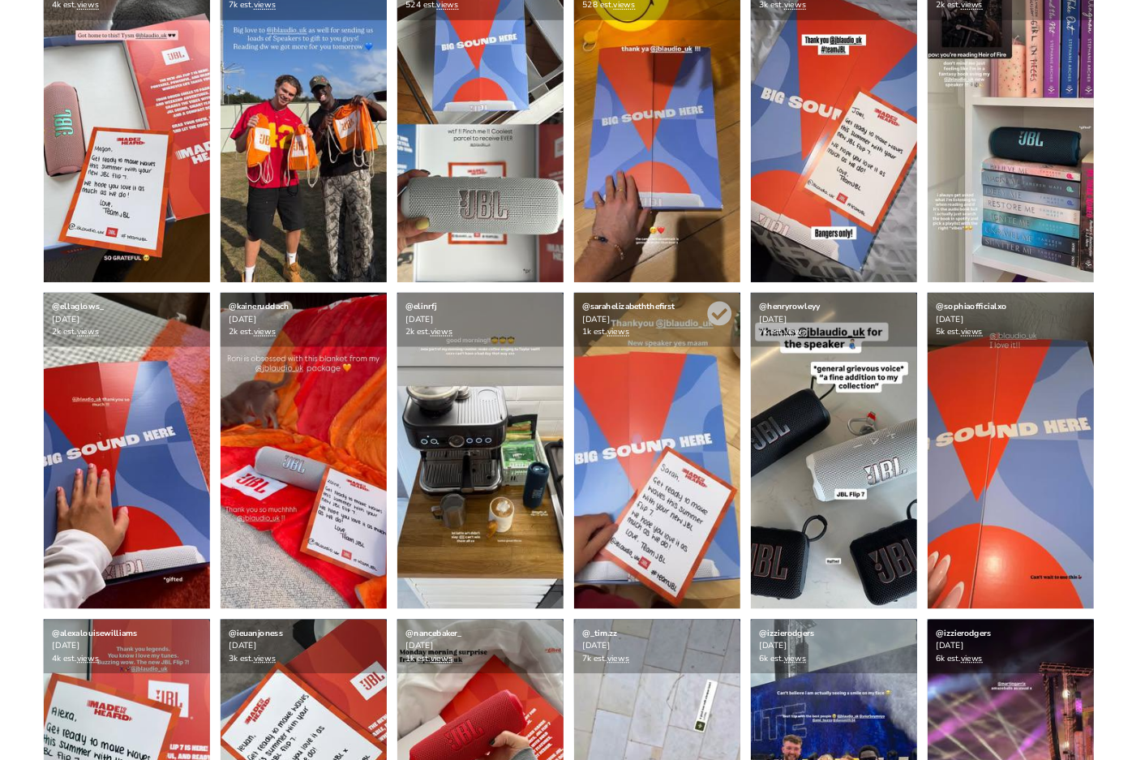
click at [639, 371] on img at bounding box center [642, 351] width 130 height 247
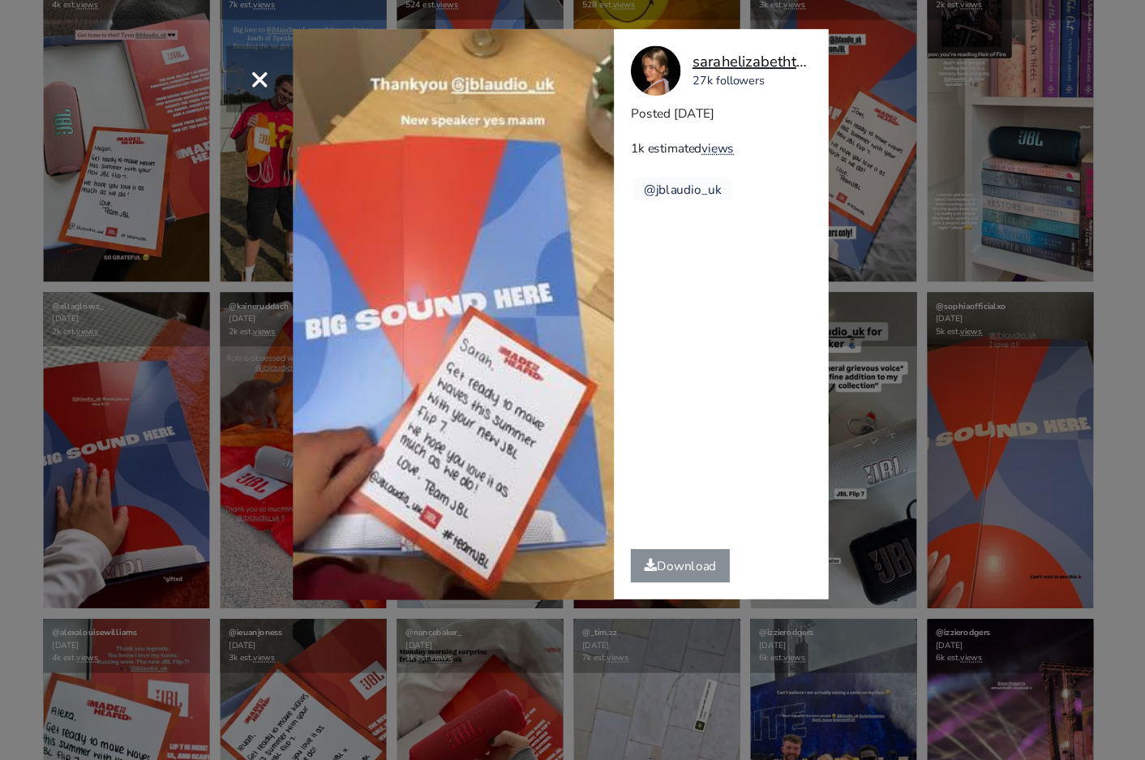
click at [742, 49] on div "sarahelizabeththefirst" at bounding box center [714, 49] width 91 height 18
click at [827, 356] on div "× Your browser does not support HTML5 video. sarahelizabeththefirst 27k followe…" at bounding box center [572, 380] width 1145 height 760
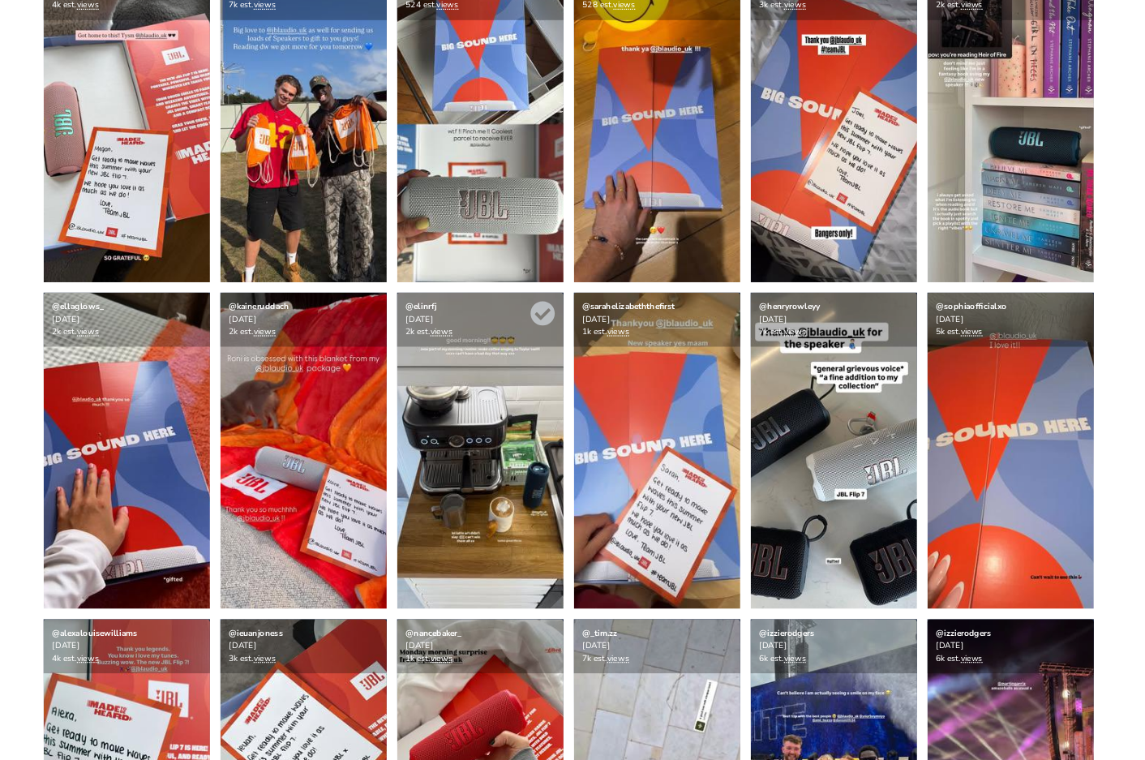
click at [517, 361] on img at bounding box center [504, 351] width 130 height 247
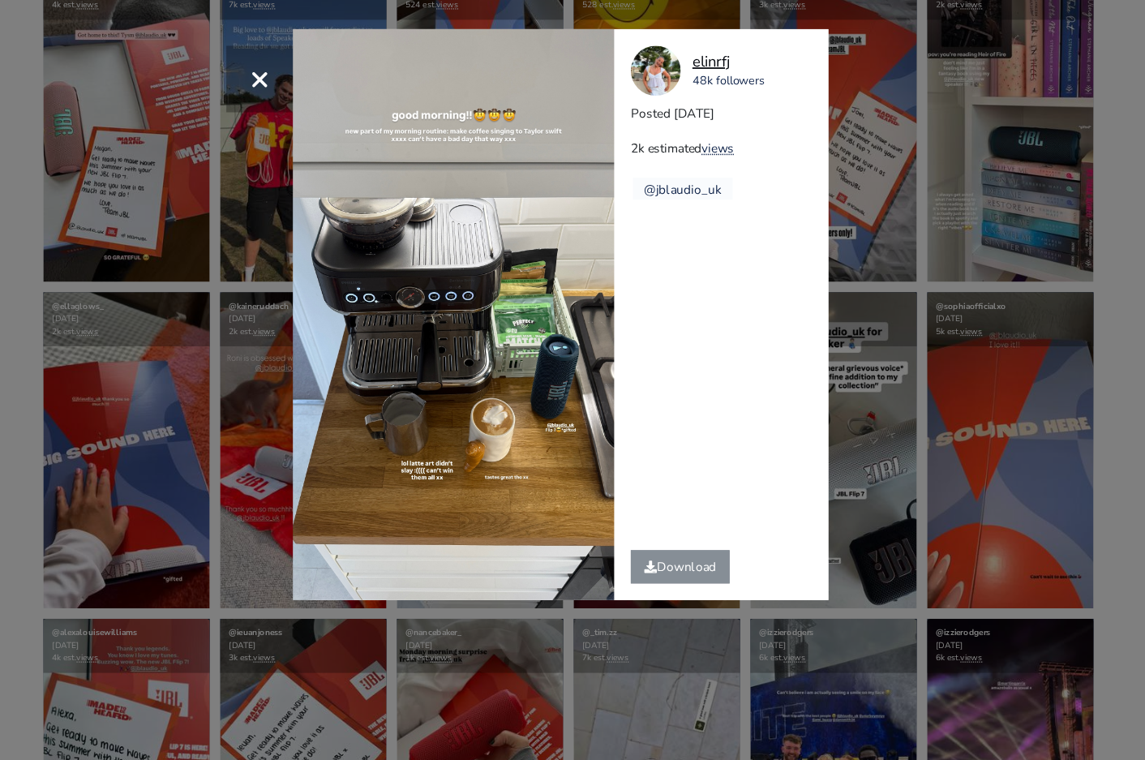
copy div "linrfj 48k followers"
drag, startPoint x: 737, startPoint y: 70, endPoint x: 672, endPoint y: 47, distance: 68.7
click at [672, 47] on div "elinrfj 48k followers" at bounding box center [697, 55] width 153 height 39
click at [738, 68] on div "elinrfj 48k followers" at bounding box center [697, 55] width 153 height 39
drag, startPoint x: 736, startPoint y: 63, endPoint x: 663, endPoint y: 49, distance: 74.3
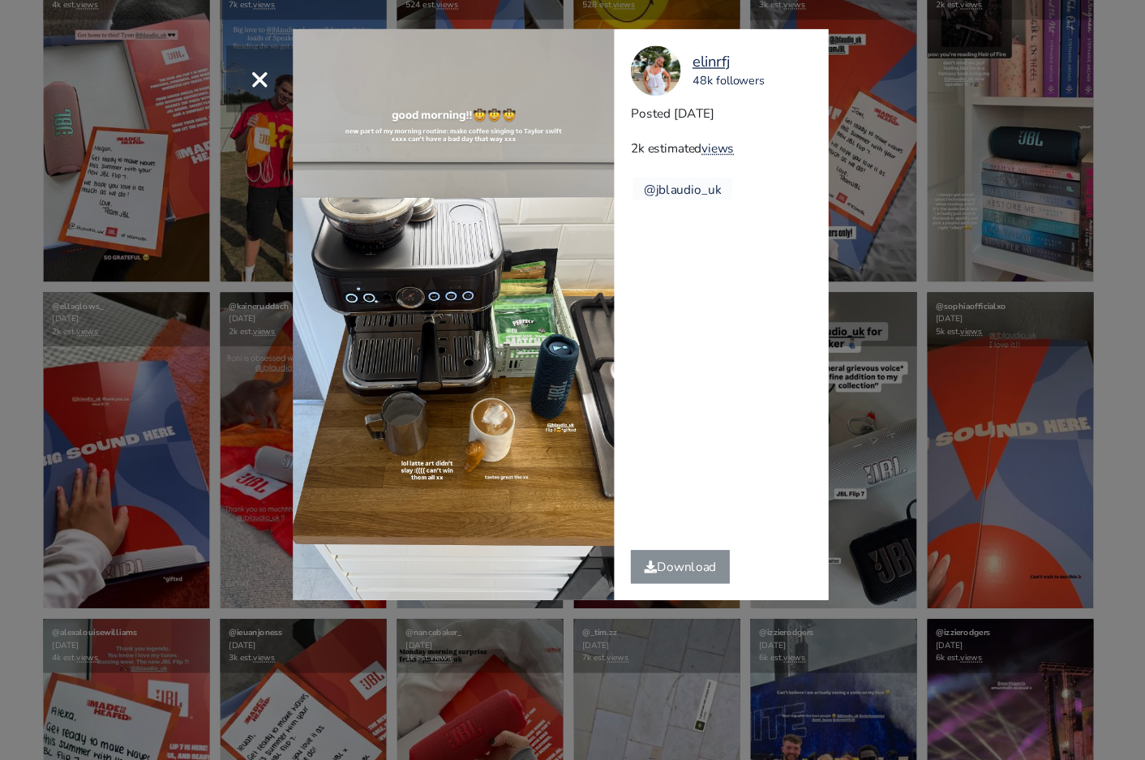
click at [663, 49] on div "elinrfj 48k followers" at bounding box center [697, 55] width 153 height 39
copy div "elinrfj 48k followers"
click at [833, 358] on div "× elinrfj 48k followers Posted [DATE] 2k estimated views @jblaudio_uk" at bounding box center [572, 380] width 1145 height 760
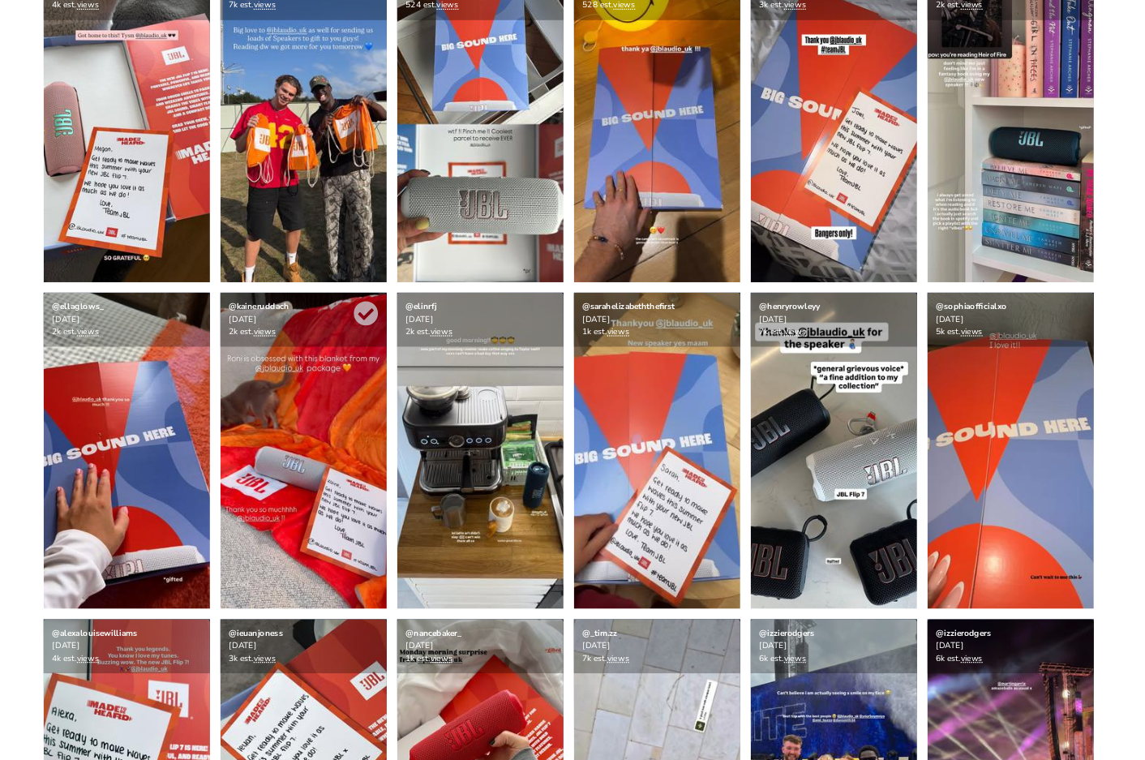
click at [387, 367] on img at bounding box center [366, 351] width 130 height 247
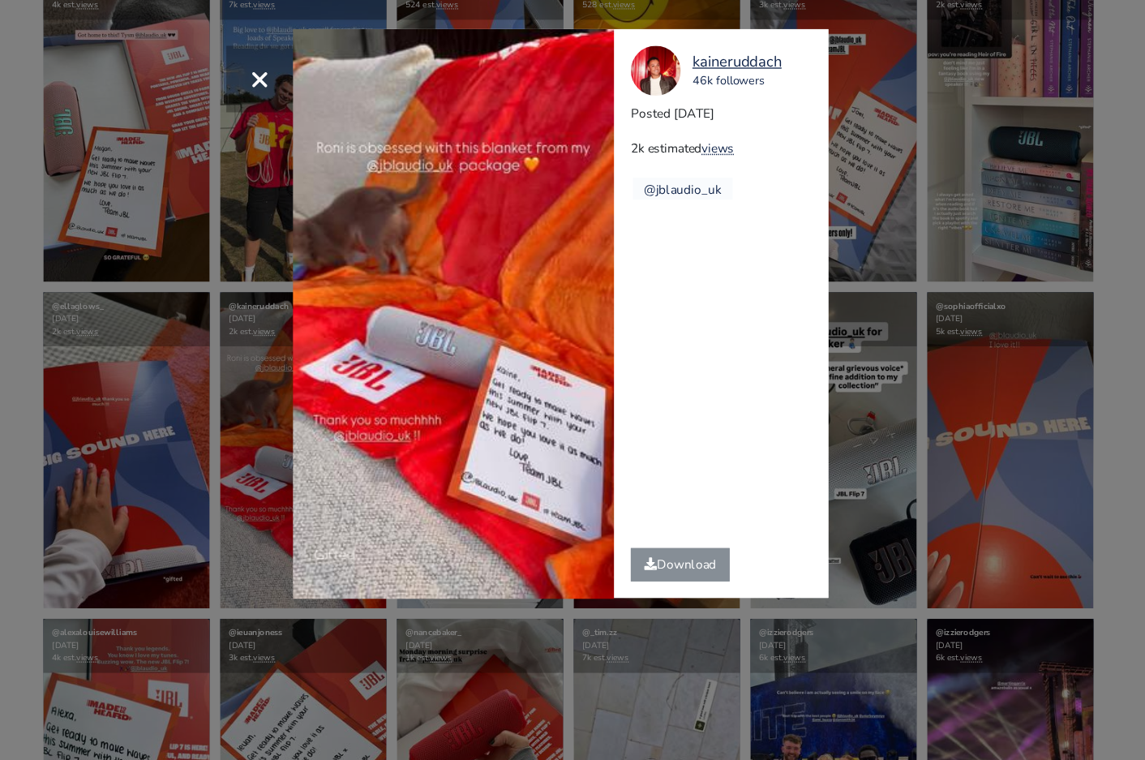
drag, startPoint x: 754, startPoint y: 47, endPoint x: 665, endPoint y: 45, distance: 89.2
click at [665, 46] on div "kaineruddach 46k followers" at bounding box center [697, 55] width 153 height 39
copy div "kaineruddach 46k followers"
click at [895, 416] on div "× Your browser does not support HTML5 video. [GEOGRAPHIC_DATA] 46k followers Po…" at bounding box center [572, 380] width 1145 height 760
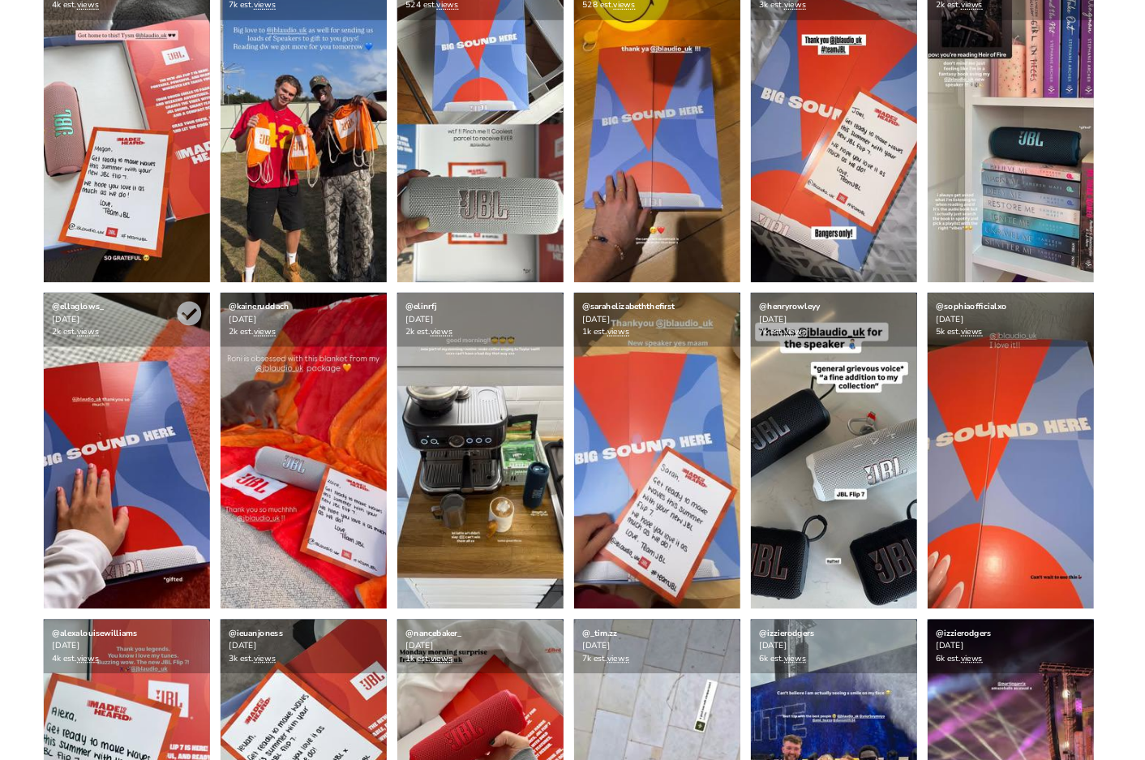
click at [214, 341] on img at bounding box center [228, 351] width 130 height 247
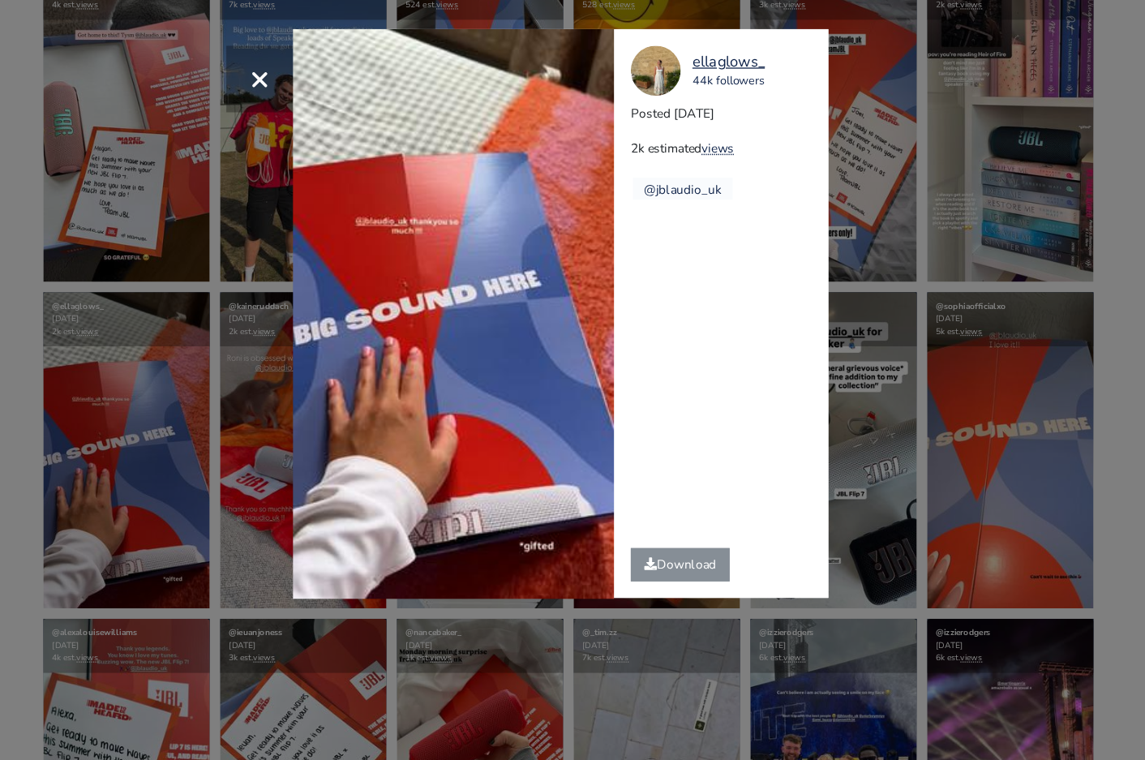
copy div "ellaglows_ 44k followers"
drag, startPoint x: 739, startPoint y: 67, endPoint x: 667, endPoint y: 47, distance: 74.8
click at [666, 48] on div "ellaglows_ 44k followers" at bounding box center [697, 55] width 153 height 39
click at [918, 333] on div "× Your browser does not support HTML5 video. ellaglows_ 44k followers Posted [D…" at bounding box center [572, 380] width 1145 height 760
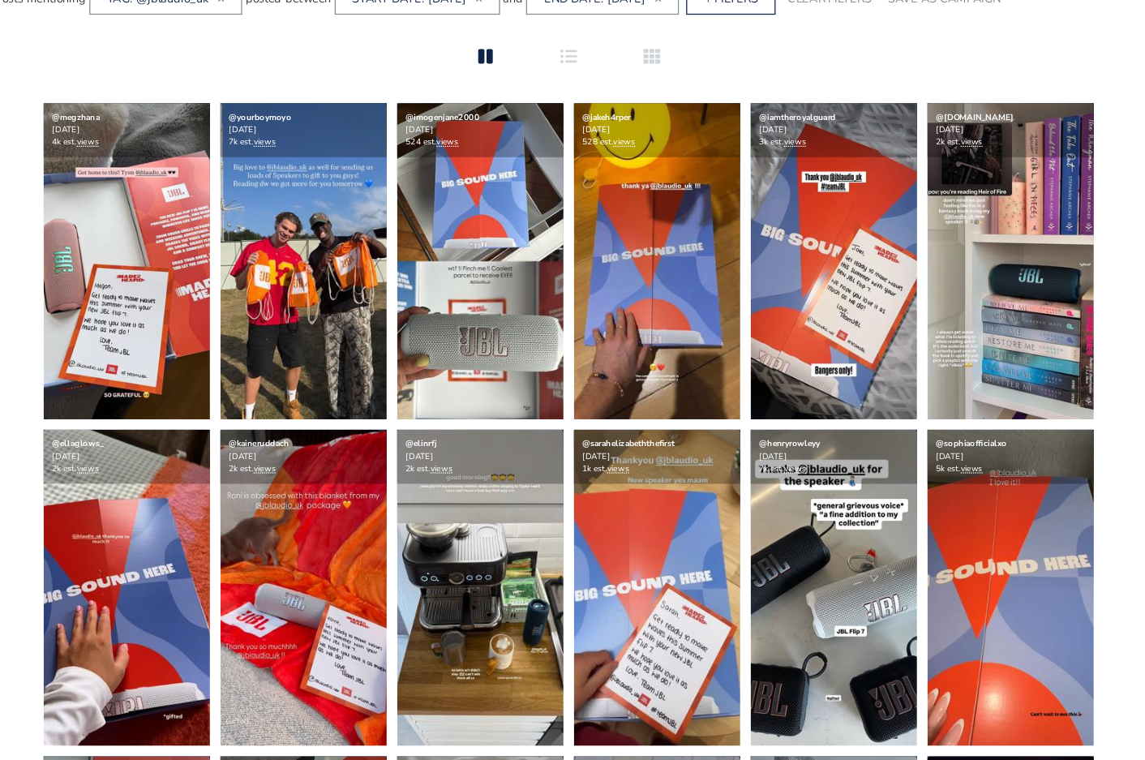
scroll to position [311, 0]
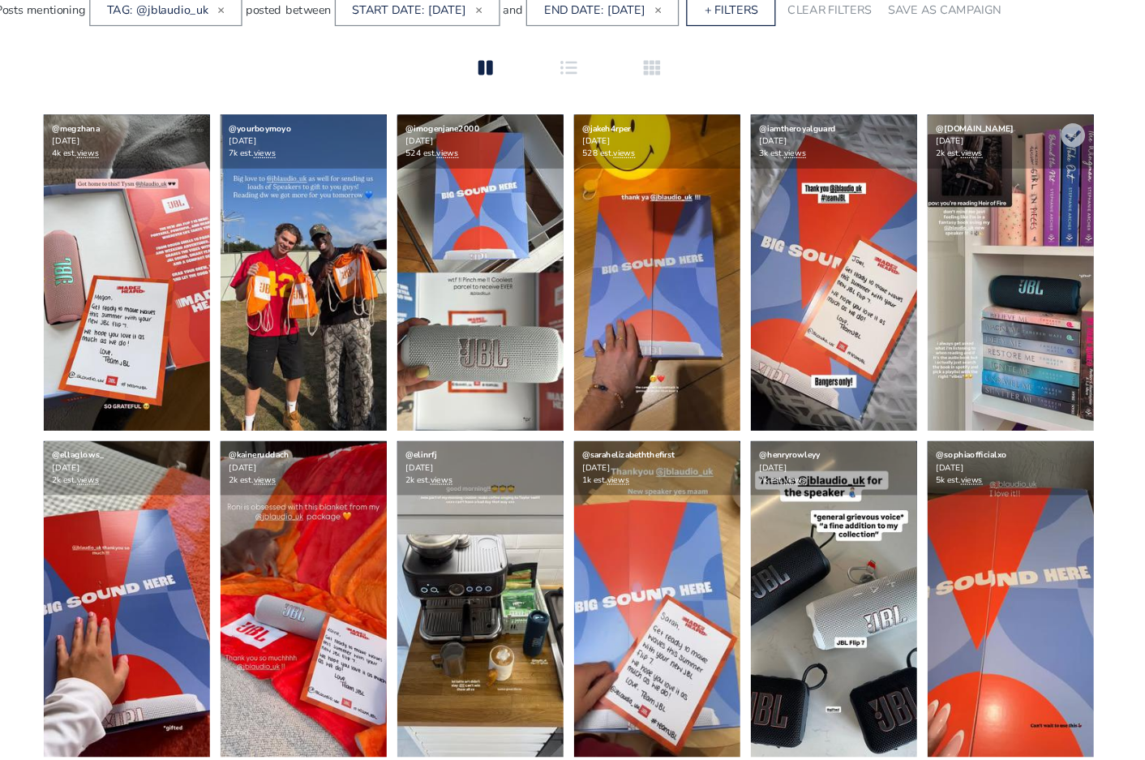
click at [915, 203] on img at bounding box center [917, 212] width 130 height 247
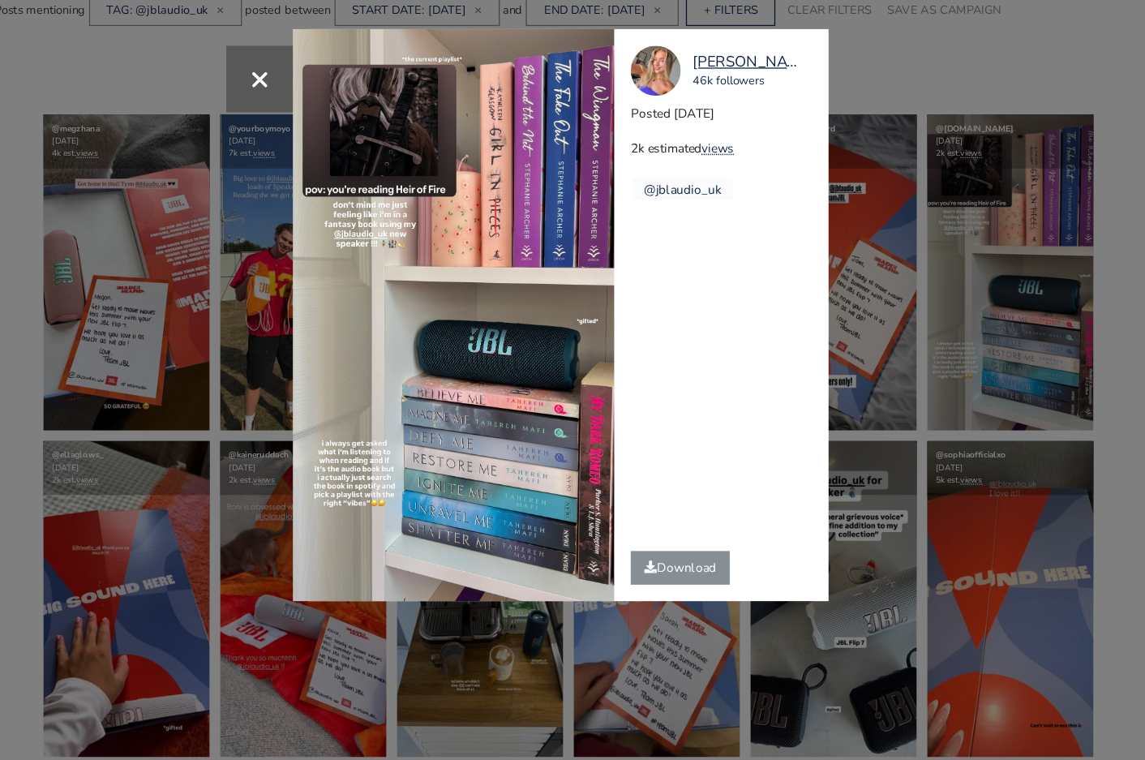
click at [861, 286] on div "× [PERSON_NAME][DOMAIN_NAME] 46k followers Posted [DATE] 2k estimated views @jb…" at bounding box center [572, 380] width 1145 height 760
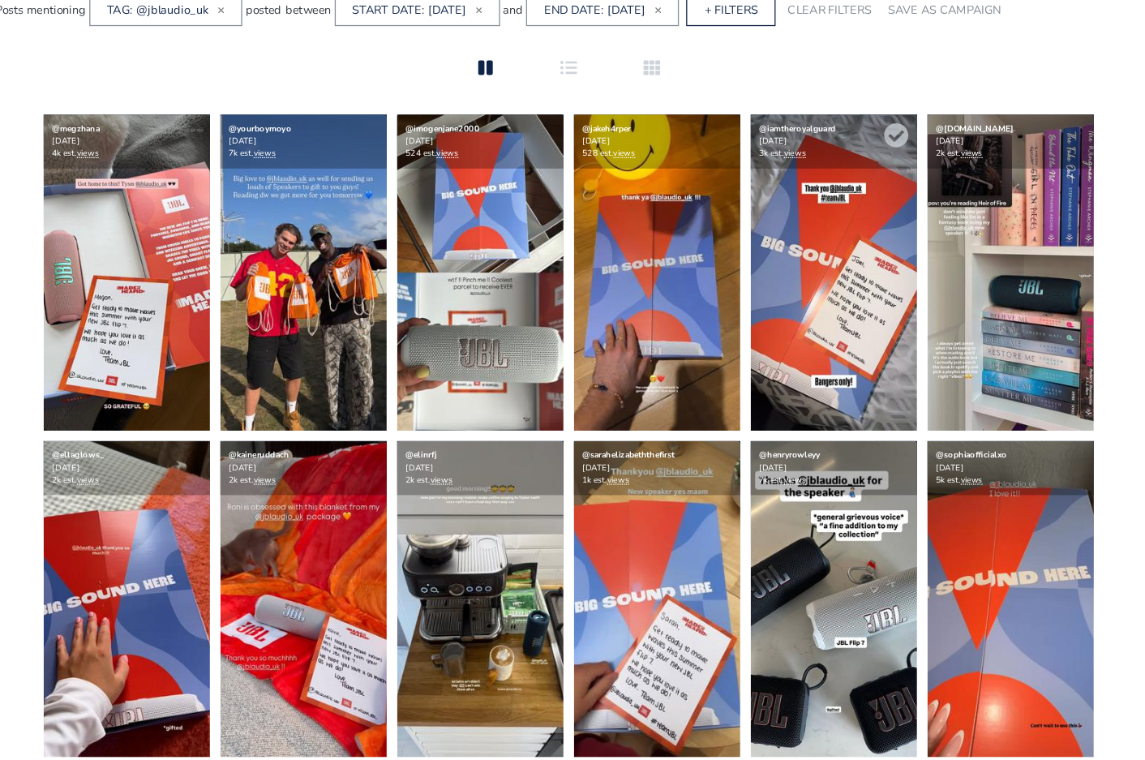
click at [762, 225] on img at bounding box center [780, 212] width 130 height 247
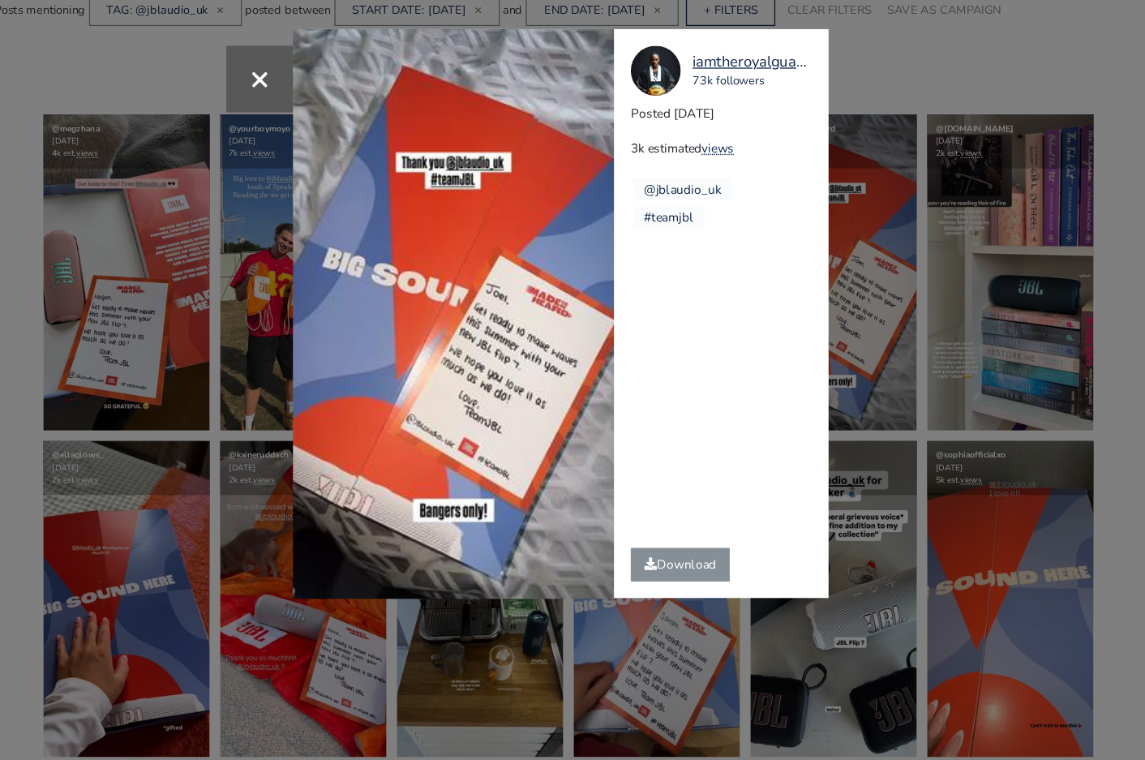
click at [870, 254] on div "× Your browser does not support HTML5 video. iamtheroyalguard 73k followers Pos…" at bounding box center [572, 380] width 1145 height 760
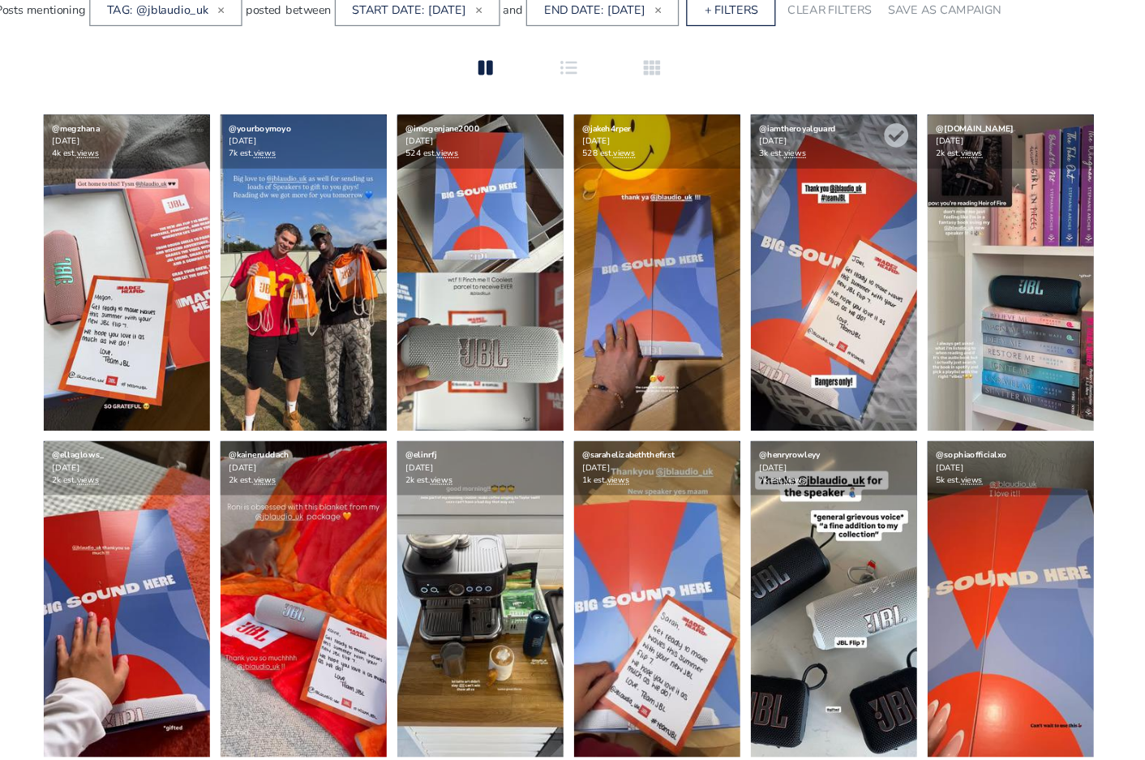
click at [772, 238] on img at bounding box center [780, 212] width 130 height 247
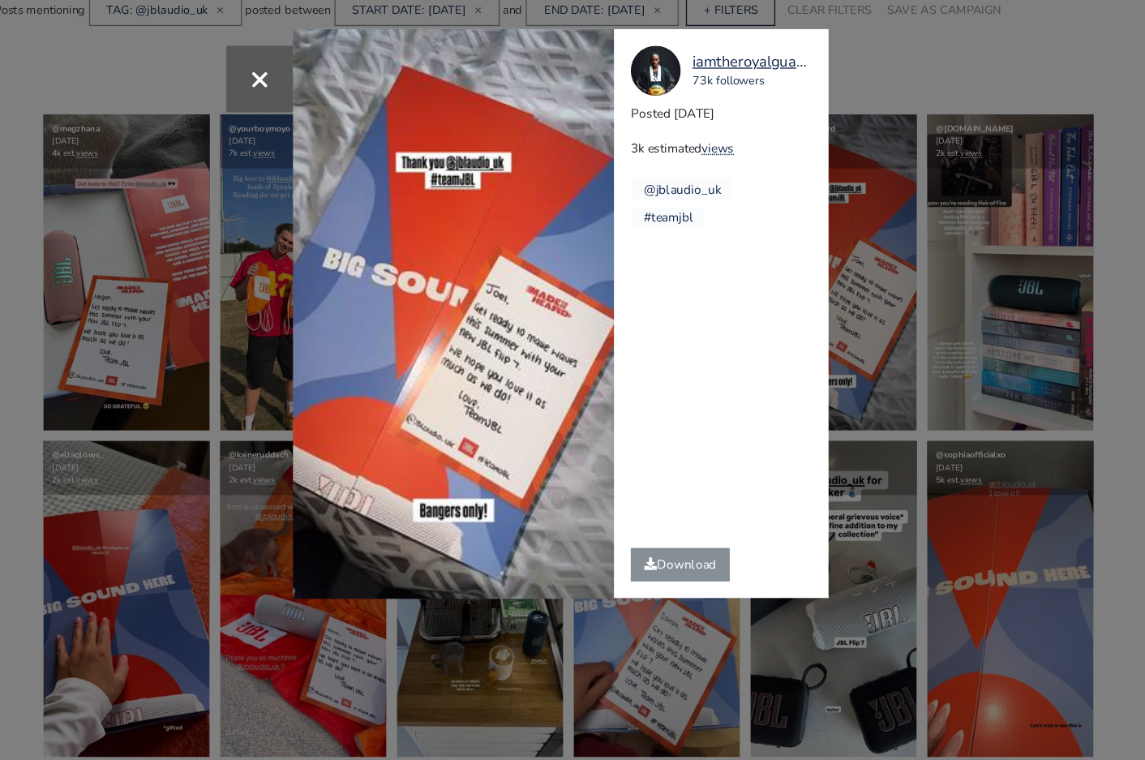
click at [852, 319] on div "× Your browser does not support HTML5 video. iamtheroyalguard 73k followers Pos…" at bounding box center [572, 380] width 1145 height 760
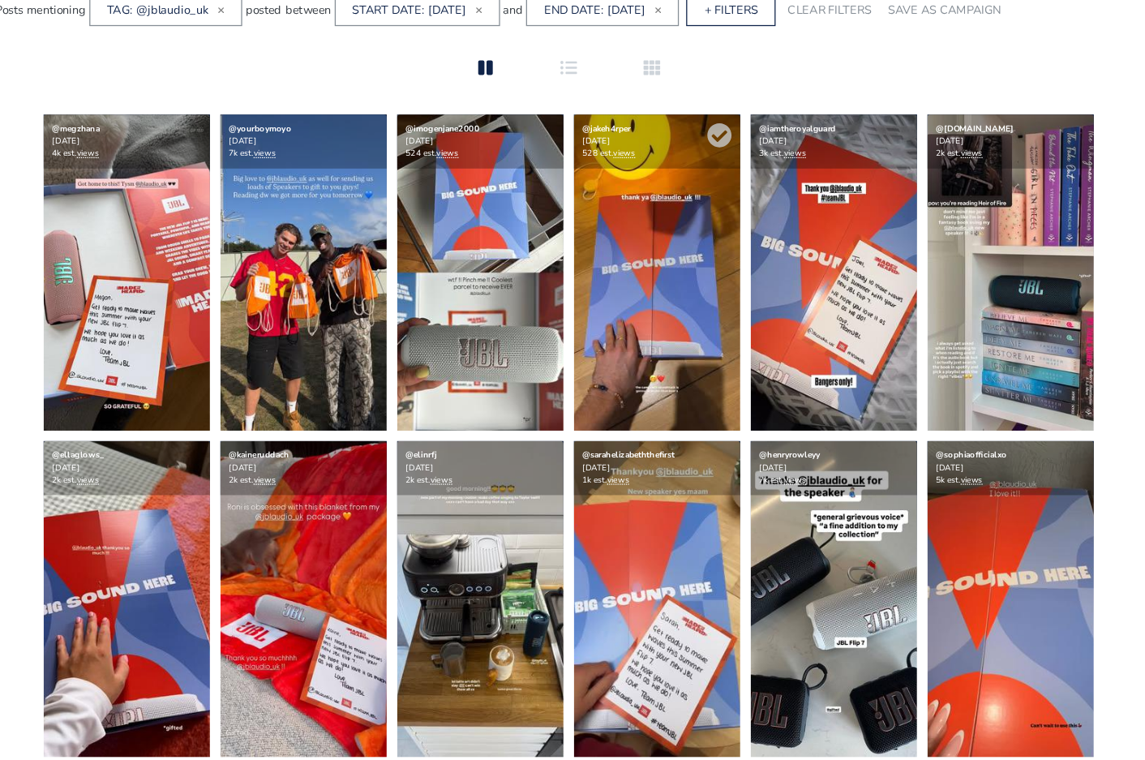
click at [626, 225] on img at bounding box center [642, 212] width 130 height 247
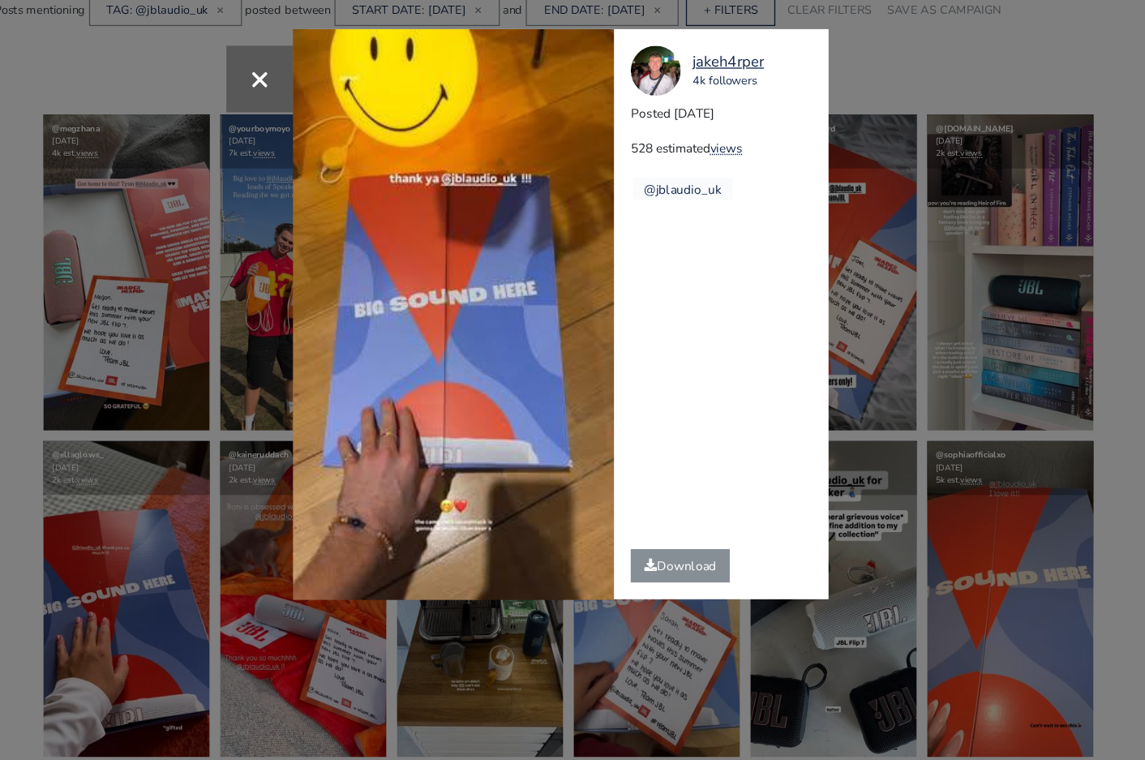
click at [870, 381] on div "× Your browser does not support HTML5 video. jakeh4rper 4k followers Posted [DA…" at bounding box center [572, 380] width 1145 height 760
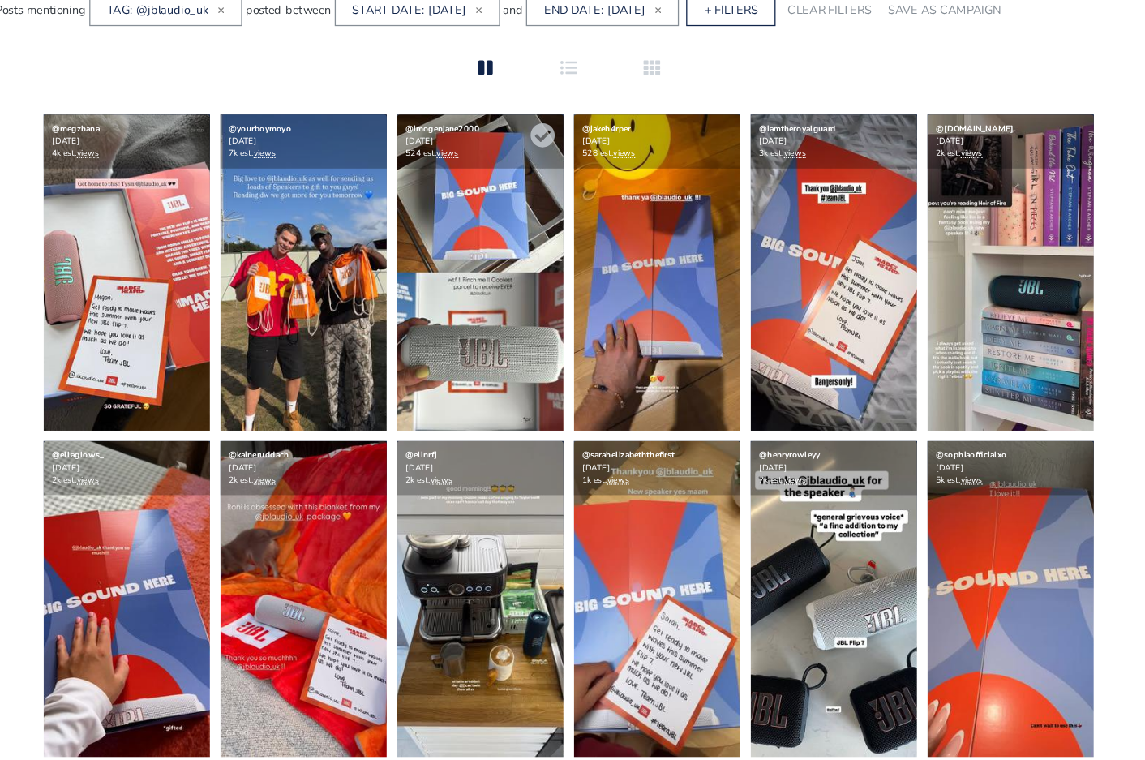
click at [496, 183] on img at bounding box center [504, 212] width 130 height 247
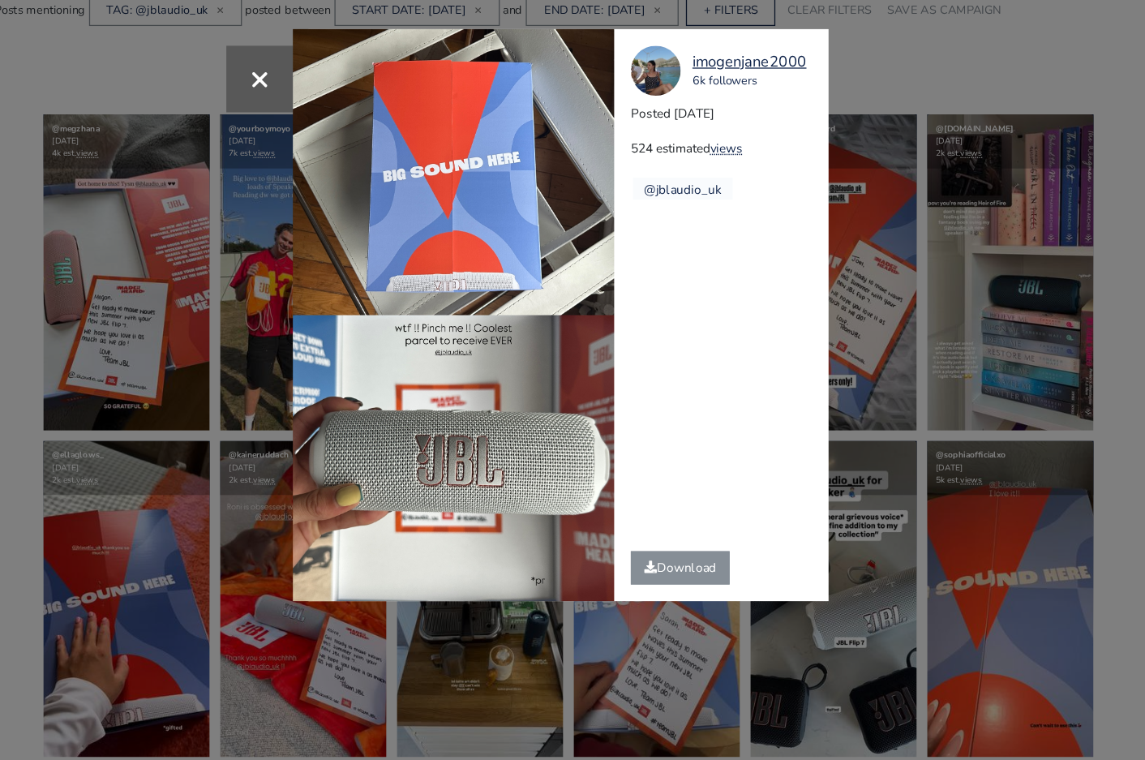
click at [893, 367] on div "× imogenjane2000 6k followers Posted [DATE] 524 estimated views @jblaudio_uk" at bounding box center [572, 380] width 1145 height 760
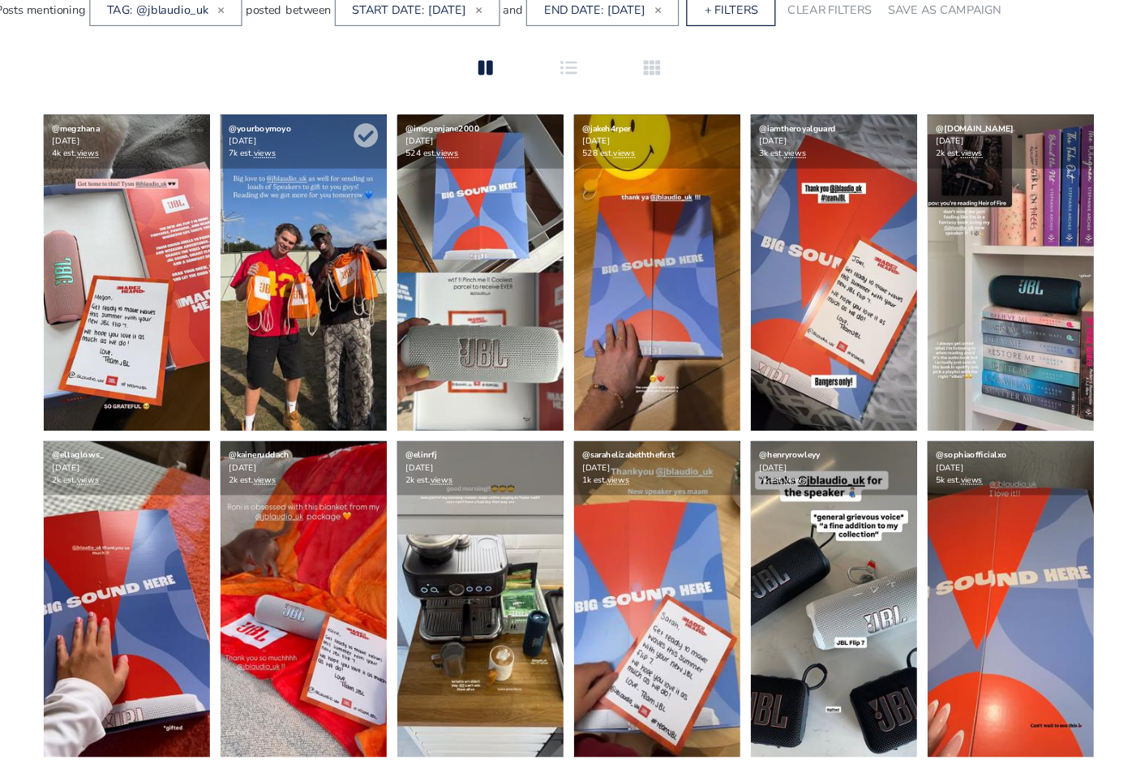
click at [336, 218] on img at bounding box center [366, 212] width 130 height 247
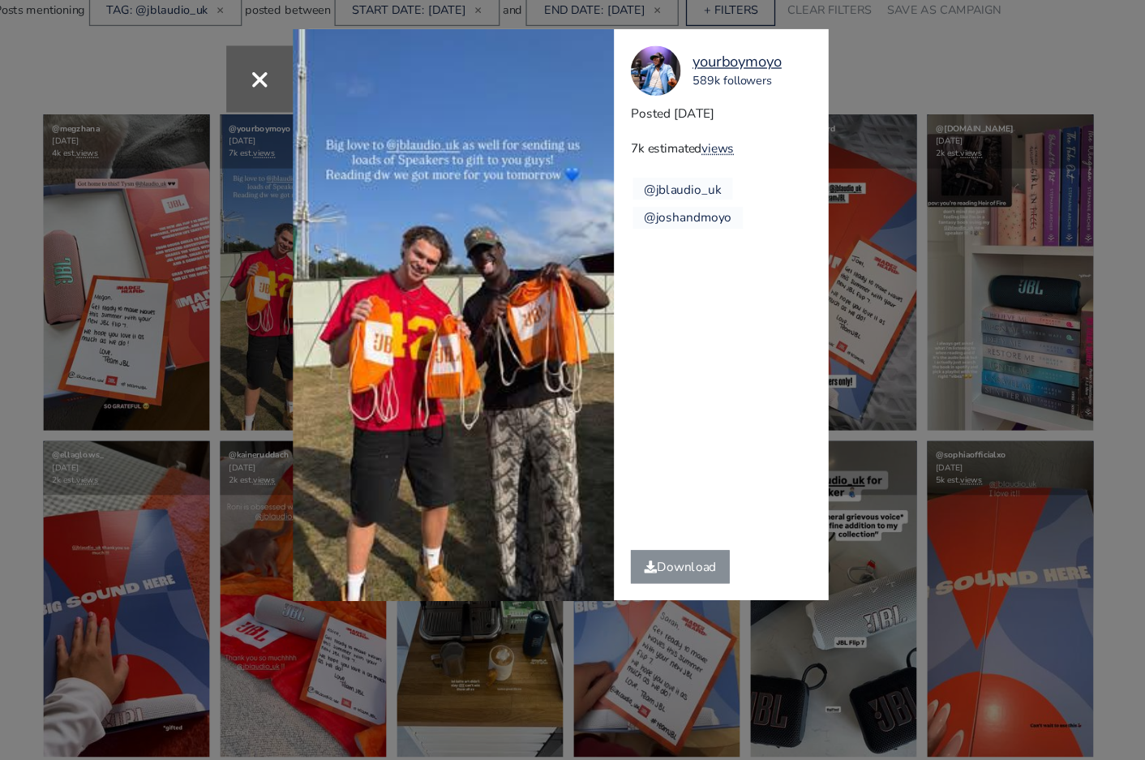
click at [745, 314] on div "yourboymoyo 589k followers Posted [DATE] 7k estimated views @jblaudio_uk @josha…" at bounding box center [697, 245] width 179 height 445
click at [894, 323] on div "× Your browser does not support HTML5 video. yourboymoyo 589k followers Posted …" at bounding box center [572, 380] width 1145 height 760
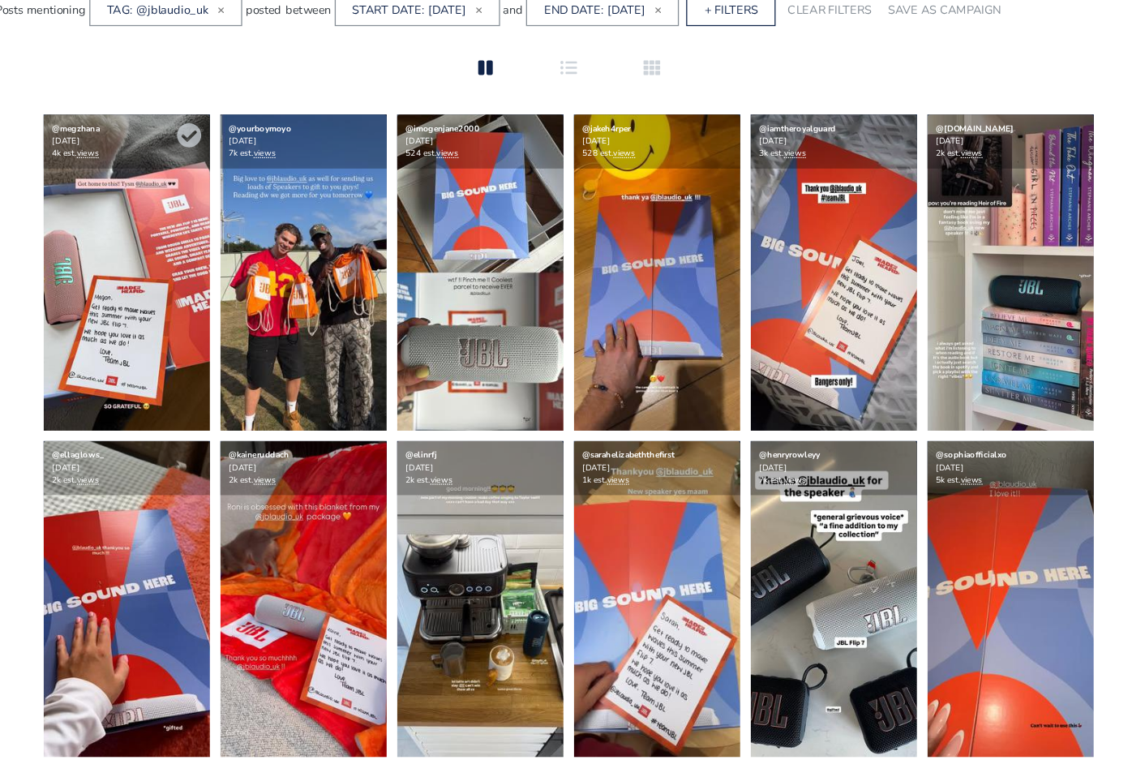
click at [212, 224] on img at bounding box center [228, 212] width 130 height 247
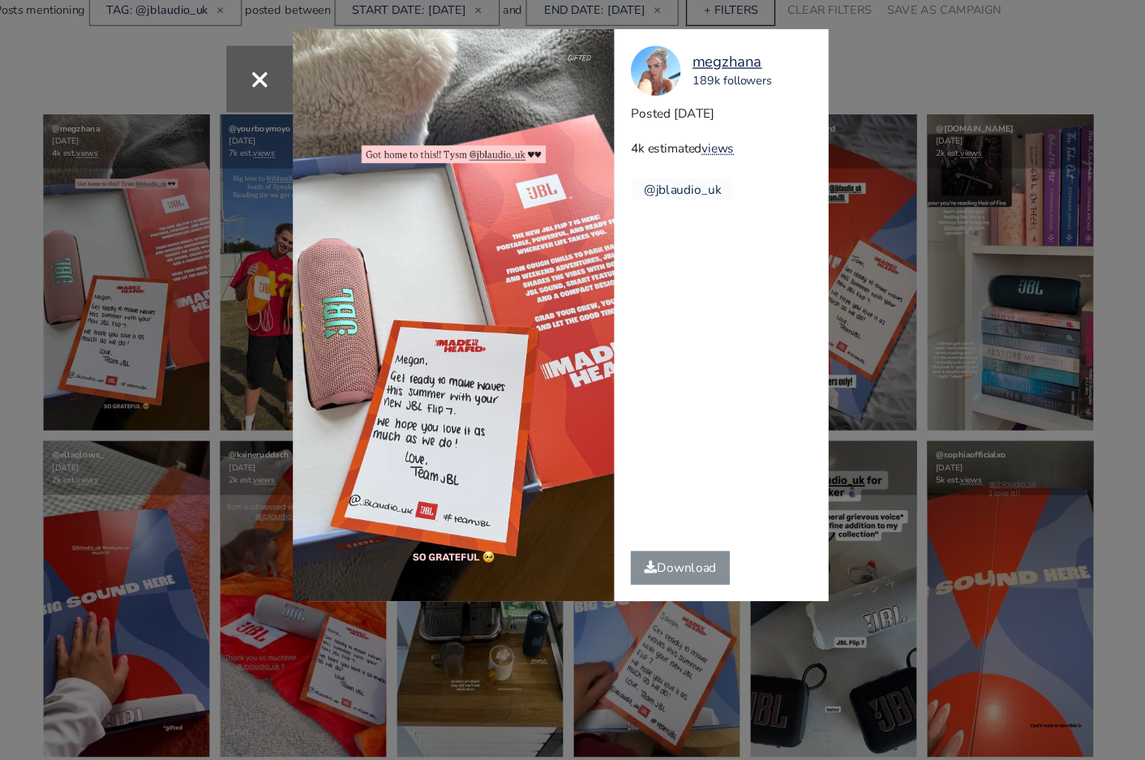
drag, startPoint x: 741, startPoint y: 47, endPoint x: 668, endPoint y: 48, distance: 72.2
click at [668, 48] on div "megzhana 189k followers" at bounding box center [697, 55] width 153 height 39
copy div "megzhana 189k followers"
click at [280, 416] on div "× [GEOGRAPHIC_DATA] 189k followers Posted [DATE] 4k estimated views @jblaudio_uk" at bounding box center [572, 380] width 1145 height 760
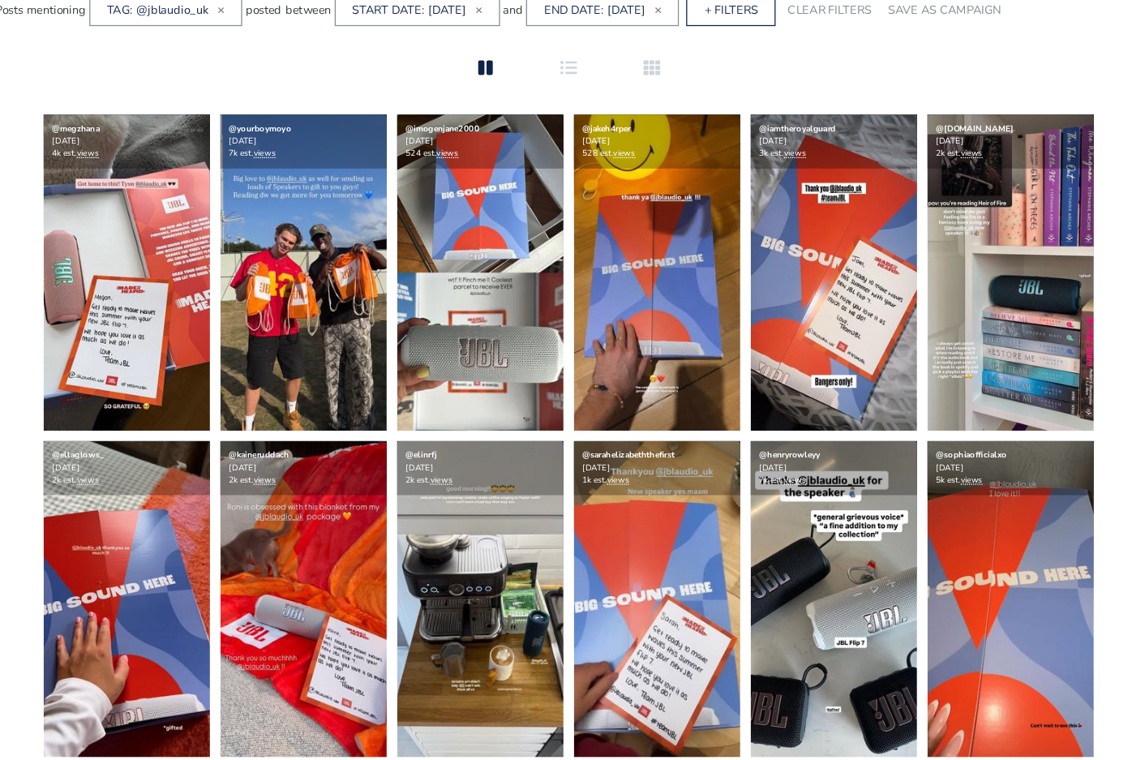
click at [638, 54] on icon at bounding box center [637, 52] width 13 height 13
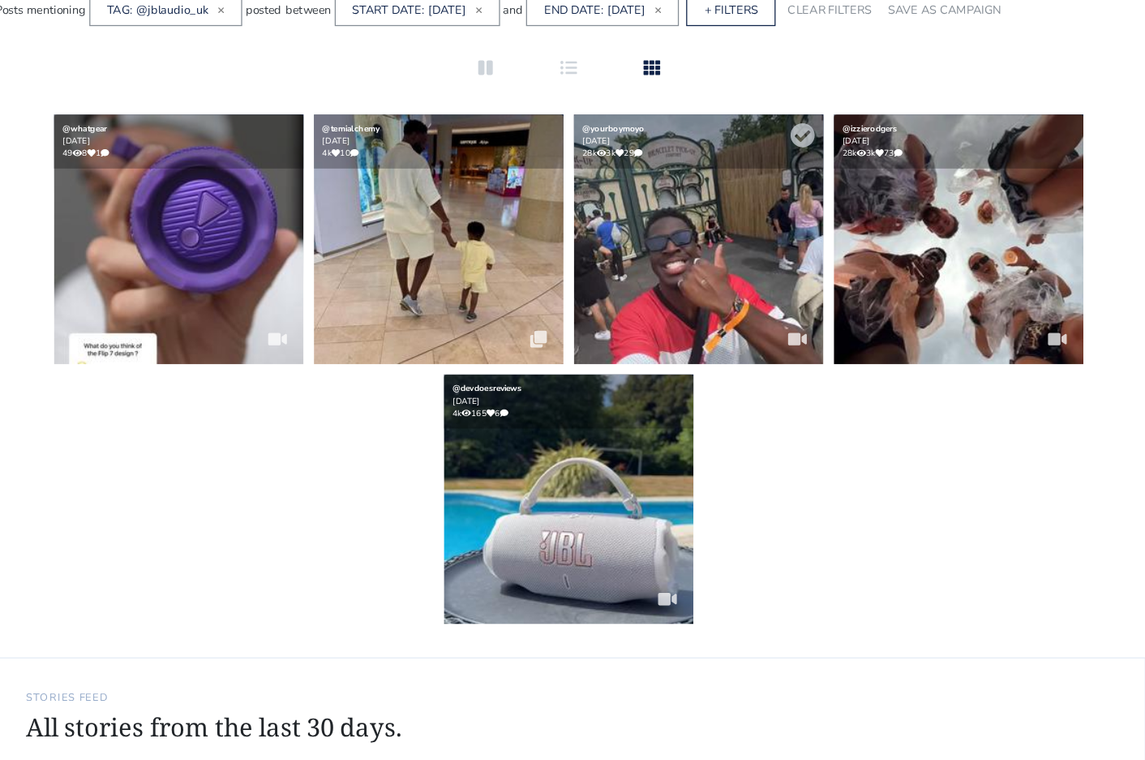
click at [654, 166] on img at bounding box center [674, 186] width 195 height 195
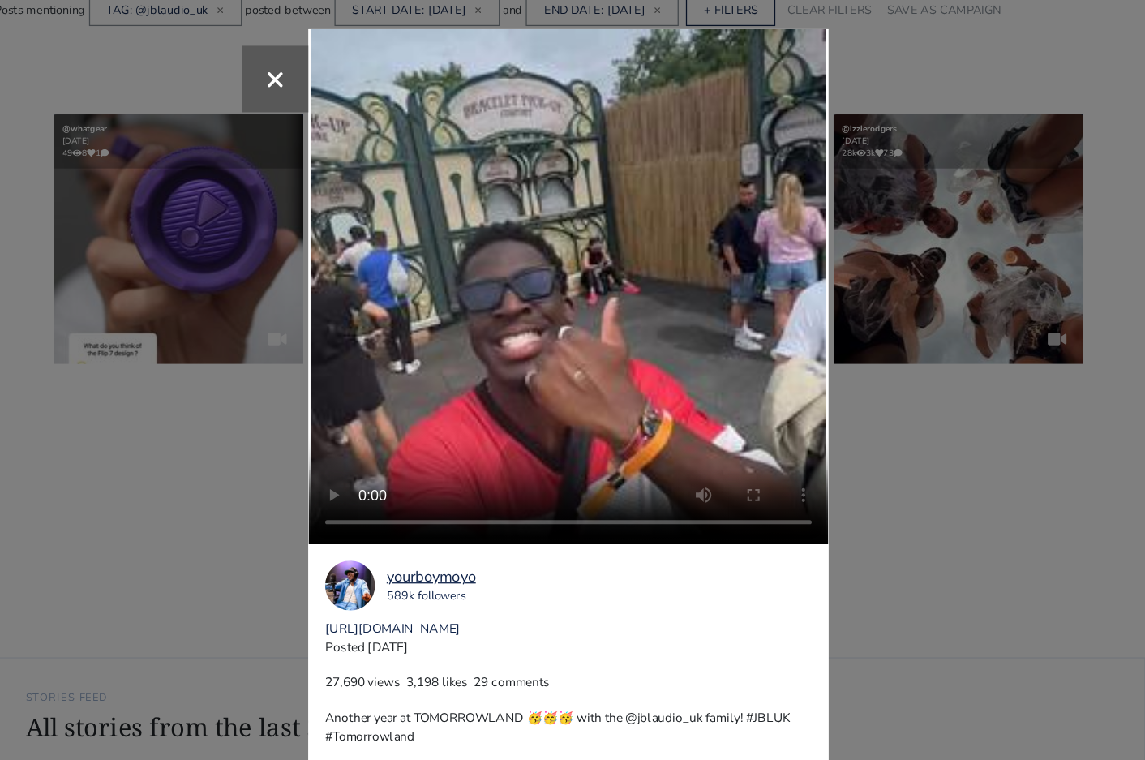
drag, startPoint x: 586, startPoint y: 490, endPoint x: 380, endPoint y: 488, distance: 205.2
click at [380, 488] on div "yourboymoyo 589k followers [URL][DOMAIN_NAME] Posted [DATE] 27,690 views 3,198 …" at bounding box center [573, 530] width 406 height 213
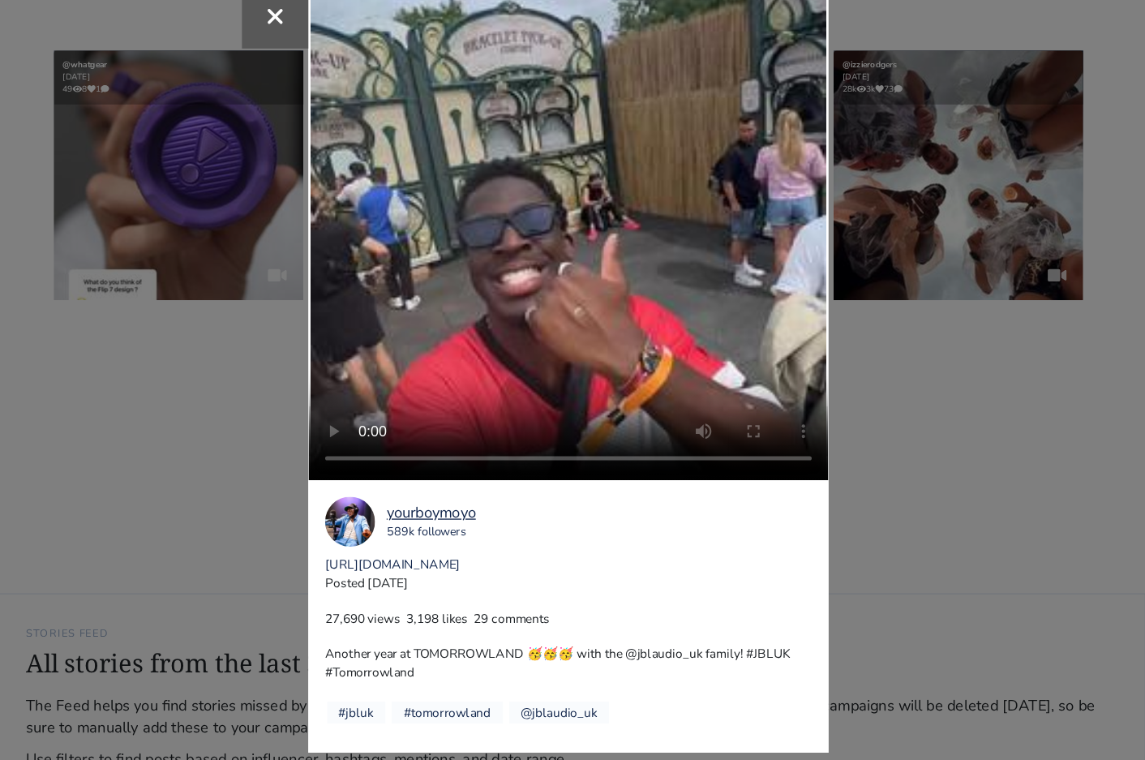
drag, startPoint x: 380, startPoint y: 533, endPoint x: 415, endPoint y: 533, distance: 34.9
click at [415, 533] on div "yourboymoyo 589k followers [URL][DOMAIN_NAME] Posted [DATE] 27,690 views 3,198 …" at bounding box center [573, 530] width 406 height 213
click at [834, 436] on div "× Your browser does not support HTML5 video. yourboymoyo 589k followers [URL][D…" at bounding box center [572, 380] width 1145 height 760
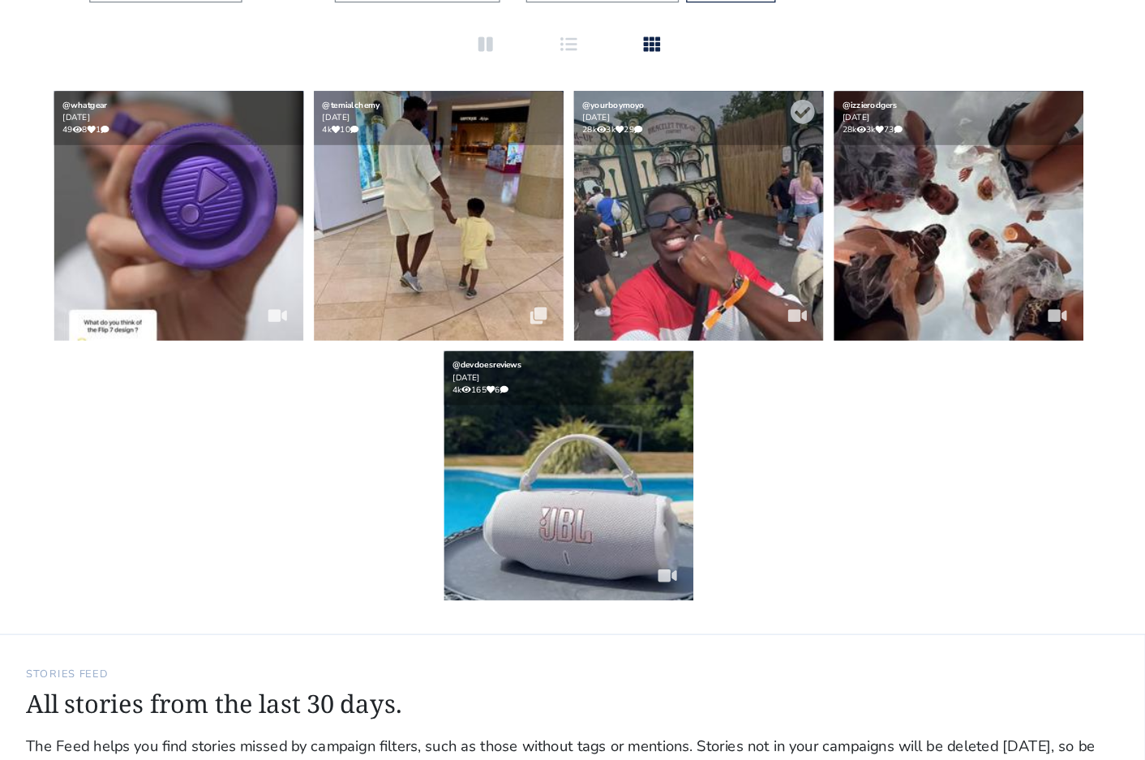
click at [648, 185] on img at bounding box center [674, 186] width 195 height 195
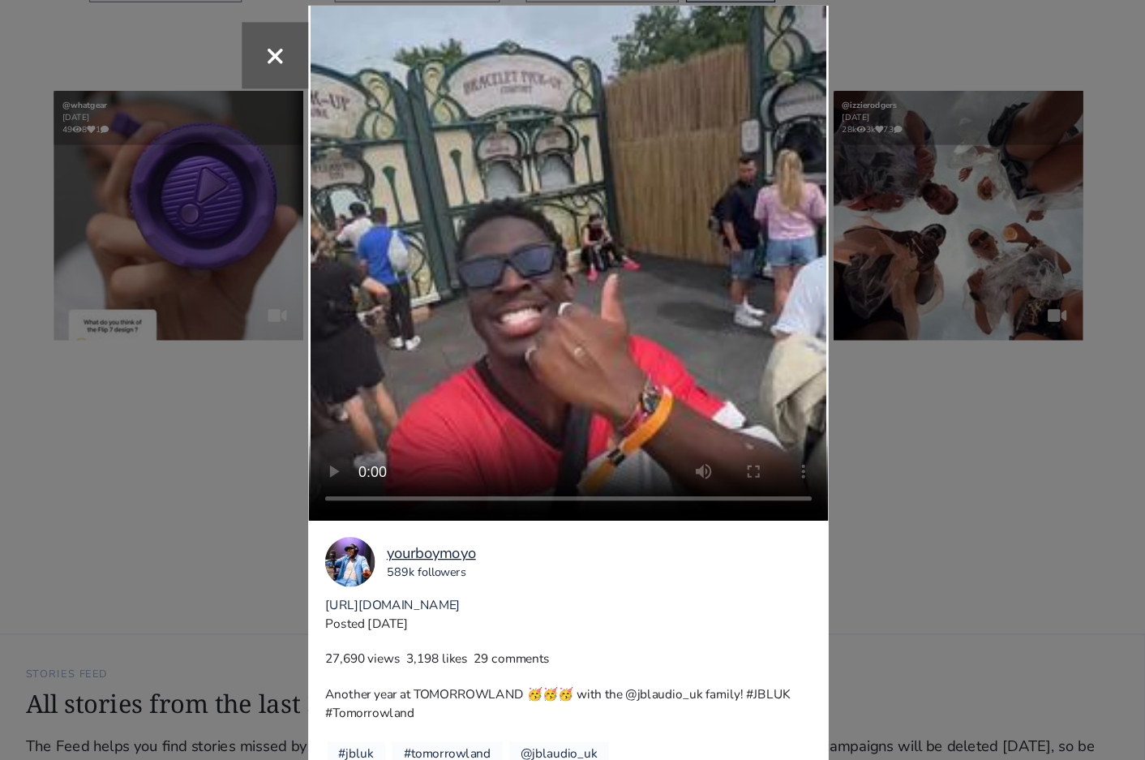
click at [927, 476] on div "× Your browser does not support HTML5 video. yourboymoyo 589k followers [URL][D…" at bounding box center [572, 380] width 1145 height 760
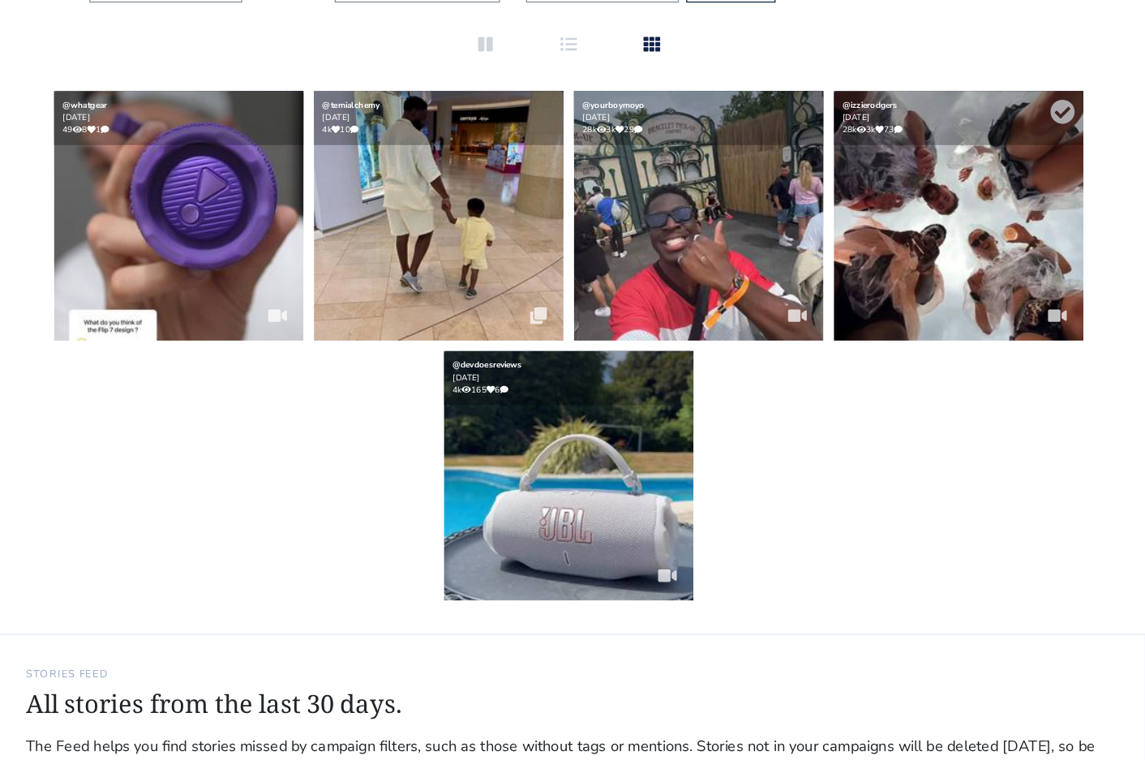
click at [907, 169] on img at bounding box center [876, 186] width 195 height 195
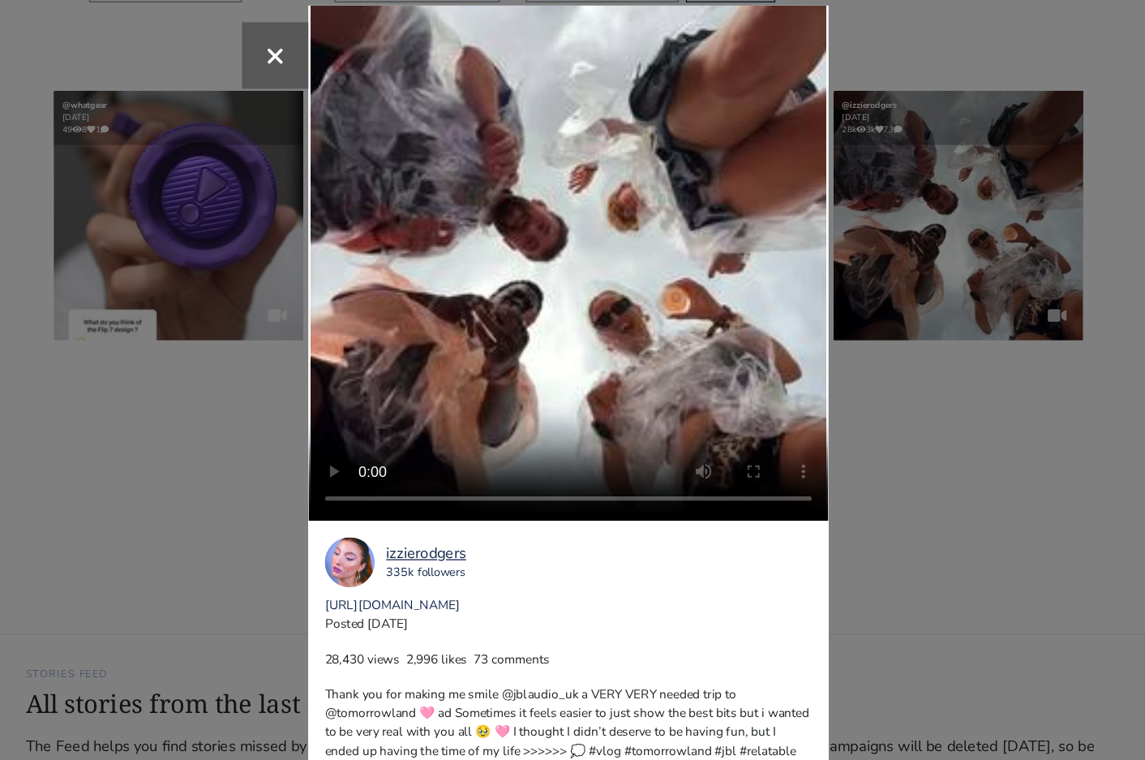
drag, startPoint x: 595, startPoint y: 491, endPoint x: 374, endPoint y: 489, distance: 220.6
click at [374, 489] on div "izzierodgers 335k followers [URL][DOMAIN_NAME] Posted [DATE] 28,430 views 2,996…" at bounding box center [573, 554] width 406 height 260
drag, startPoint x: 475, startPoint y: 530, endPoint x: 449, endPoint y: 530, distance: 26.8
click at [449, 530] on p "28,430 views 2,996 likes 73 comments" at bounding box center [573, 532] width 380 height 15
